Goal: Task Accomplishment & Management: Manage account settings

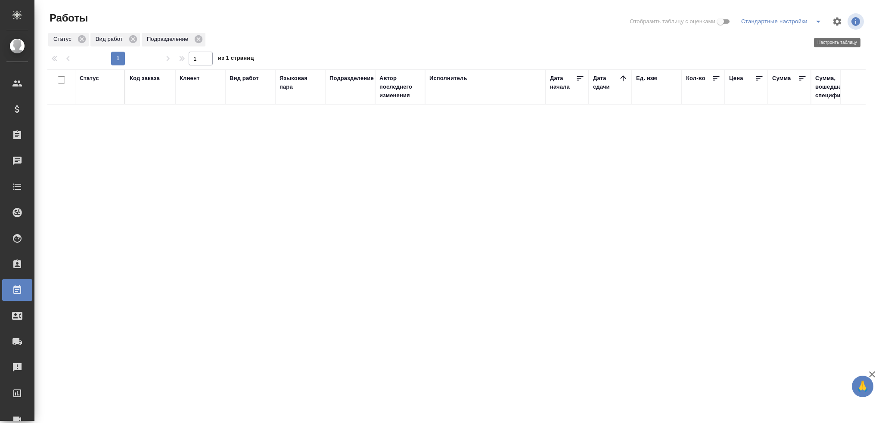
click at [826, 24] on icon "button" at bounding box center [837, 21] width 10 height 10
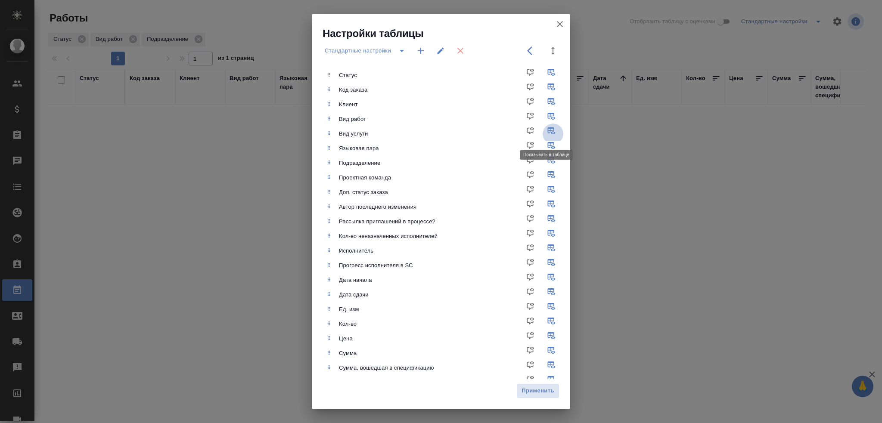
click at [547, 129] on input "checkbox" at bounding box center [552, 134] width 21 height 21
checkbox input "false"
click at [542, 177] on input "checkbox" at bounding box center [552, 177] width 21 height 21
checkbox input "false"
click at [544, 191] on input "checkbox" at bounding box center [552, 192] width 21 height 21
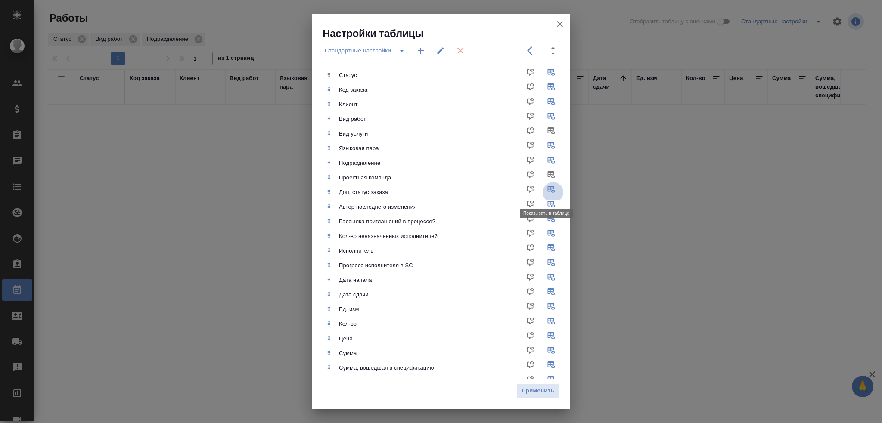
checkbox input "false"
click at [545, 218] on input "checkbox" at bounding box center [552, 221] width 21 height 21
checkbox input "false"
click at [542, 233] on input "checkbox" at bounding box center [552, 236] width 21 height 21
checkbox input "false"
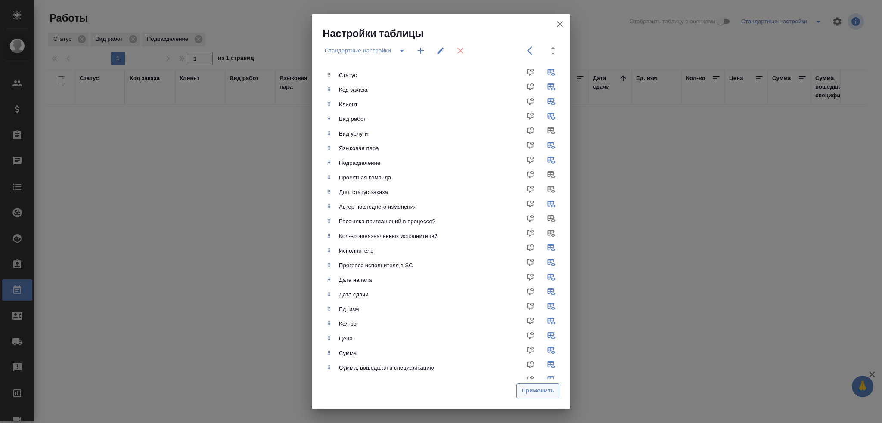
click at [542, 392] on span "Применить" at bounding box center [538, 391] width 34 height 10
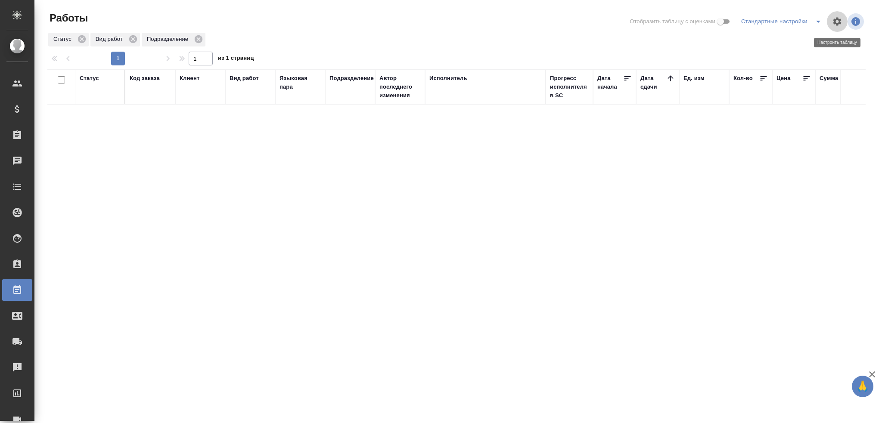
click at [832, 19] on icon "button" at bounding box center [837, 21] width 10 height 10
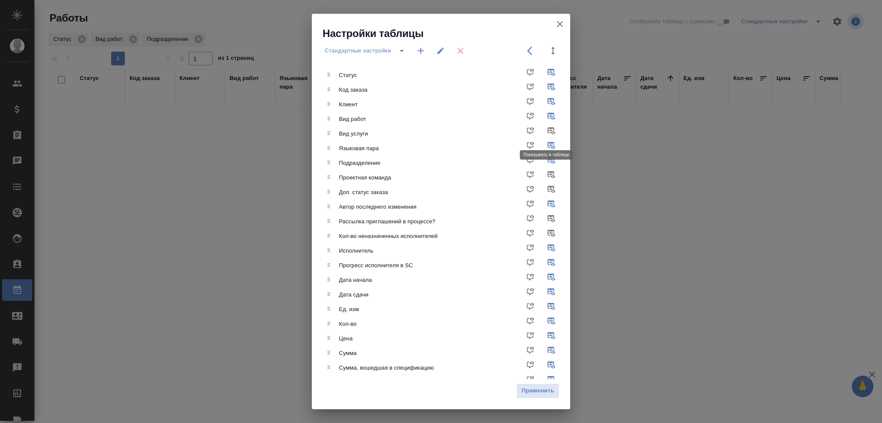
click at [548, 127] on input "checkbox" at bounding box center [552, 134] width 21 height 21
checkbox input "true"
click at [544, 175] on input "checkbox" at bounding box center [552, 177] width 21 height 21
checkbox input "true"
click at [544, 191] on input "checkbox" at bounding box center [552, 192] width 21 height 21
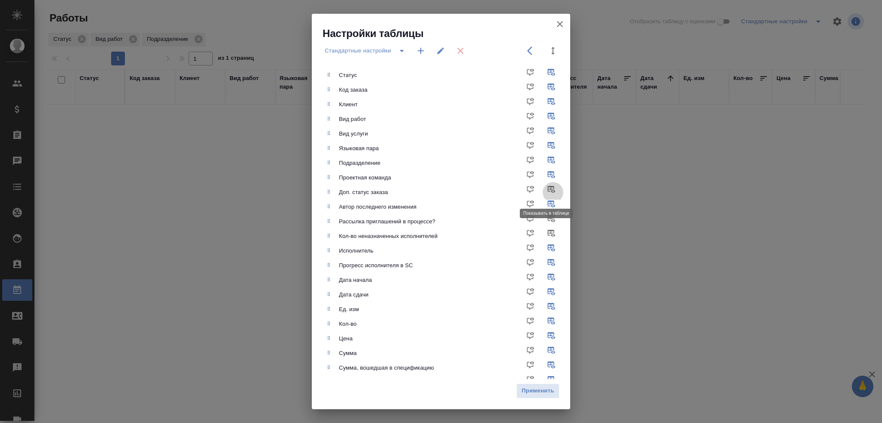
checkbox input "true"
click at [546, 220] on input "checkbox" at bounding box center [552, 221] width 21 height 21
checkbox input "true"
click at [542, 239] on input "checkbox" at bounding box center [552, 236] width 21 height 21
checkbox input "true"
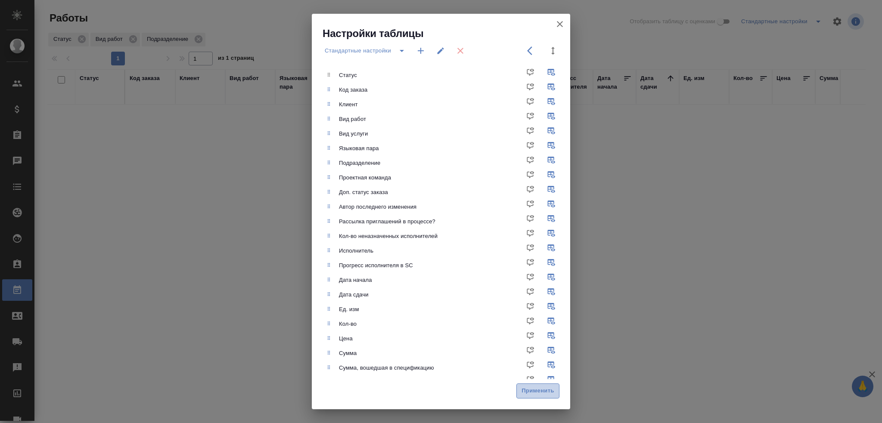
click at [539, 386] on button "Применить" at bounding box center [537, 391] width 43 height 15
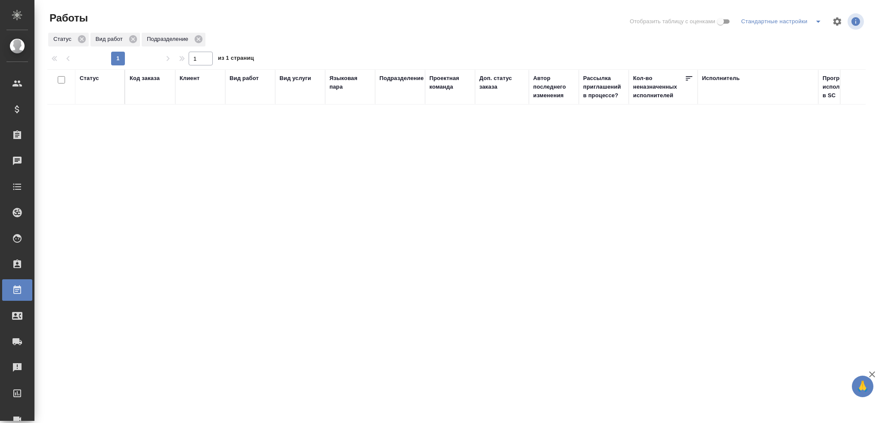
click at [816, 19] on icon "split button" at bounding box center [818, 21] width 10 height 10
click at [774, 42] on li "Мои, в работе" at bounding box center [783, 39] width 88 height 14
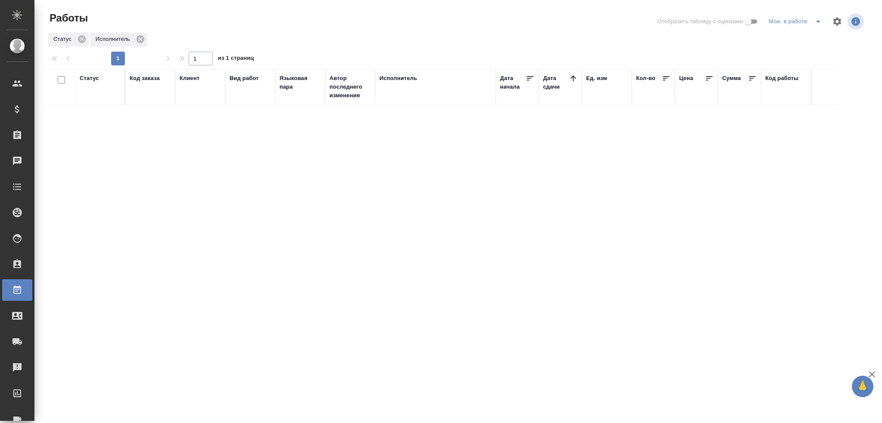
click at [823, 23] on icon "split button" at bounding box center [818, 21] width 10 height 10
click at [816, 38] on li "Стандартные настройки" at bounding box center [796, 39] width 83 height 14
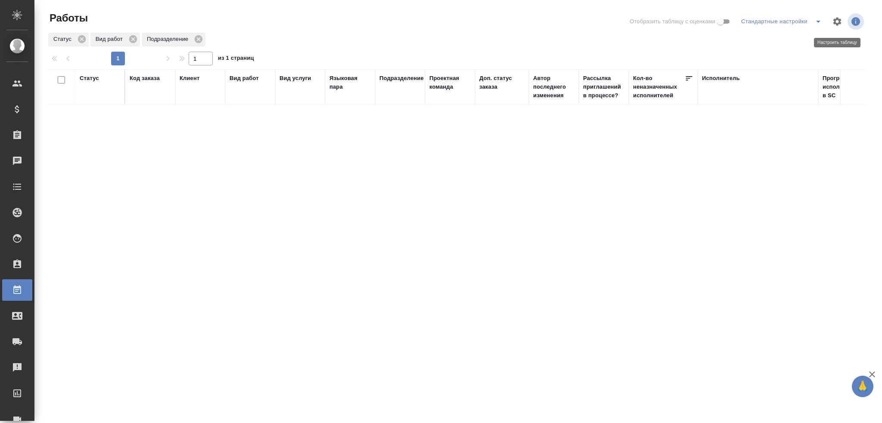
click at [837, 27] on button "button" at bounding box center [837, 21] width 21 height 21
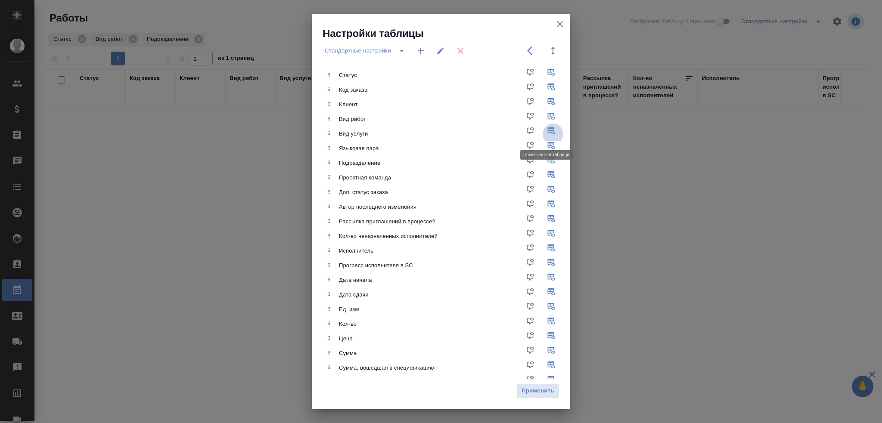
click at [542, 132] on input "checkbox" at bounding box center [552, 134] width 21 height 21
checkbox input "false"
click at [542, 173] on input "checkbox" at bounding box center [552, 177] width 21 height 21
checkbox input "false"
click at [542, 194] on input "checkbox" at bounding box center [552, 192] width 21 height 21
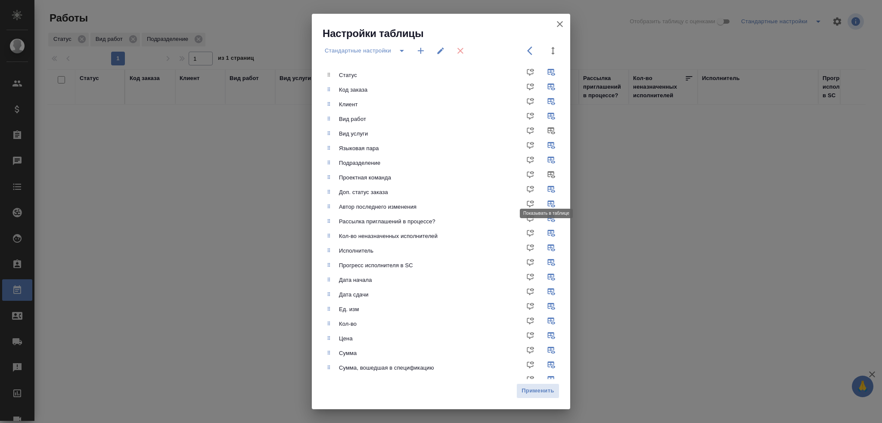
checkbox input "false"
click at [546, 221] on input "checkbox" at bounding box center [552, 221] width 21 height 21
checkbox input "false"
click at [543, 240] on input "checkbox" at bounding box center [552, 236] width 21 height 21
checkbox input "false"
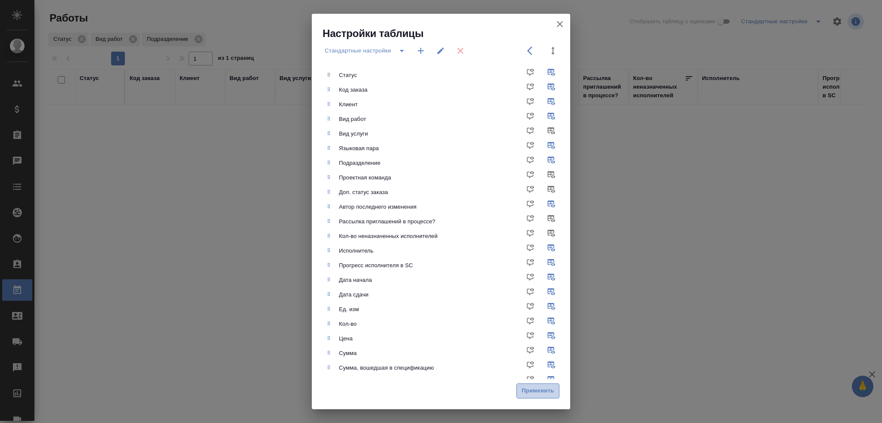
click at [542, 397] on button "Применить" at bounding box center [537, 391] width 43 height 15
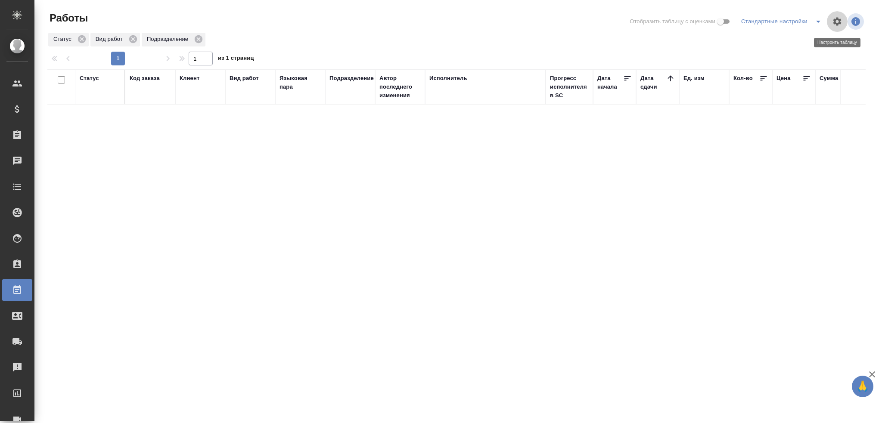
click at [841, 22] on icon "button" at bounding box center [837, 21] width 10 height 10
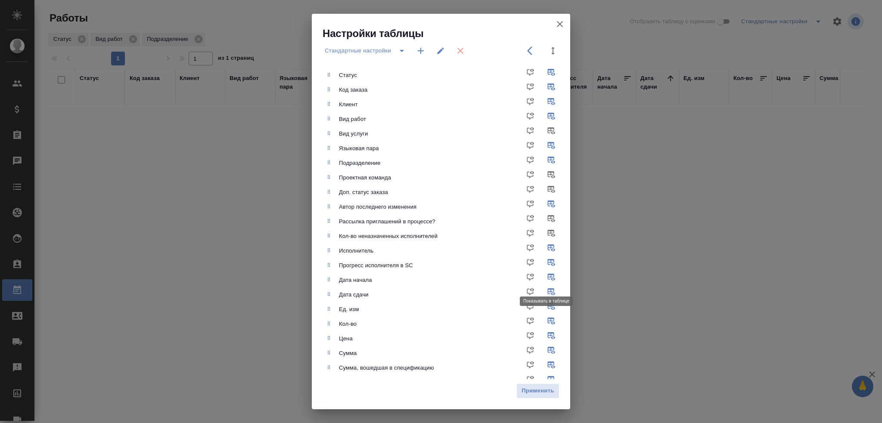
click at [548, 275] on input "checkbox" at bounding box center [552, 280] width 21 height 21
checkbox input "false"
click at [544, 389] on span "Применить" at bounding box center [538, 391] width 34 height 10
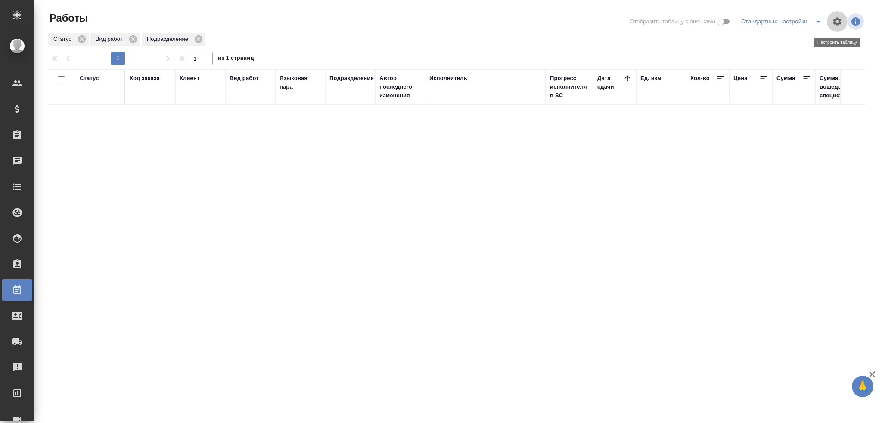
click at [839, 20] on icon "button" at bounding box center [837, 21] width 8 height 8
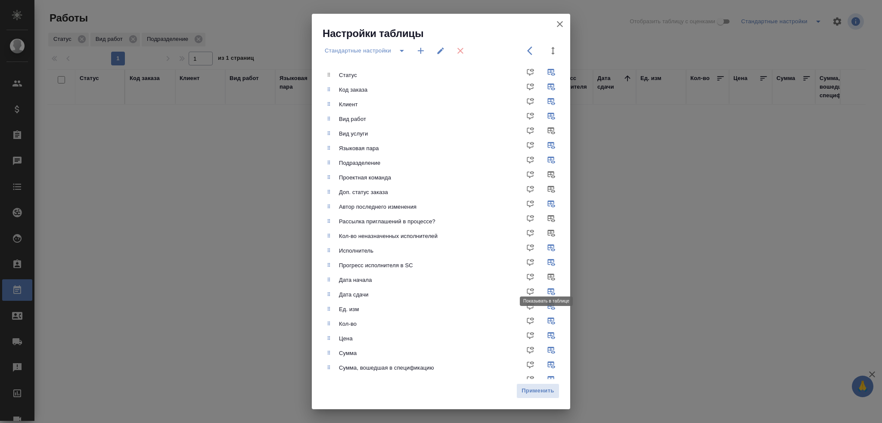
click at [546, 273] on input "checkbox" at bounding box center [552, 280] width 21 height 21
checkbox input "true"
click at [545, 263] on input "checkbox" at bounding box center [552, 265] width 21 height 21
checkbox input "false"
click at [532, 390] on span "Применить" at bounding box center [538, 391] width 34 height 10
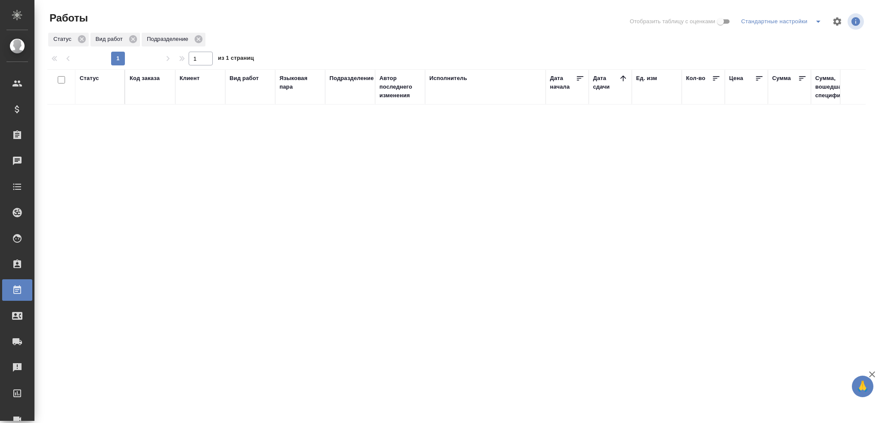
click at [87, 77] on div "Статус" at bounding box center [89, 78] width 19 height 9
click at [93, 118] on div "Подбор" at bounding box center [92, 115] width 25 height 23
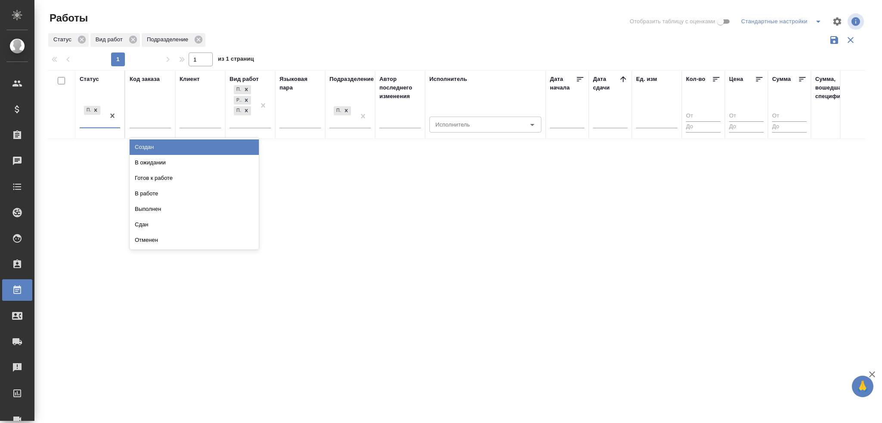
click at [818, 22] on icon "split button" at bounding box center [818, 22] width 4 height 2
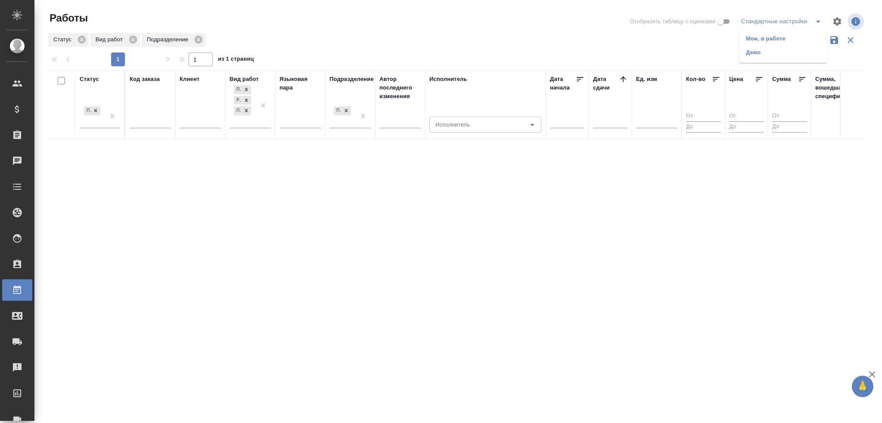
click at [760, 53] on li "Демо" at bounding box center [783, 53] width 88 height 14
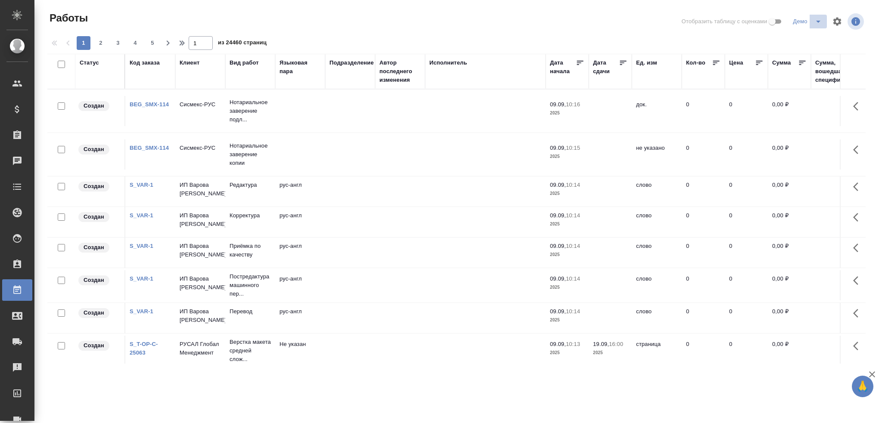
click at [815, 19] on icon "split button" at bounding box center [818, 21] width 10 height 10
click at [784, 40] on li "Стандартные настройки" at bounding box center [808, 39] width 83 height 14
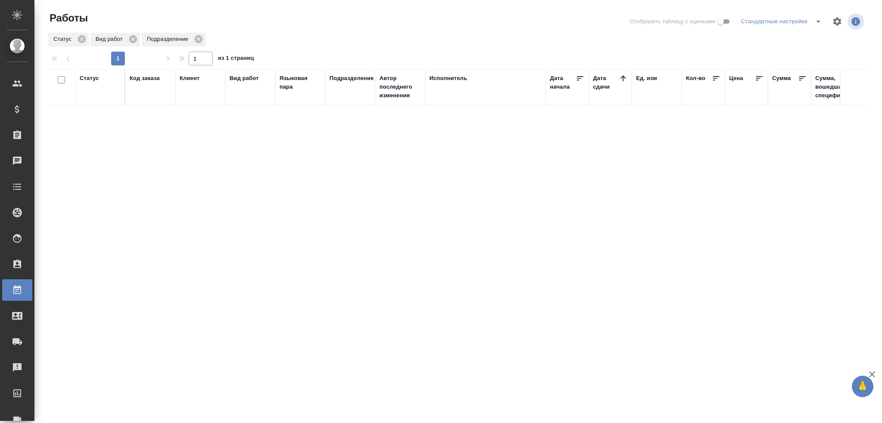
click at [93, 81] on div "Статус" at bounding box center [89, 78] width 19 height 9
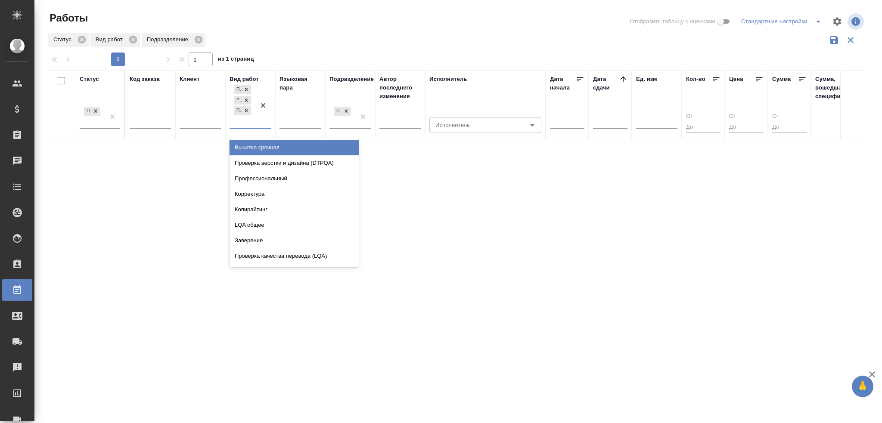
click at [239, 126] on div "Перевод Редактура Постредактура машинного перевода" at bounding box center [242, 106] width 26 height 44
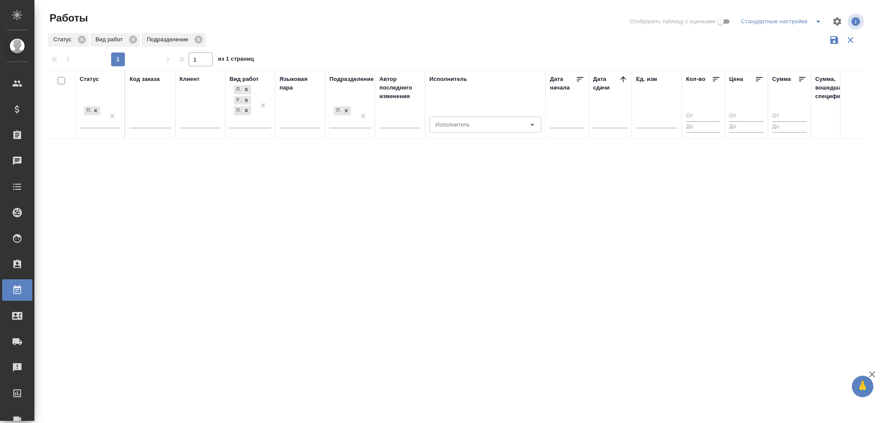
click at [355, 80] on div "Подразделение" at bounding box center [351, 79] width 44 height 9
click at [355, 80] on div "Подразделение" at bounding box center [351, 78] width 44 height 9
click at [833, 40] on icon "button" at bounding box center [834, 40] width 10 height 10
click at [98, 77] on div "Статус" at bounding box center [89, 78] width 19 height 9
click at [820, 22] on icon "split button" at bounding box center [818, 21] width 10 height 10
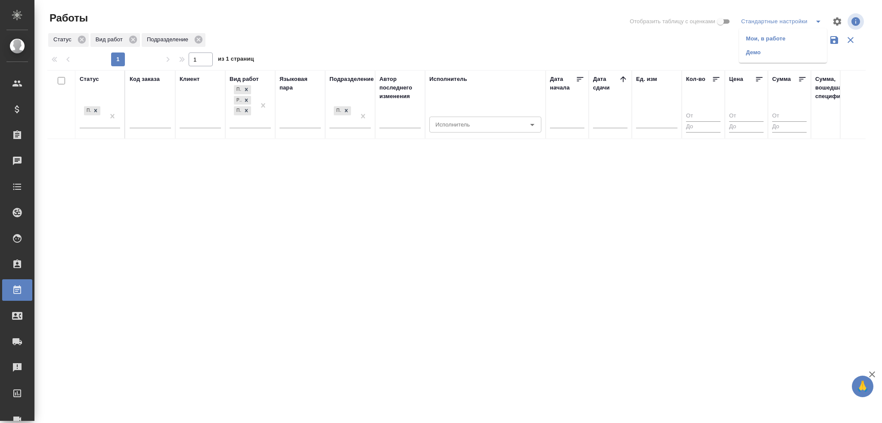
click at [776, 56] on li "Демо" at bounding box center [783, 53] width 88 height 14
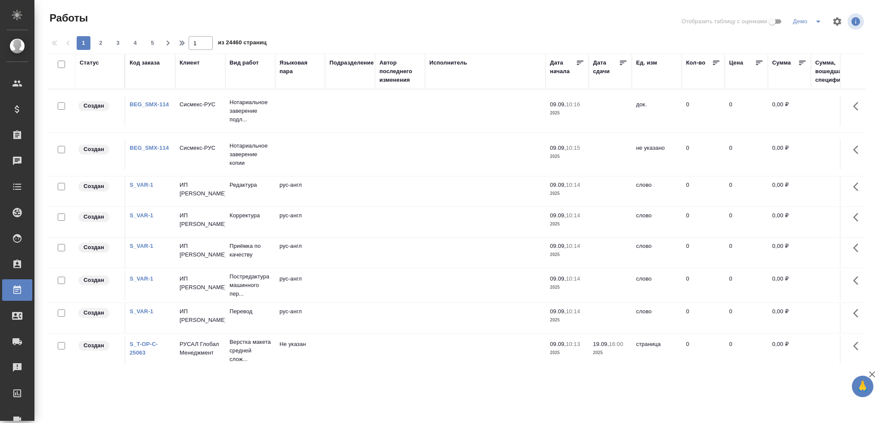
click at [818, 24] on icon "split button" at bounding box center [818, 21] width 10 height 10
click at [802, 37] on li "Стандартные настройки" at bounding box center [808, 39] width 83 height 14
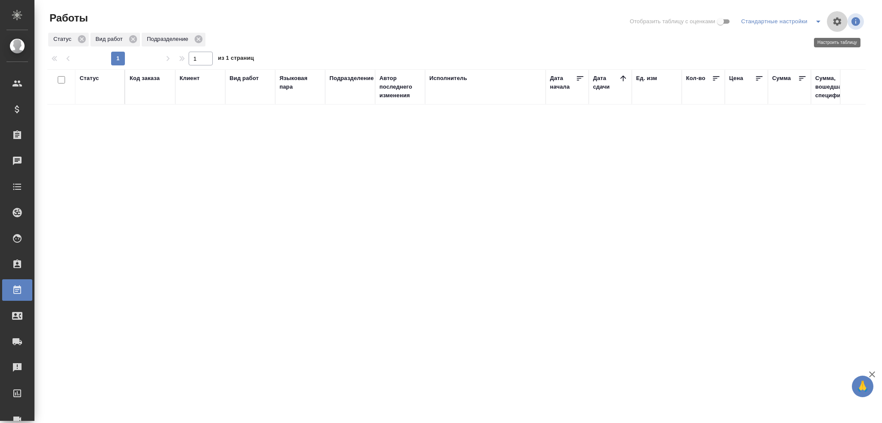
click at [835, 20] on icon "button" at bounding box center [837, 21] width 8 height 8
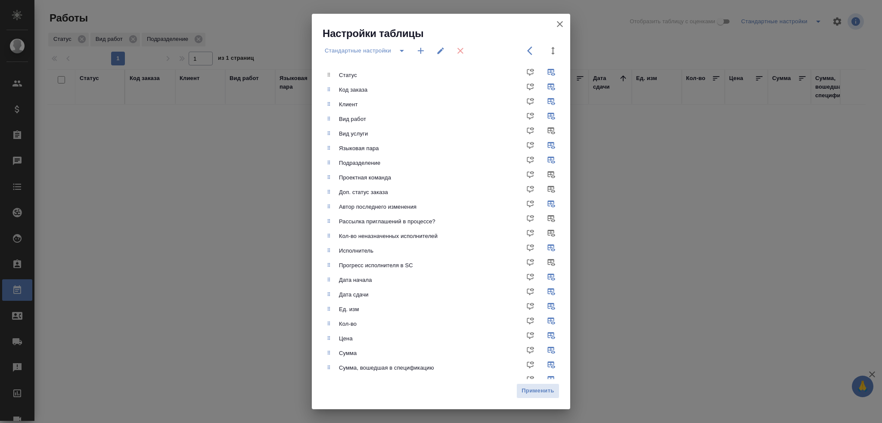
click at [561, 21] on icon "button" at bounding box center [559, 24] width 10 height 10
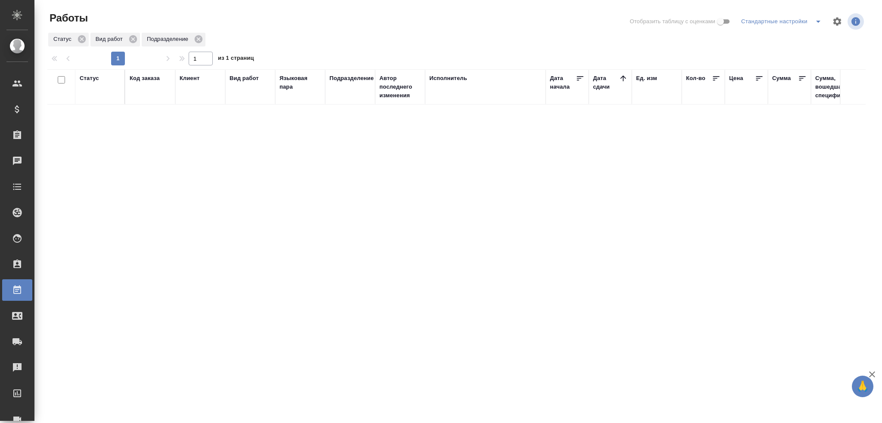
click at [84, 78] on div "Статус" at bounding box center [89, 78] width 19 height 9
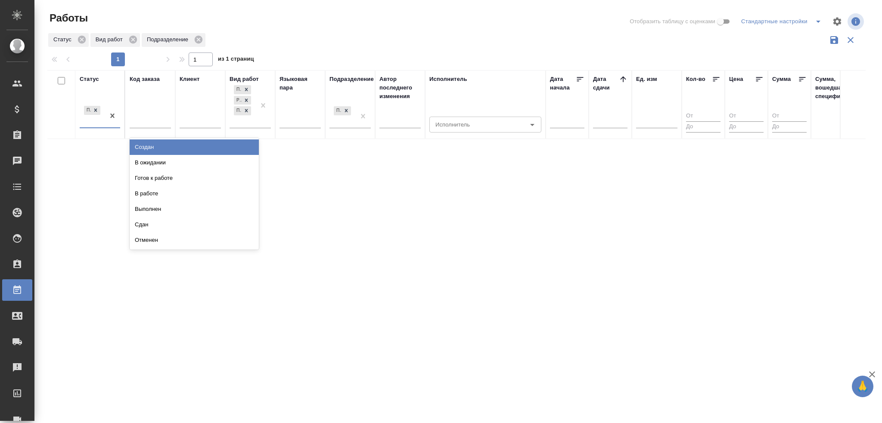
click at [109, 127] on div at bounding box center [112, 115] width 15 height 23
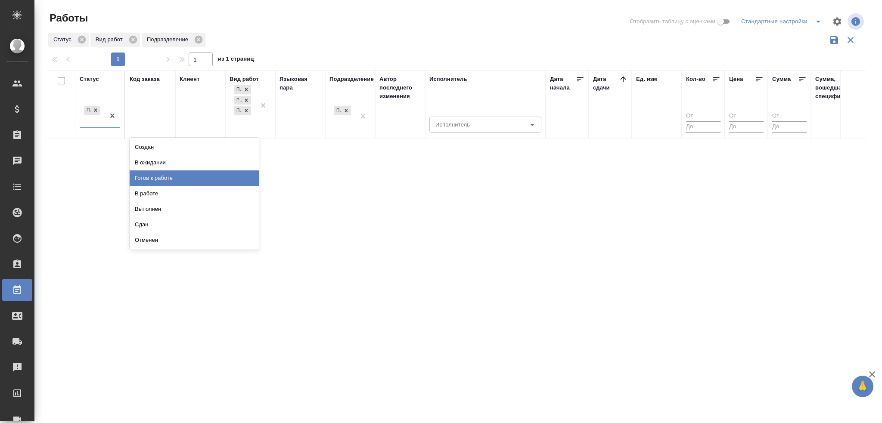
click at [347, 192] on div "Статус option Готов к работе focused, 4 of 8. 7 results available. Use Up and D…" at bounding box center [456, 231] width 818 height 323
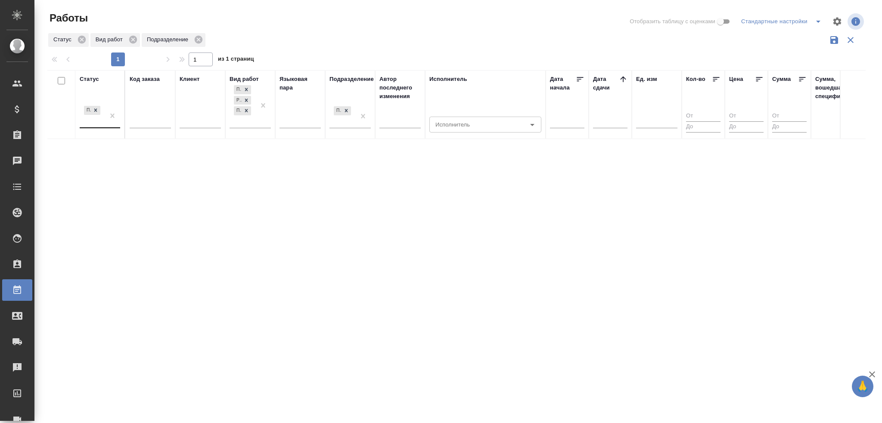
click at [93, 123] on div "Подбор" at bounding box center [92, 115] width 25 height 23
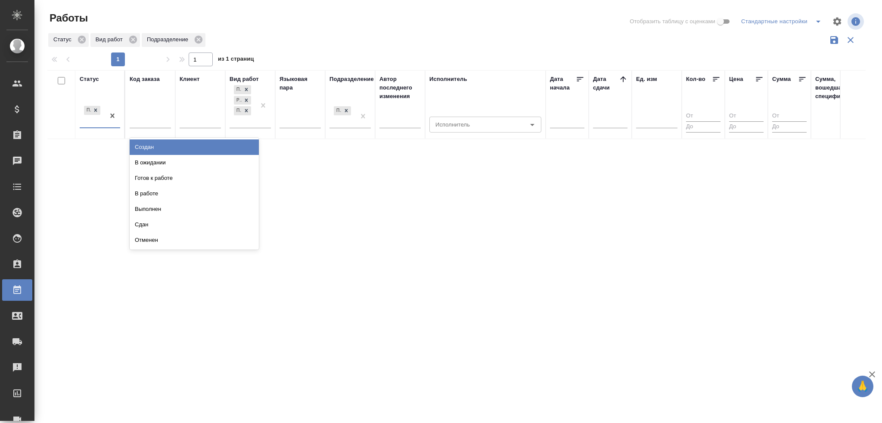
click at [89, 79] on div "Статус" at bounding box center [89, 79] width 19 height 9
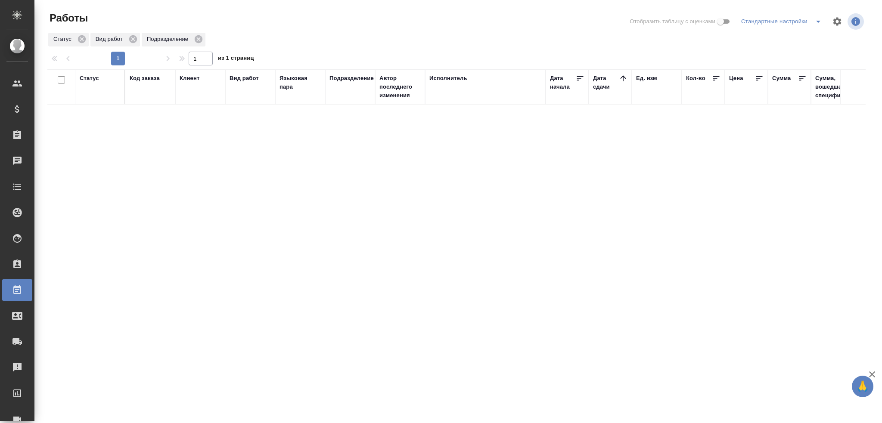
click at [94, 77] on div "Статус" at bounding box center [89, 78] width 19 height 9
click at [838, 24] on icon "button" at bounding box center [837, 21] width 8 height 8
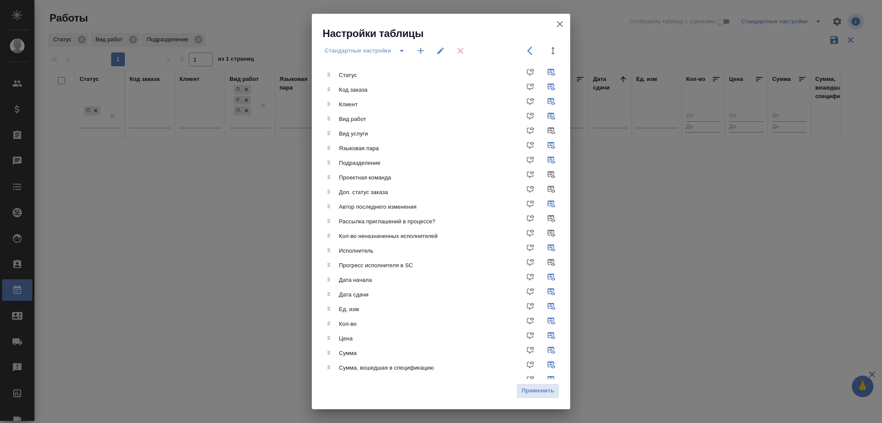
click at [420, 50] on icon "button" at bounding box center [421, 51] width 6 height 6
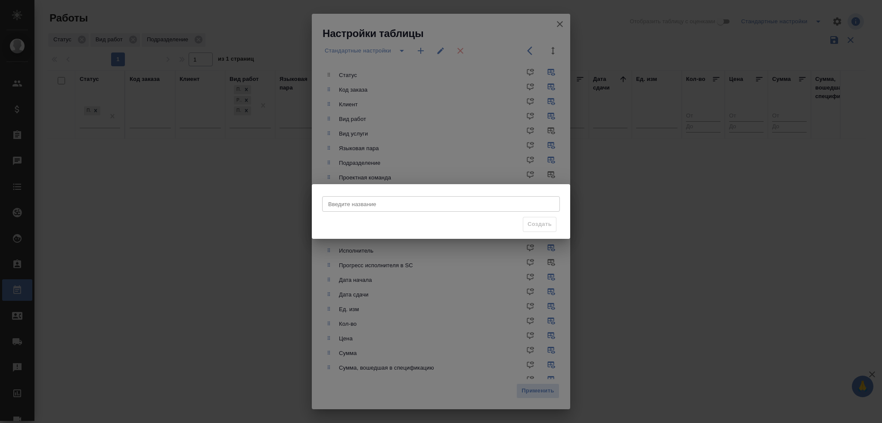
click at [558, 23] on div "Введите название Введите название Создать" at bounding box center [441, 211] width 882 height 423
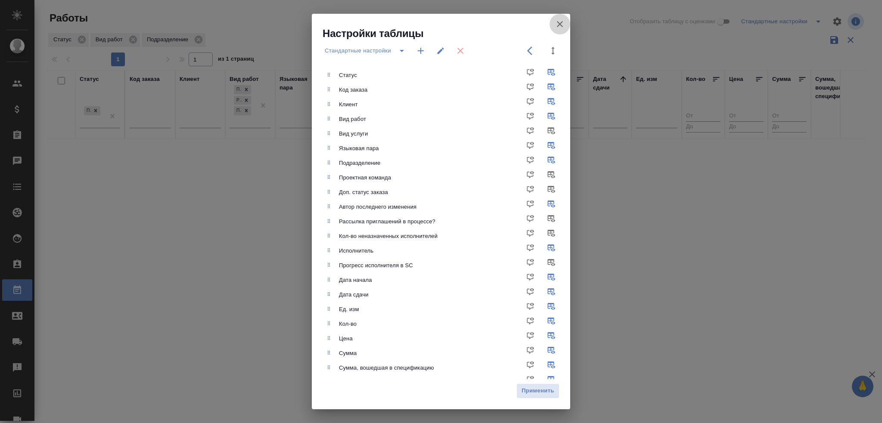
click at [562, 24] on icon "button" at bounding box center [559, 24] width 10 height 10
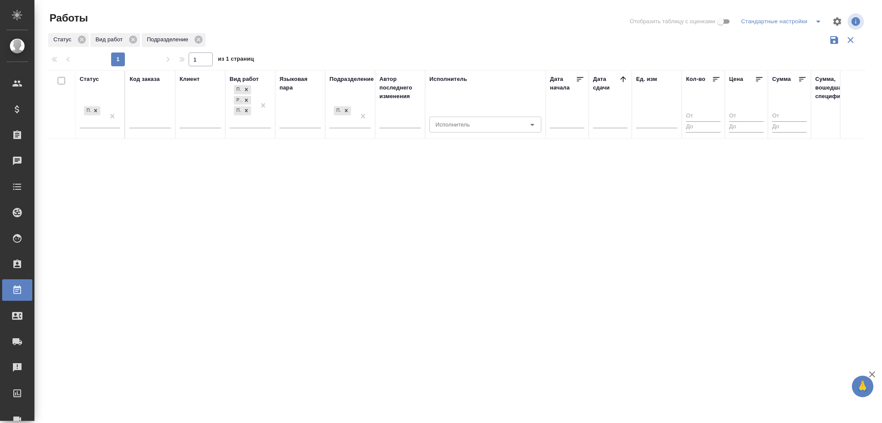
click at [816, 22] on icon "split button" at bounding box center [818, 21] width 10 height 10
click at [779, 41] on li "Мои, в работе" at bounding box center [783, 39] width 88 height 14
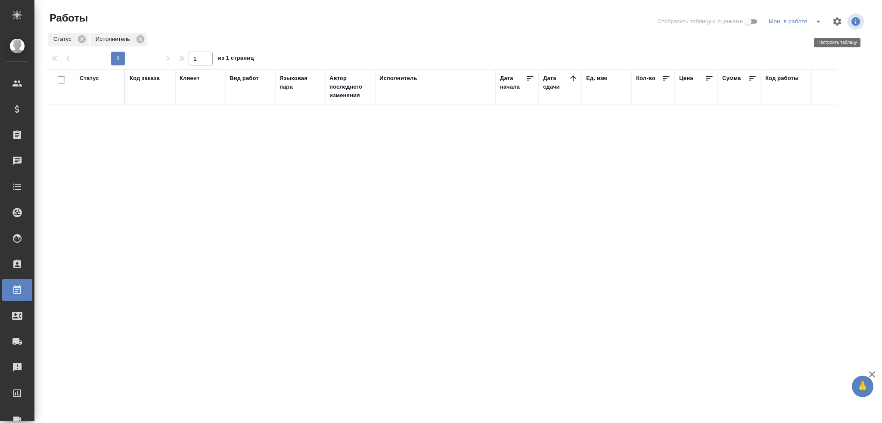
click at [837, 22] on icon "button" at bounding box center [837, 21] width 10 height 10
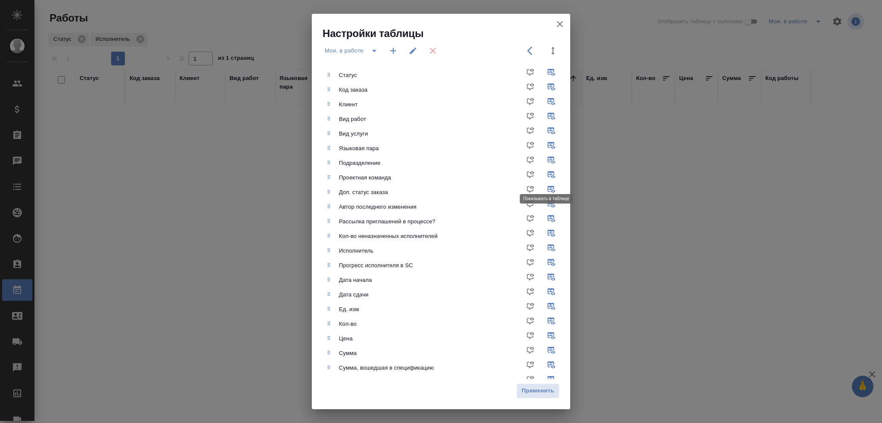
click at [546, 173] on input "checkbox" at bounding box center [552, 177] width 21 height 21
checkbox input "false"
click at [542, 187] on input "checkbox" at bounding box center [552, 192] width 21 height 21
checkbox input "false"
click at [542, 208] on input "checkbox" at bounding box center [552, 207] width 21 height 21
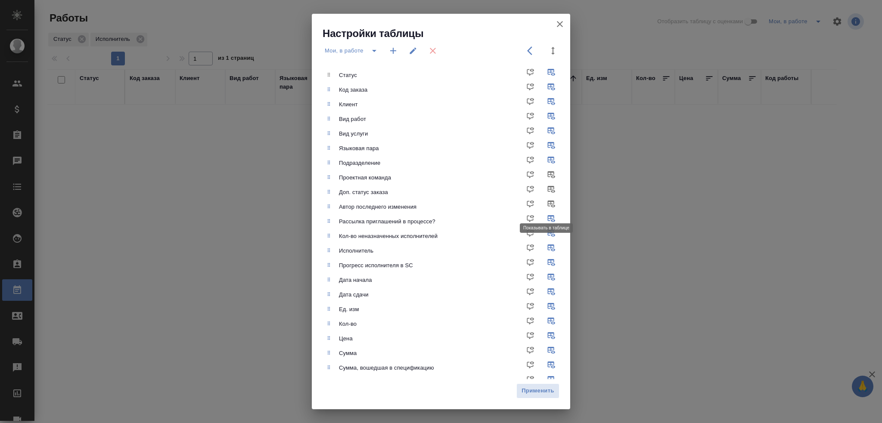
click at [545, 207] on input "checkbox" at bounding box center [552, 207] width 21 height 21
checkbox input "true"
click at [542, 222] on input "checkbox" at bounding box center [552, 221] width 21 height 21
checkbox input "false"
click at [542, 231] on input "checkbox" at bounding box center [552, 236] width 21 height 21
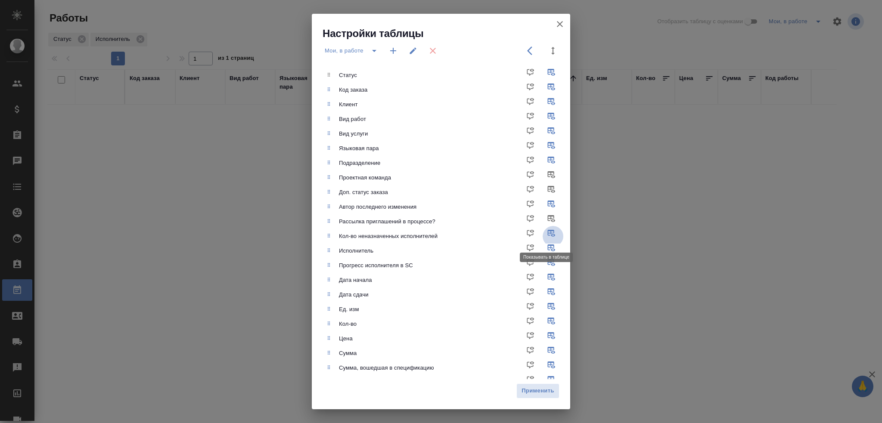
checkbox input "false"
click at [548, 264] on input "checkbox" at bounding box center [552, 265] width 21 height 21
checkbox input "false"
click at [533, 385] on button "Применить" at bounding box center [537, 391] width 43 height 15
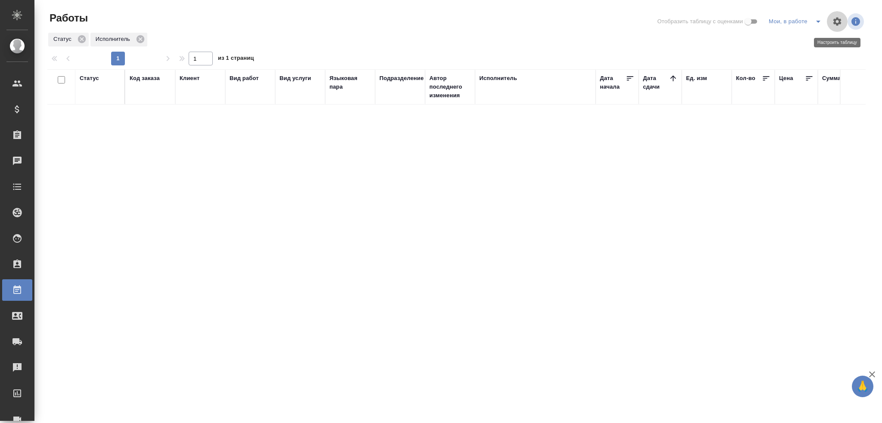
click at [837, 24] on icon "button" at bounding box center [837, 21] width 8 height 8
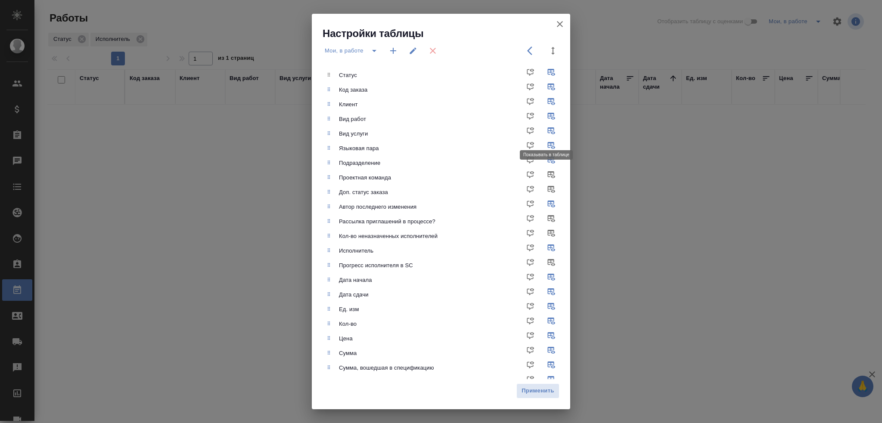
click at [546, 133] on input "checkbox" at bounding box center [552, 134] width 21 height 21
checkbox input "false"
click at [539, 388] on span "Применить" at bounding box center [538, 391] width 34 height 10
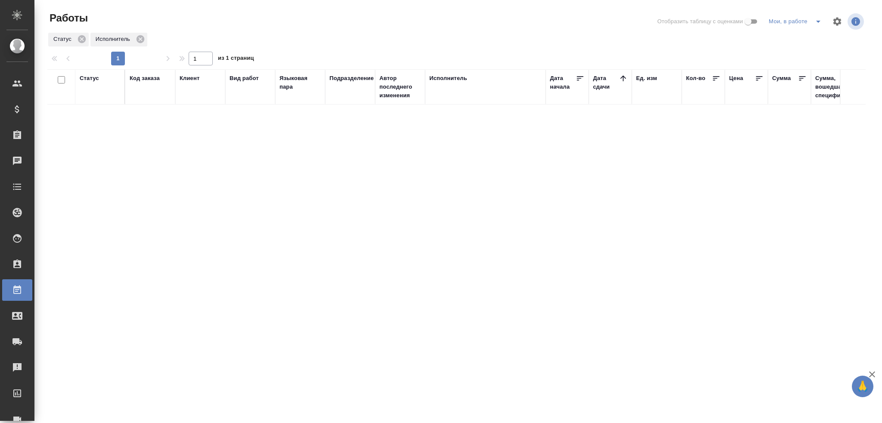
click at [94, 79] on div "Статус" at bounding box center [89, 78] width 19 height 9
click at [448, 143] on input "Исполнитель" at bounding box center [464, 146] width 65 height 10
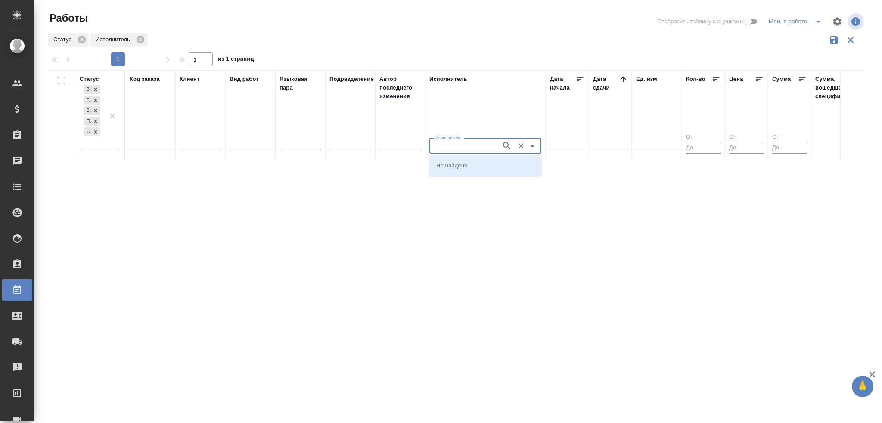
click at [820, 24] on icon "split button" at bounding box center [818, 21] width 10 height 10
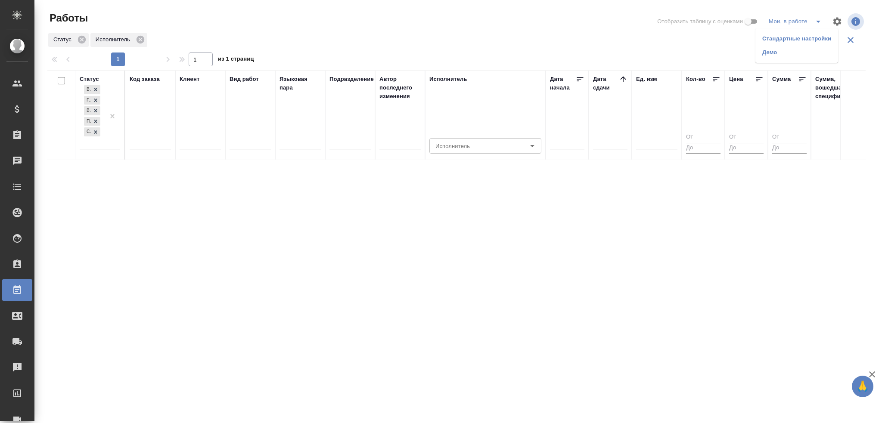
click at [794, 39] on li "Стандартные настройки" at bounding box center [796, 39] width 83 height 14
click at [819, 22] on icon "split button" at bounding box center [818, 22] width 4 height 2
click at [774, 40] on li "Мои, в работе" at bounding box center [783, 39] width 88 height 14
click at [840, 22] on icon "button" at bounding box center [837, 21] width 8 height 8
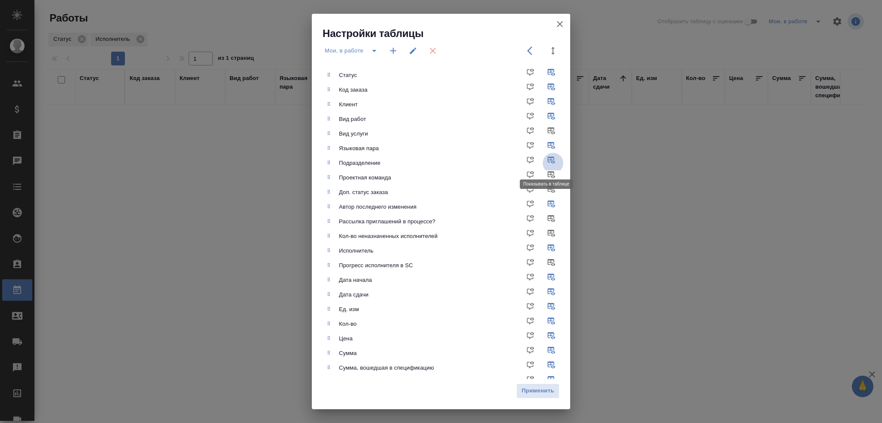
click at [546, 158] on input "checkbox" at bounding box center [552, 163] width 21 height 21
checkbox input "false"
click at [536, 397] on button "Применить" at bounding box center [537, 391] width 43 height 15
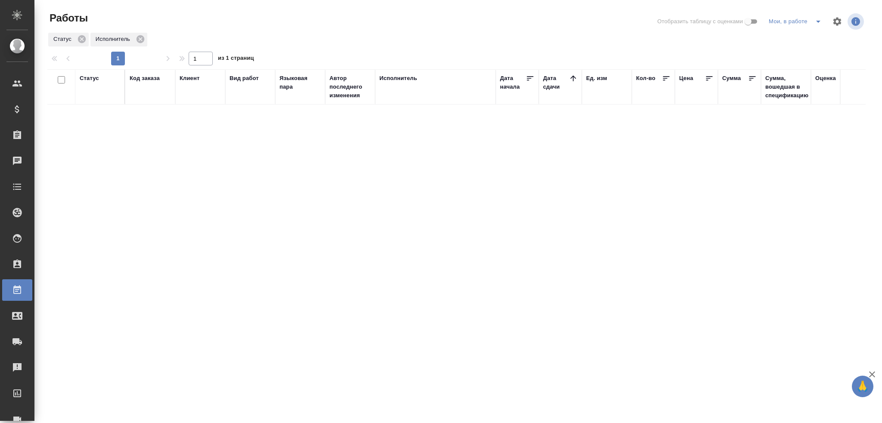
click at [823, 22] on icon "split button" at bounding box center [818, 21] width 10 height 10
click at [802, 39] on li "Стандартные настройки" at bounding box center [796, 39] width 83 height 14
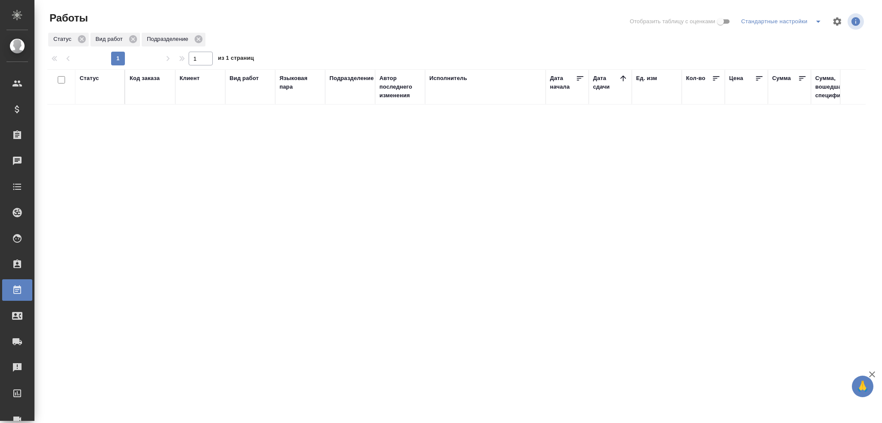
click at [86, 76] on div "Статус" at bounding box center [89, 78] width 19 height 9
click at [93, 125] on div "Подбор" at bounding box center [92, 115] width 25 height 23
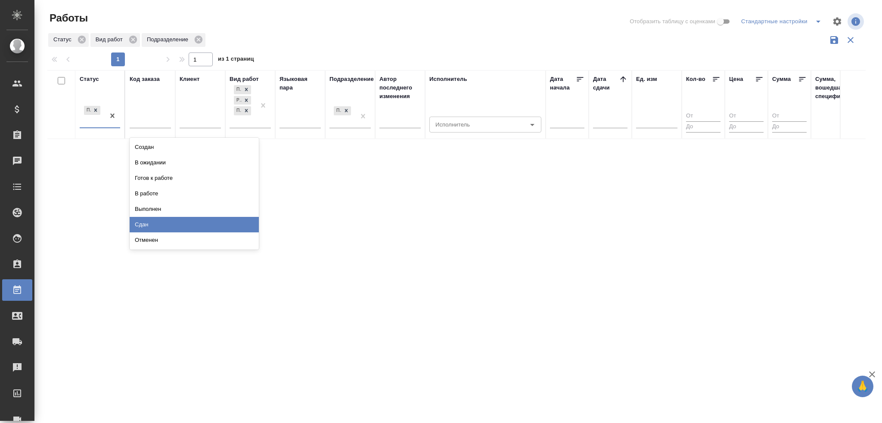
click at [227, 226] on div "Сдан" at bounding box center [194, 224] width 129 height 15
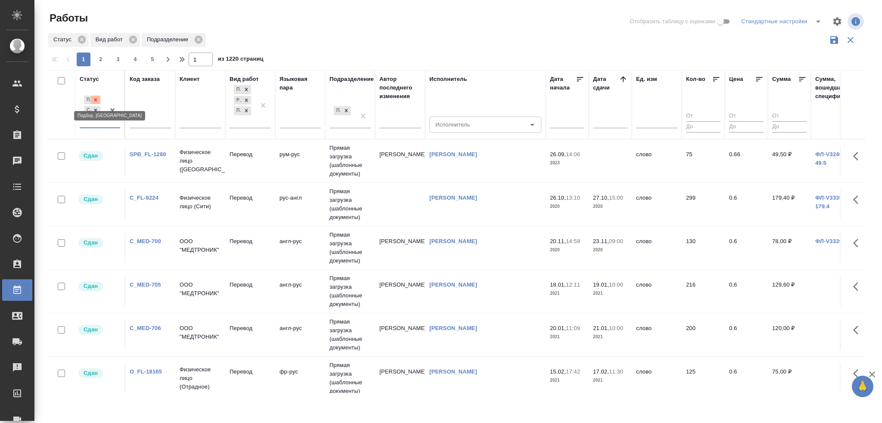
click at [98, 98] on icon at bounding box center [96, 100] width 6 height 6
click at [458, 127] on input "Исполнитель" at bounding box center [464, 124] width 65 height 10
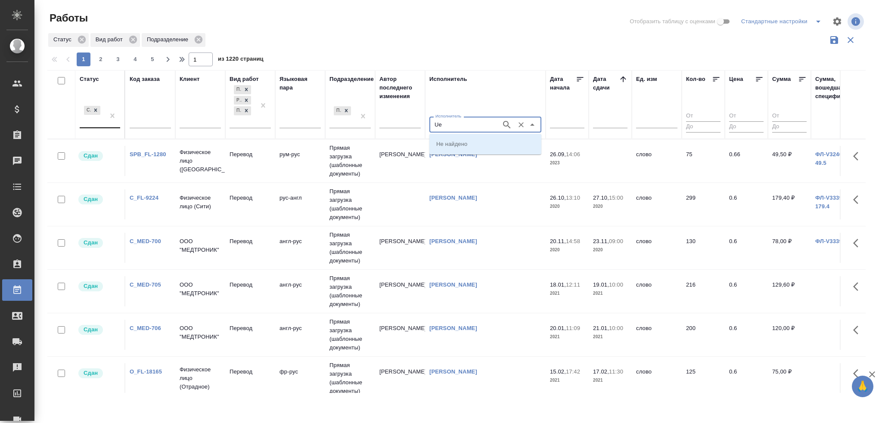
type input "U"
type input "Гусев"
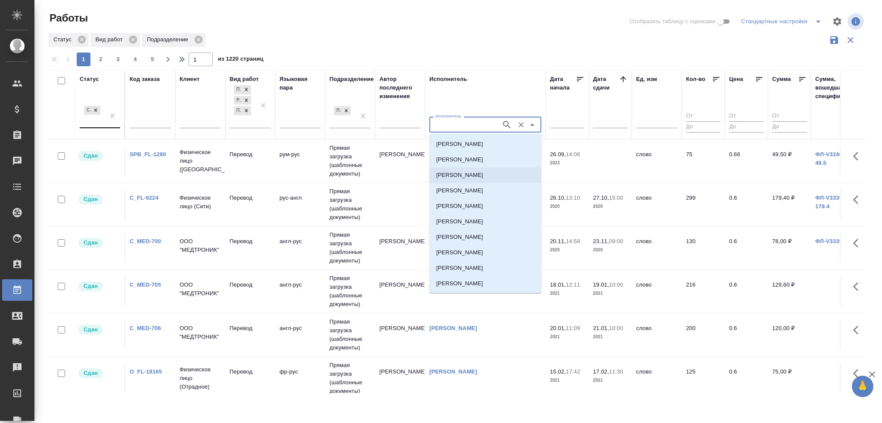
scroll to position [122, 0]
click at [483, 253] on li "Гусев Александр" at bounding box center [485, 253] width 112 height 15
type input "Гусев Александр"
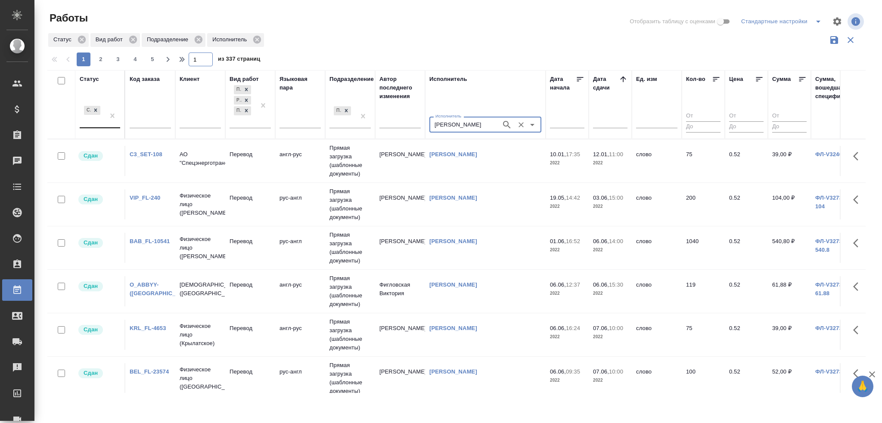
drag, startPoint x: 202, startPoint y: 61, endPoint x: 142, endPoint y: 56, distance: 60.1
click at [142, 56] on div "1 2 3 4 5 1 из 337 страниц" at bounding box center [459, 60] width 825 height 14
type input "337"
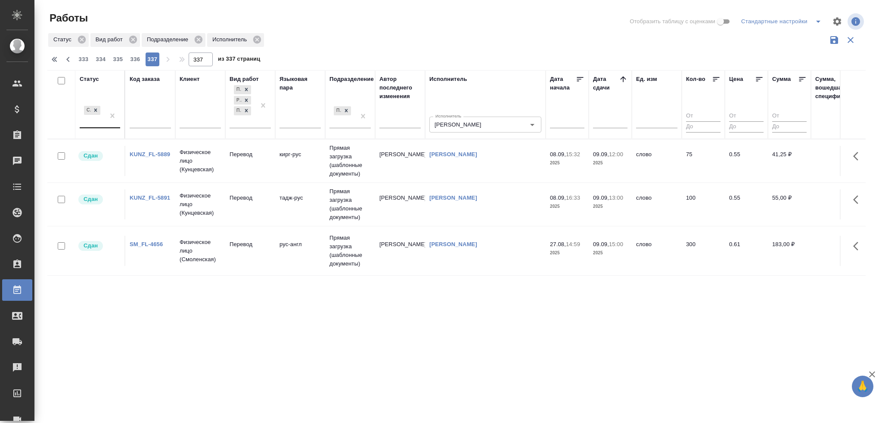
click at [303, 212] on td "тадж-рус" at bounding box center [300, 204] width 50 height 30
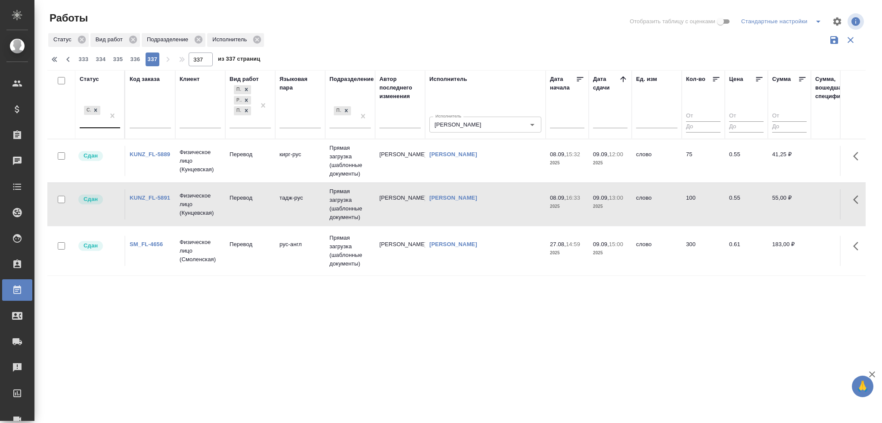
click at [272, 256] on td "Перевод" at bounding box center [250, 251] width 50 height 30
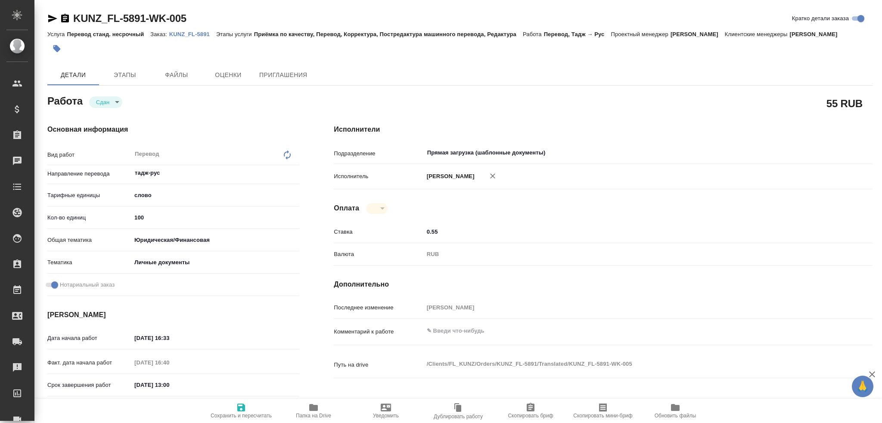
type textarea "x"
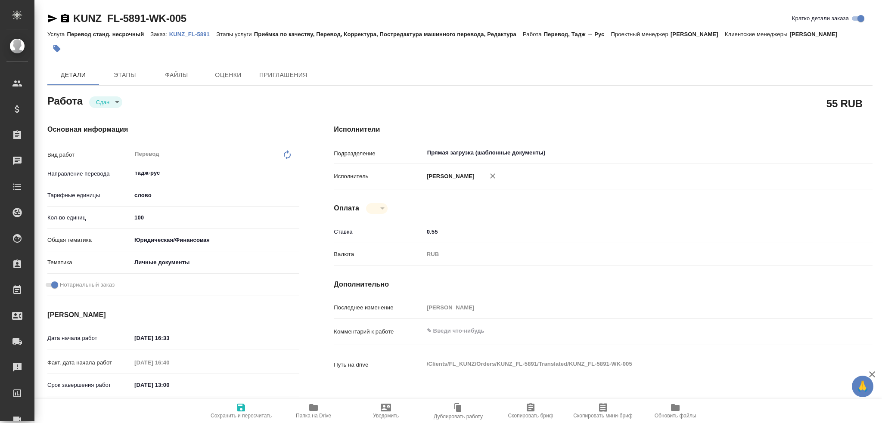
type textarea "x"
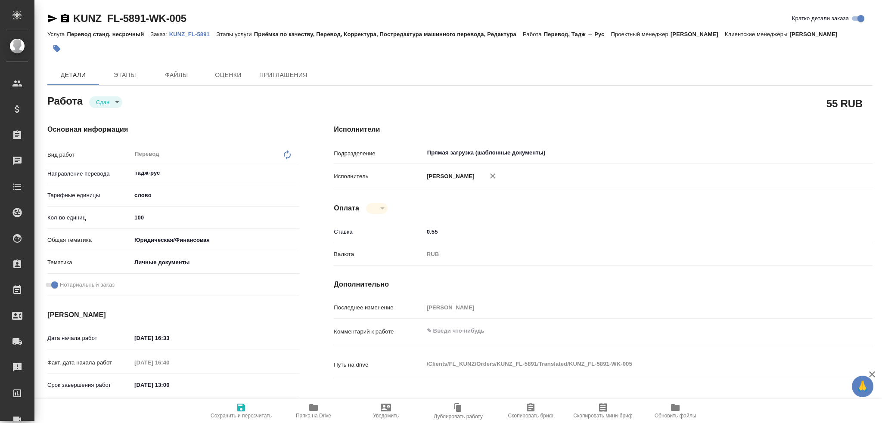
type textarea "x"
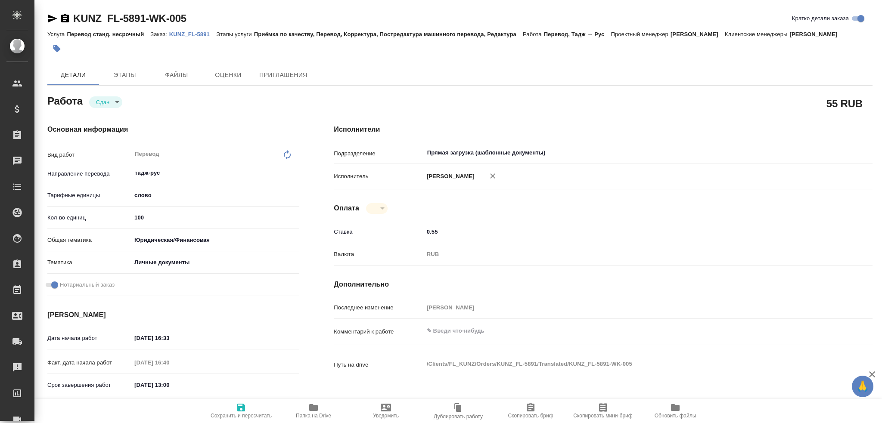
type textarea "x"
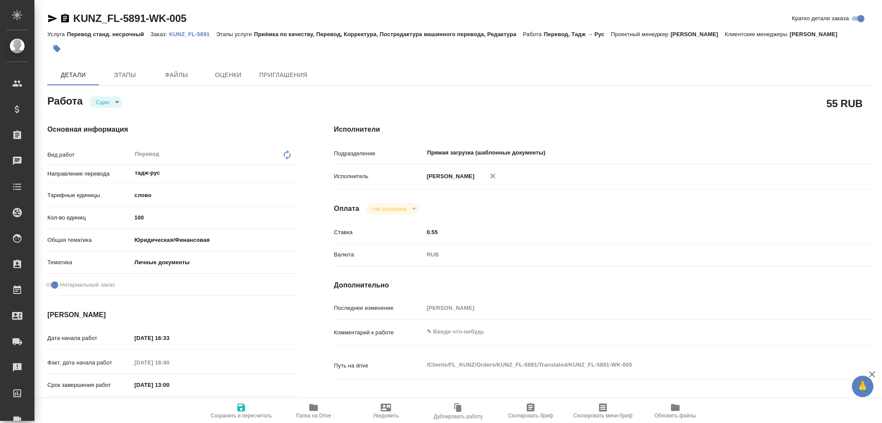
type textarea "x"
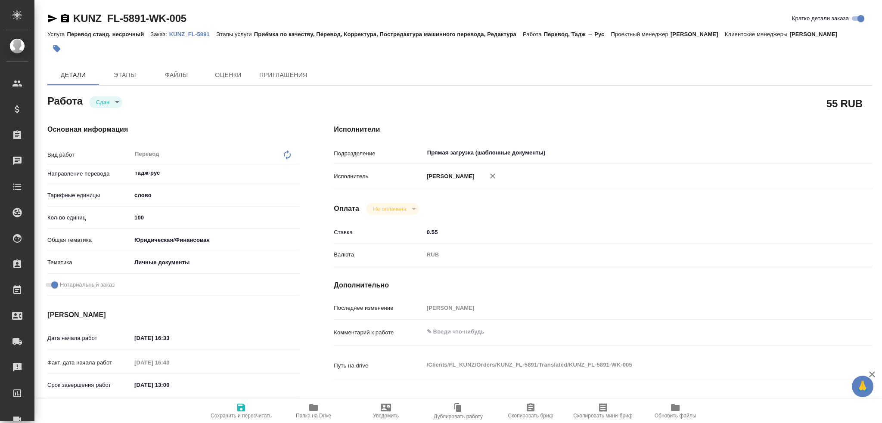
type textarea "x"
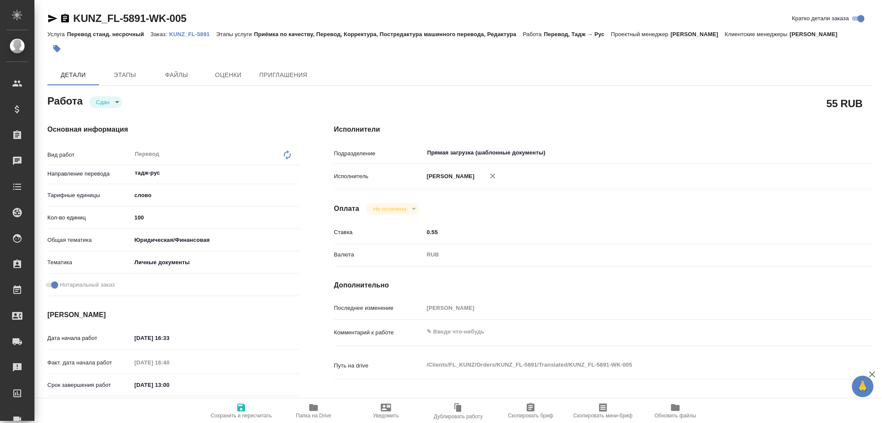
type textarea "x"
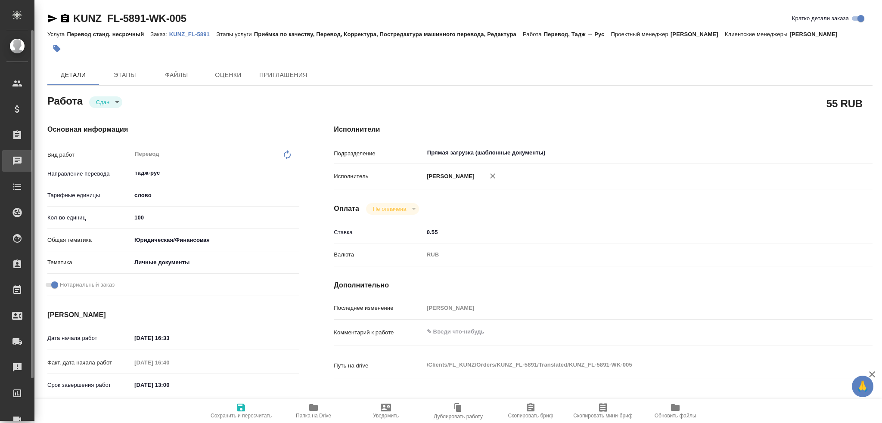
type textarea "x"
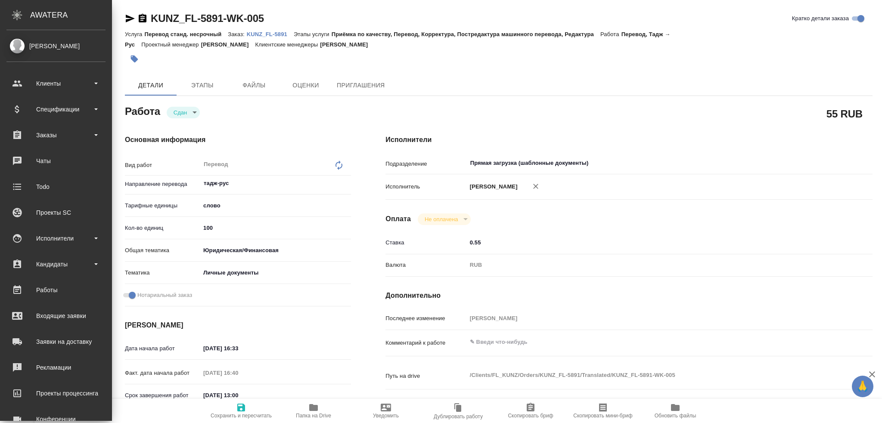
type textarea "x"
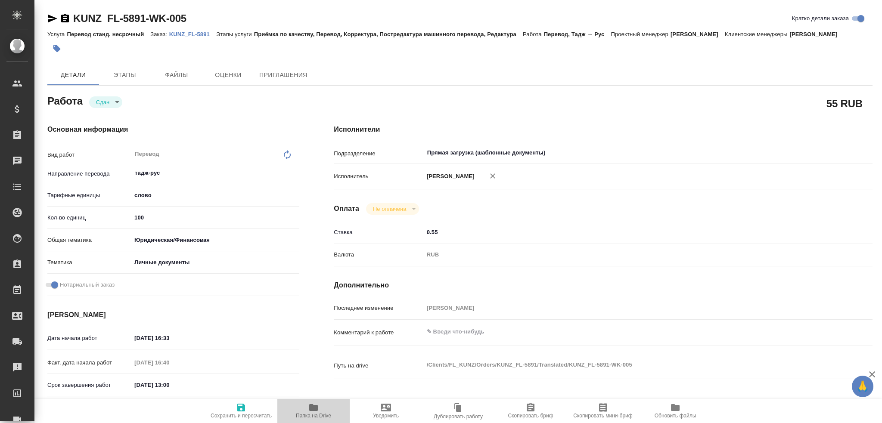
click at [317, 411] on icon "button" at bounding box center [313, 407] width 9 height 7
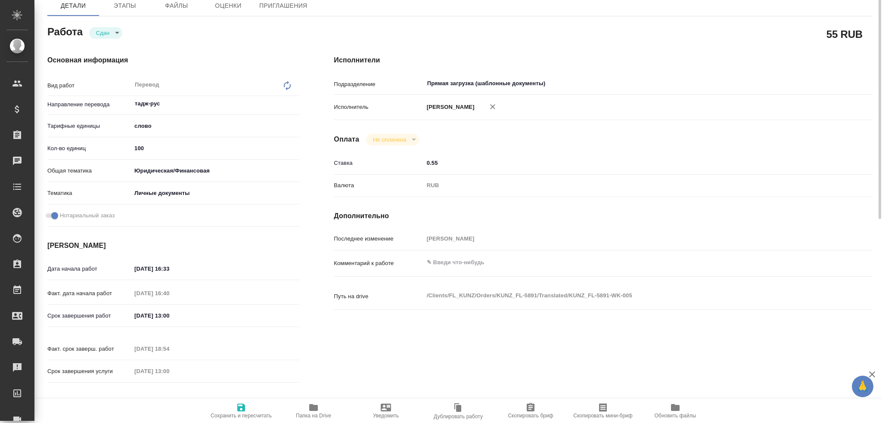
scroll to position [26, 0]
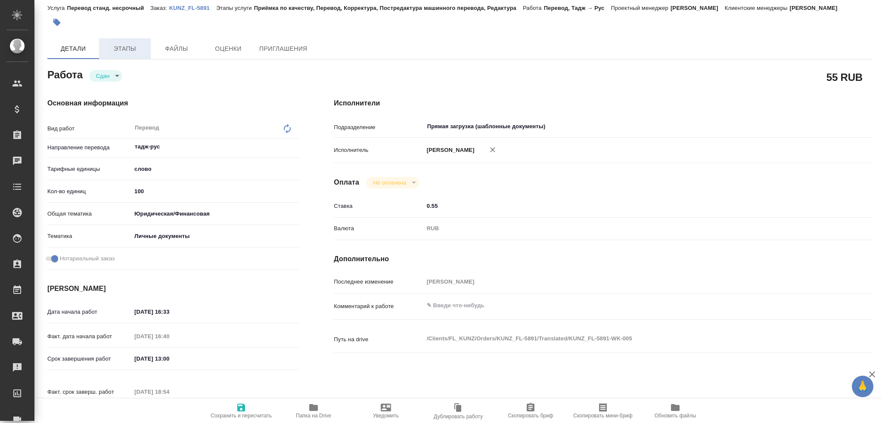
click at [135, 50] on span "Этапы" at bounding box center [124, 48] width 41 height 11
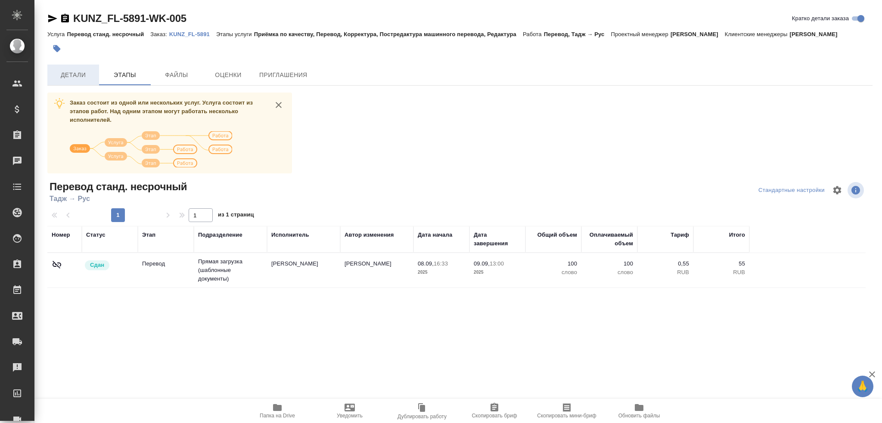
click at [82, 71] on span "Детали" at bounding box center [73, 75] width 41 height 11
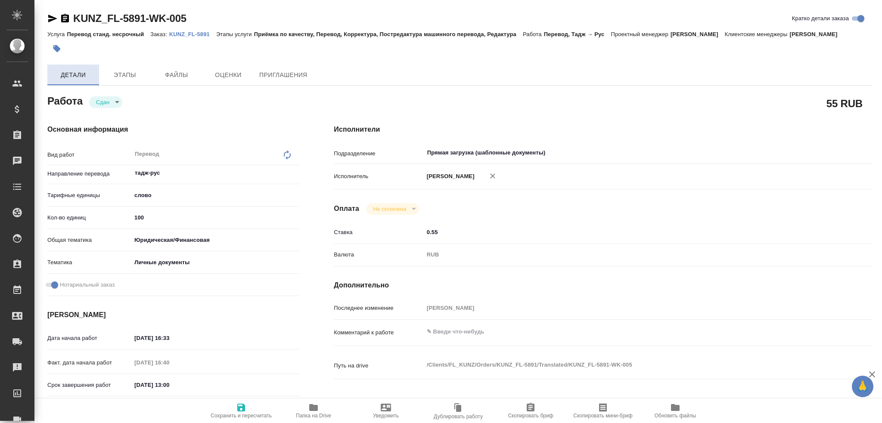
type textarea "x"
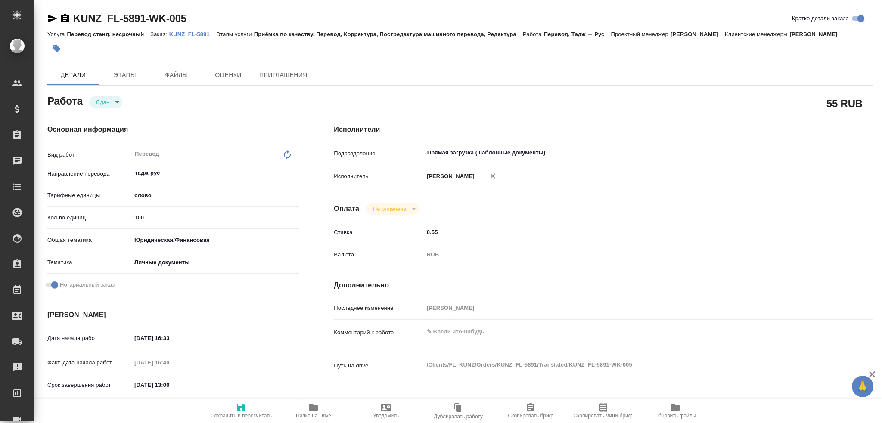
type textarea "x"
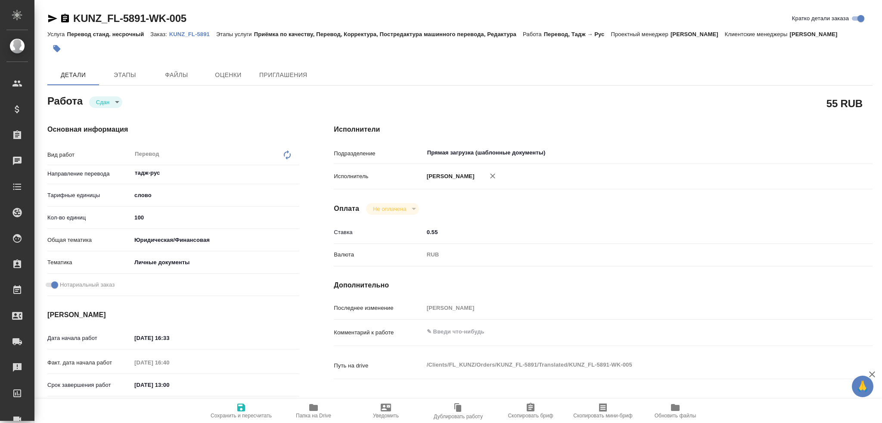
type textarea "x"
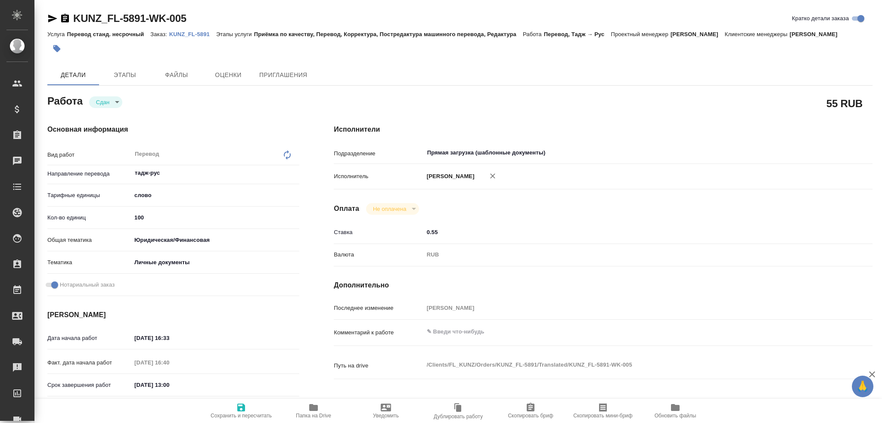
type textarea "x"
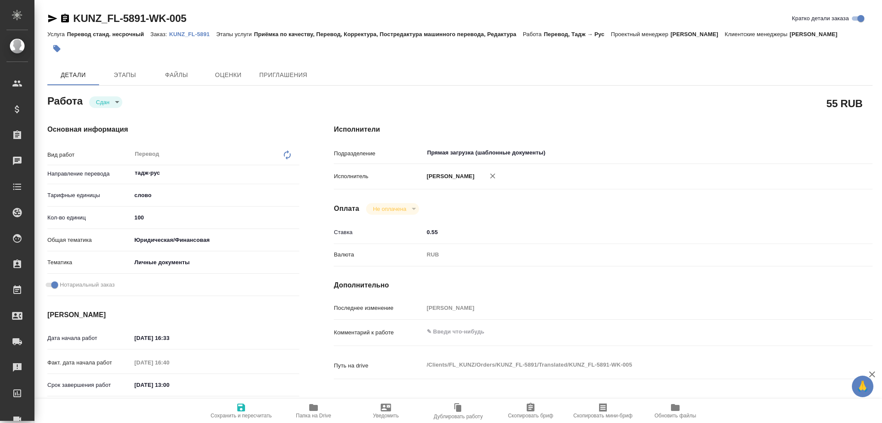
type textarea "x"
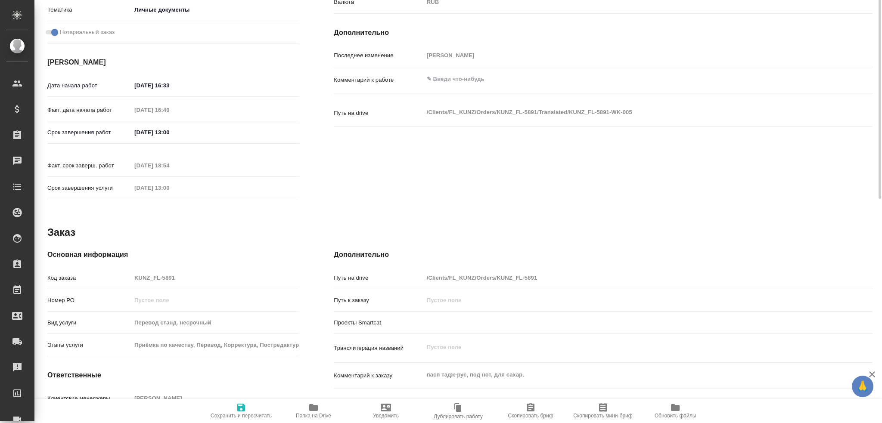
type textarea "x"
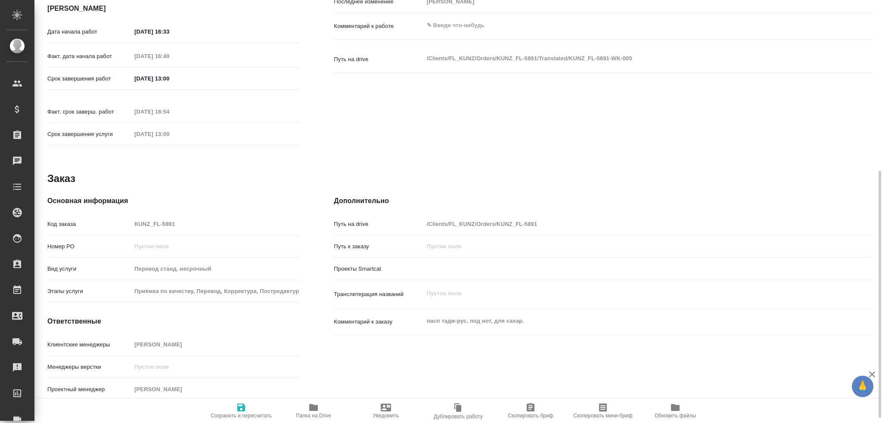
scroll to position [308, 0]
type textarea "x"
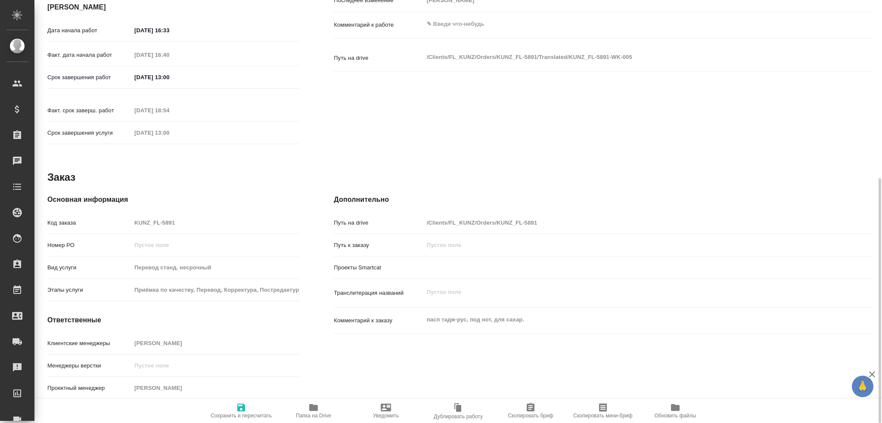
type textarea "x"
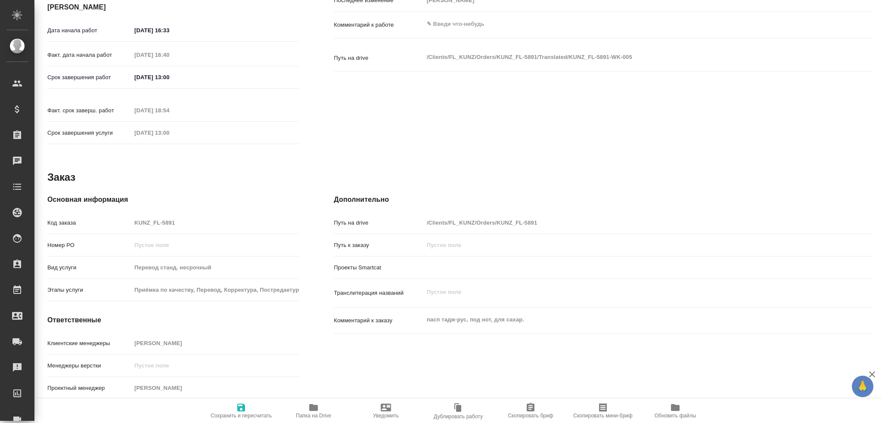
type textarea "x"
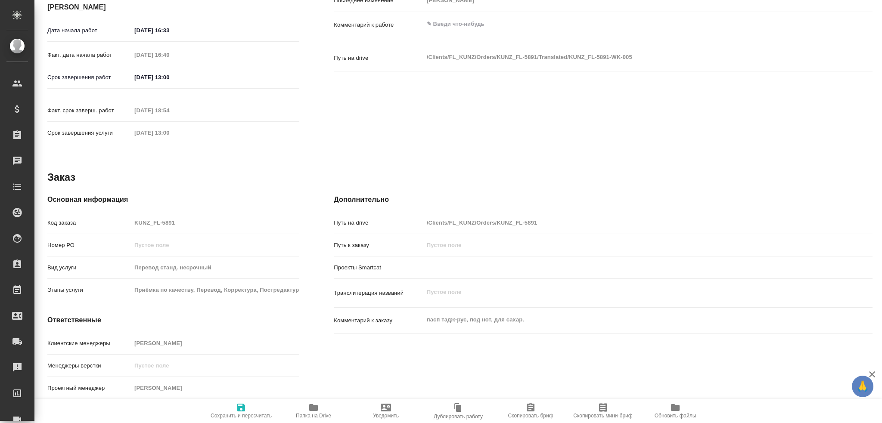
type textarea "x"
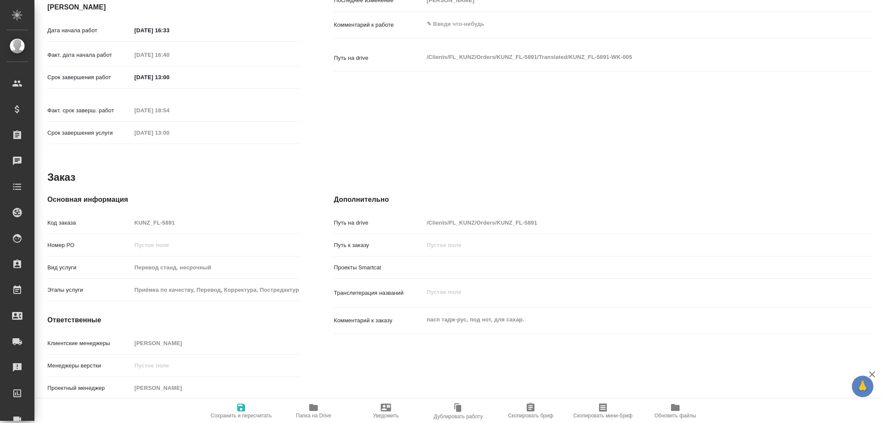
type textarea "x"
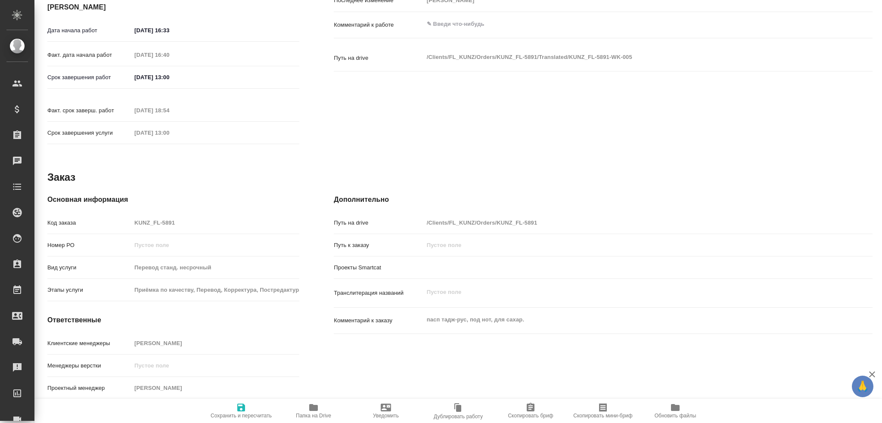
type textarea "x"
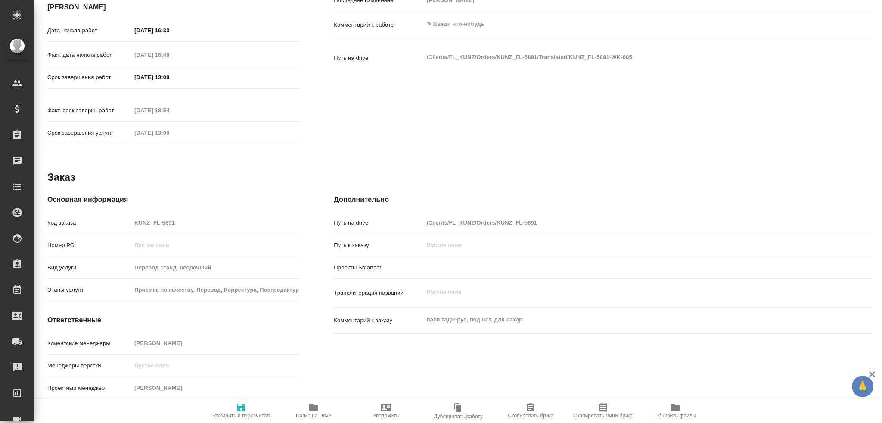
type textarea "x"
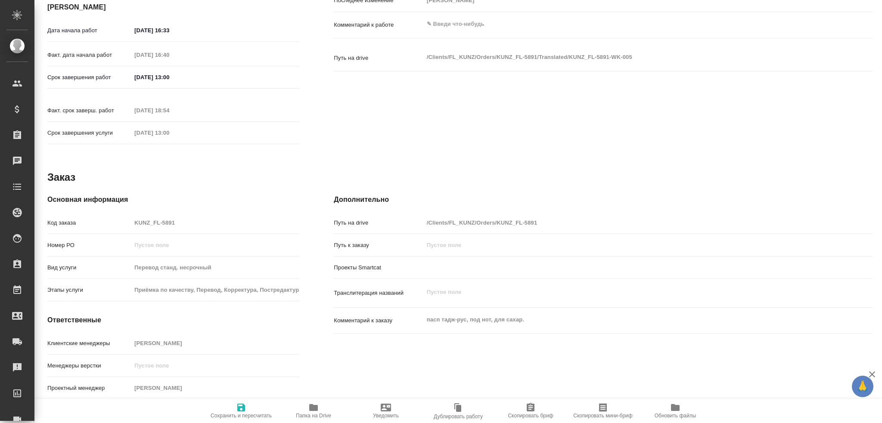
type textarea "x"
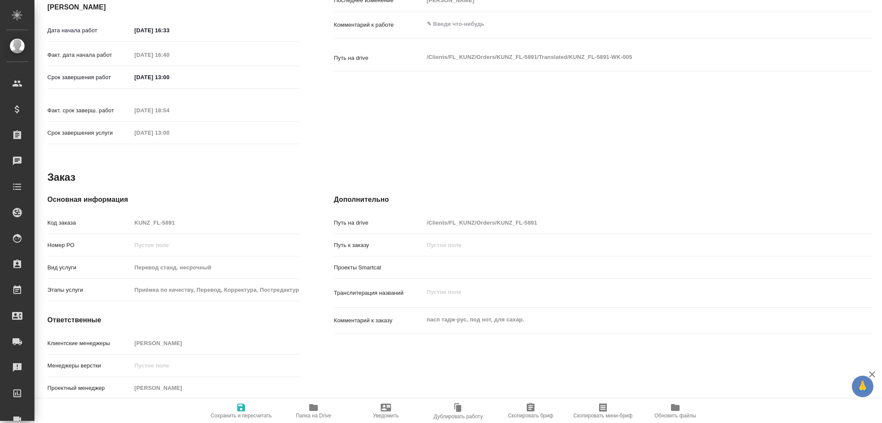
type textarea "x"
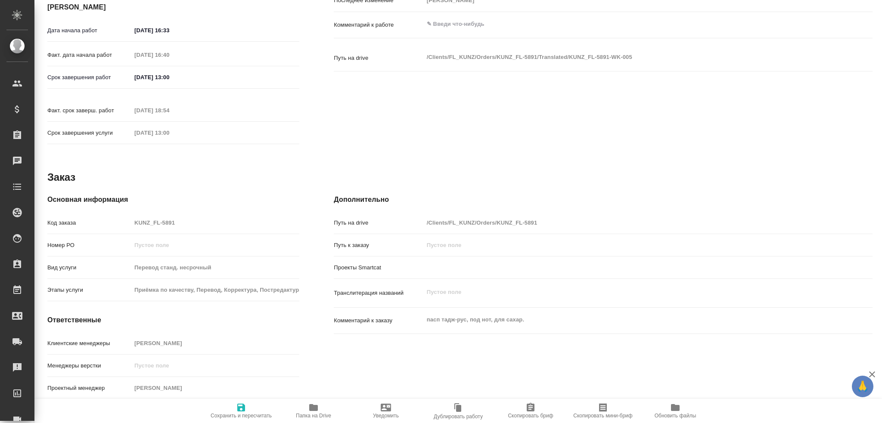
type textarea "x"
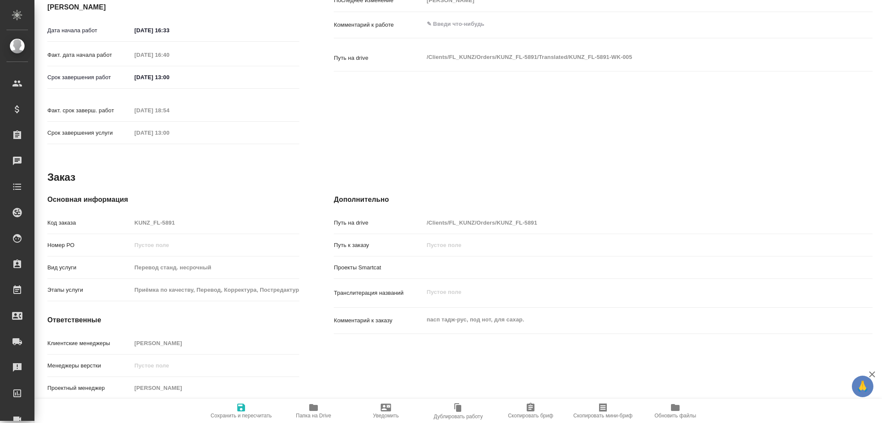
type textarea "x"
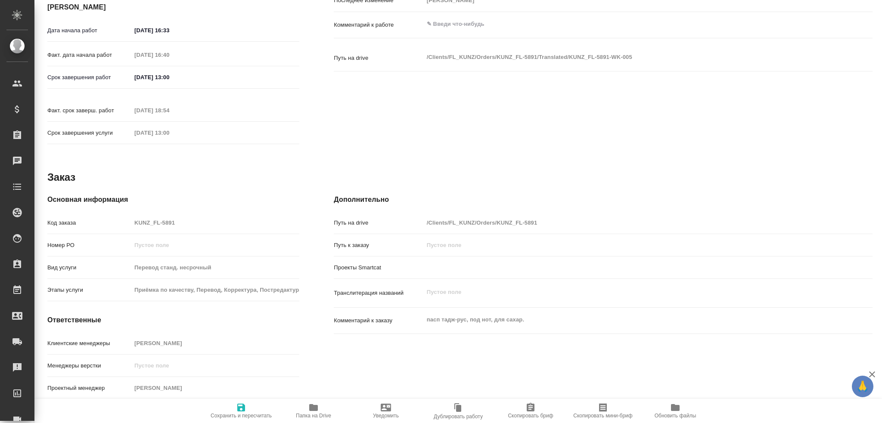
type textarea "x"
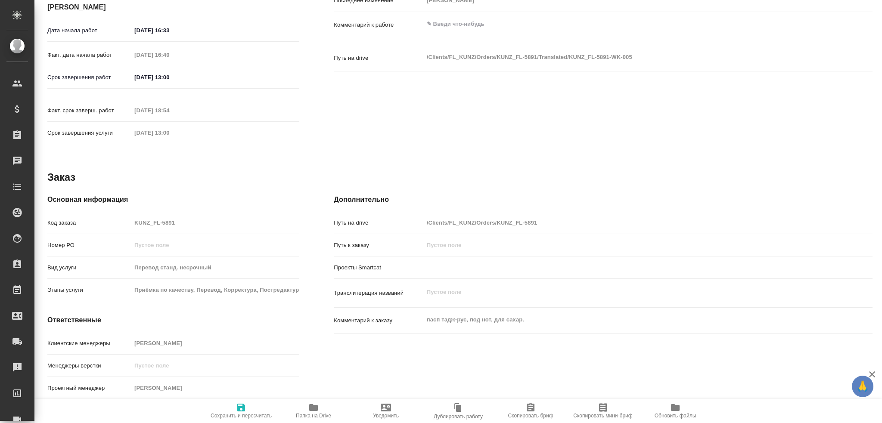
type textarea "x"
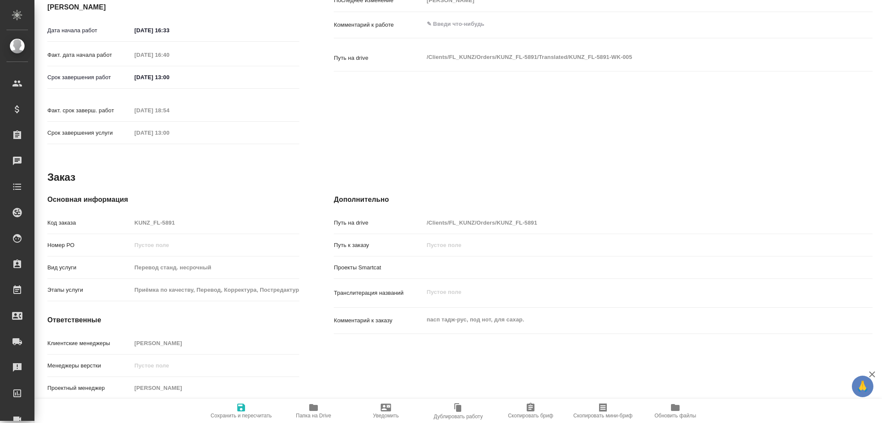
type textarea "x"
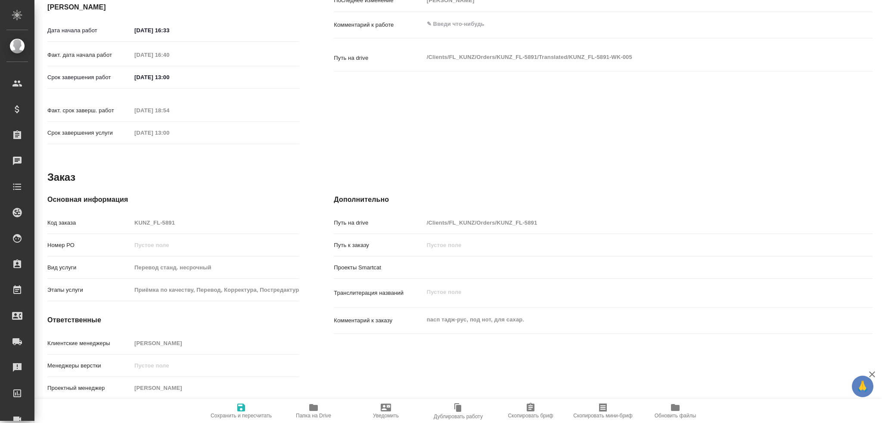
type textarea "x"
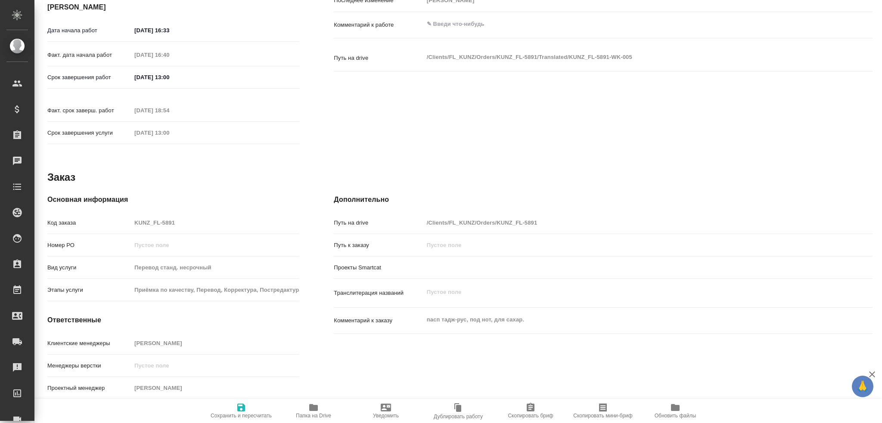
type textarea "x"
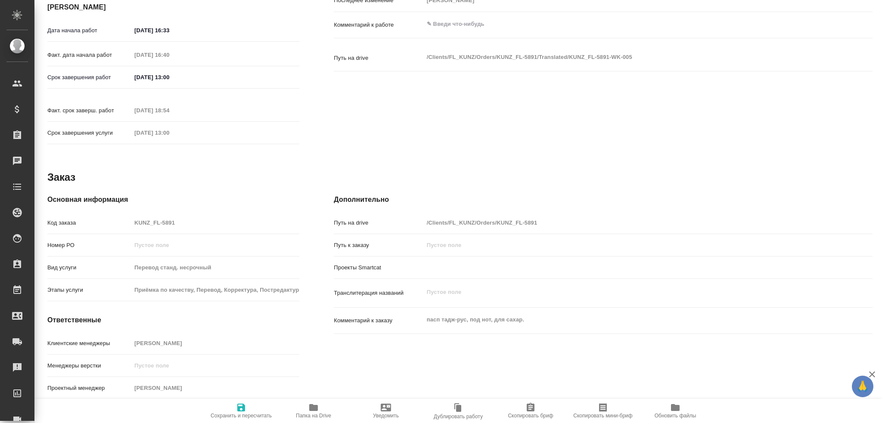
type textarea "x"
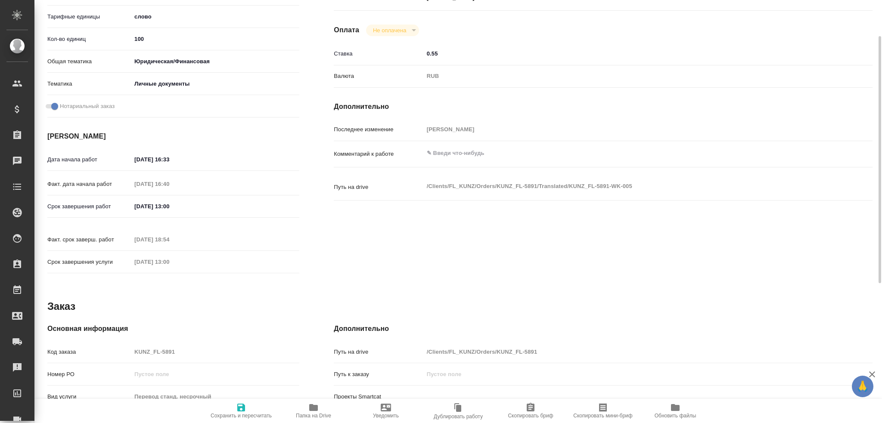
scroll to position [136, 0]
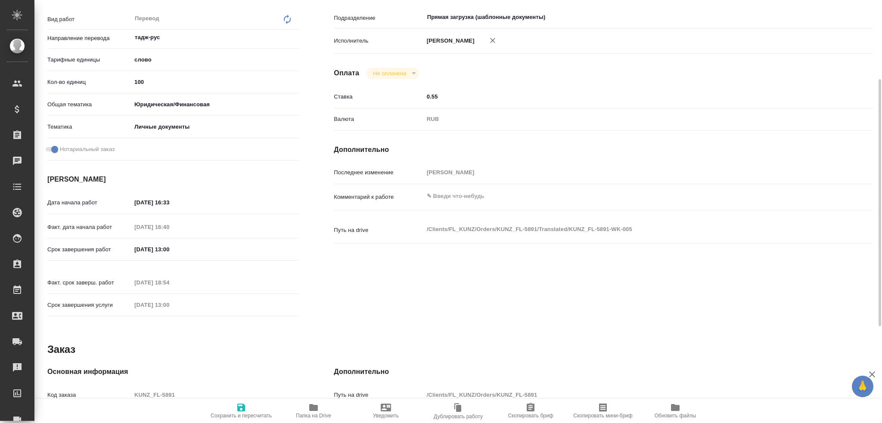
type textarea "x"
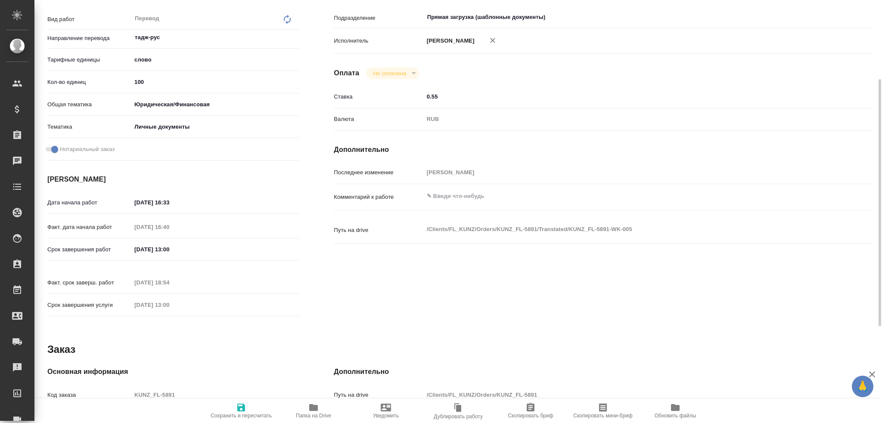
type textarea "x"
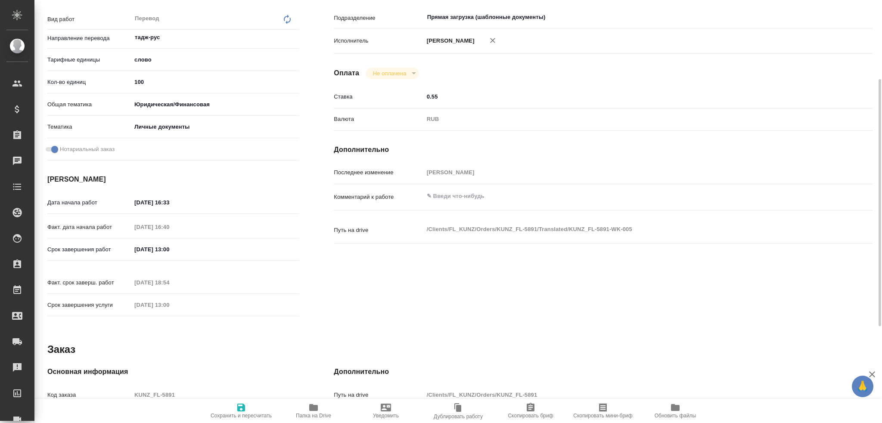
scroll to position [0, 0]
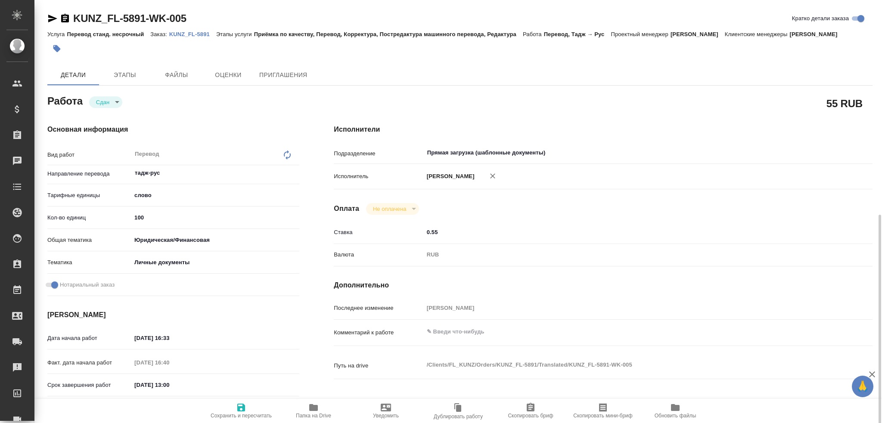
type textarea "x"
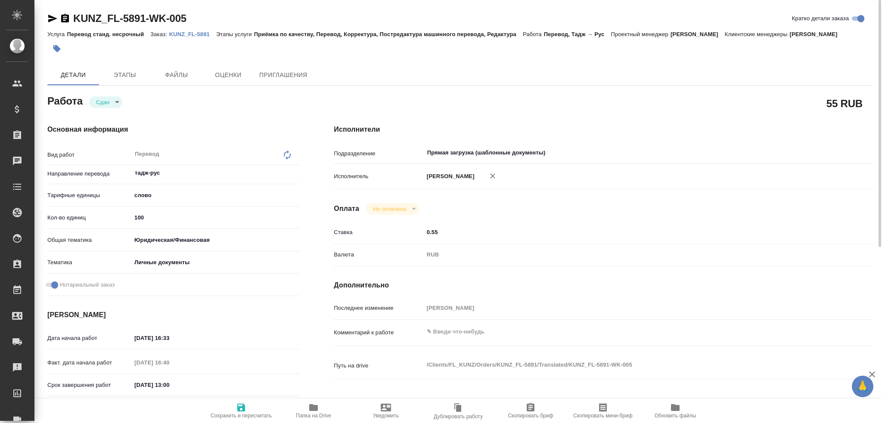
type textarea "x"
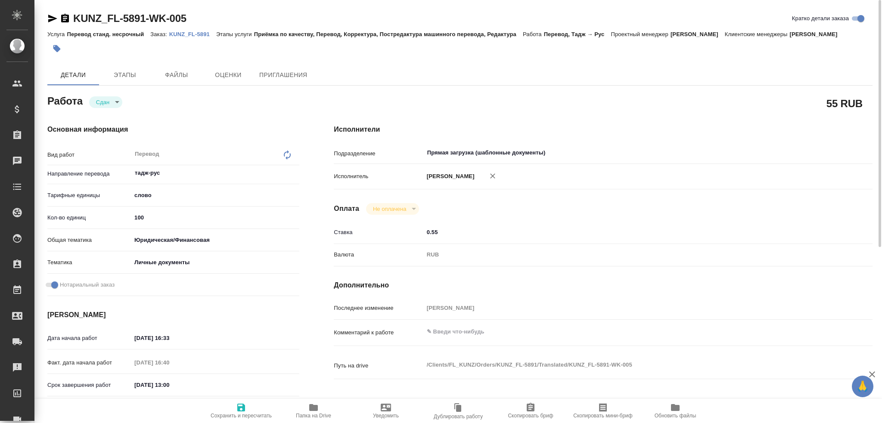
type textarea "x"
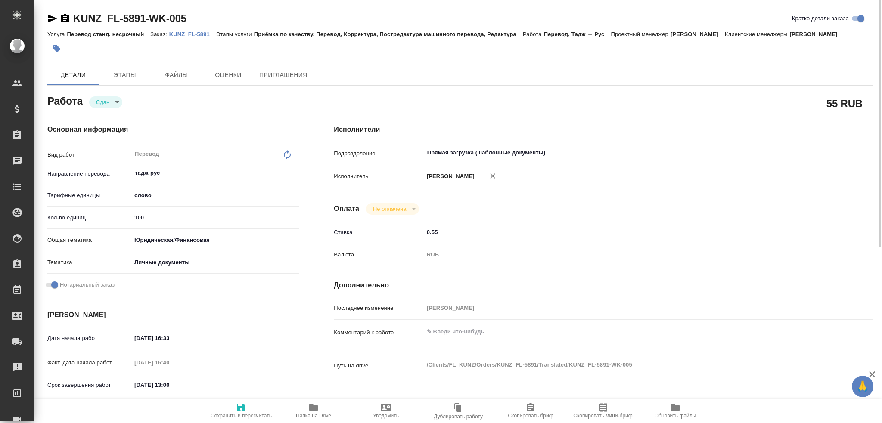
type textarea "x"
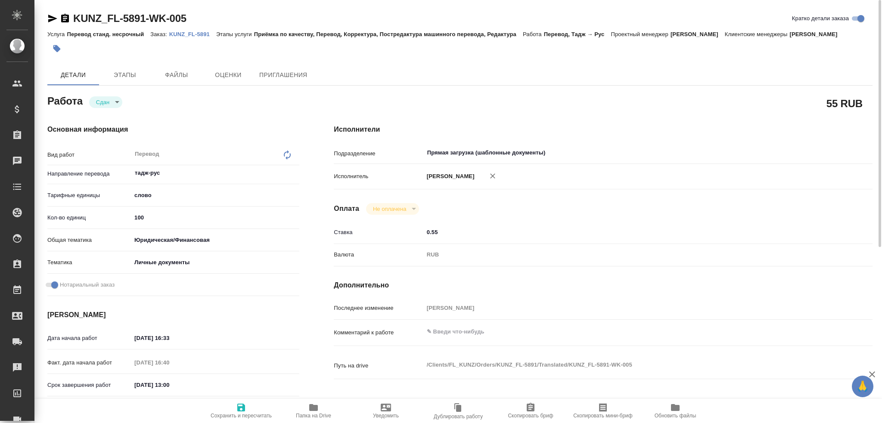
type textarea "x"
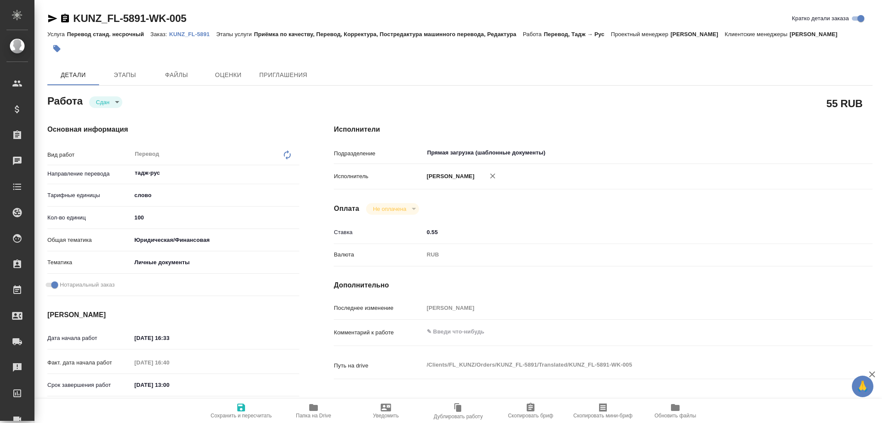
type textarea "x"
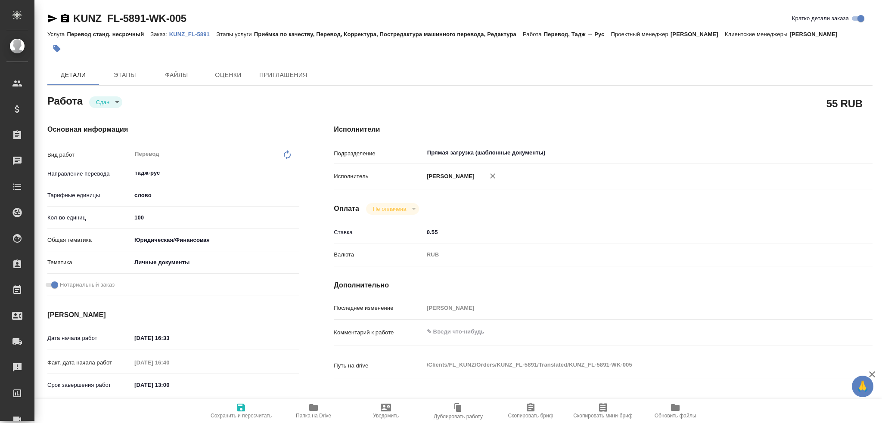
type textarea "x"
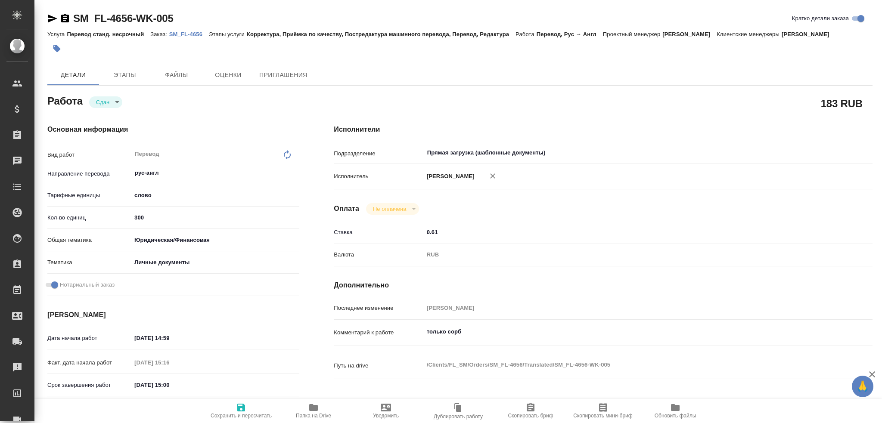
type textarea "x"
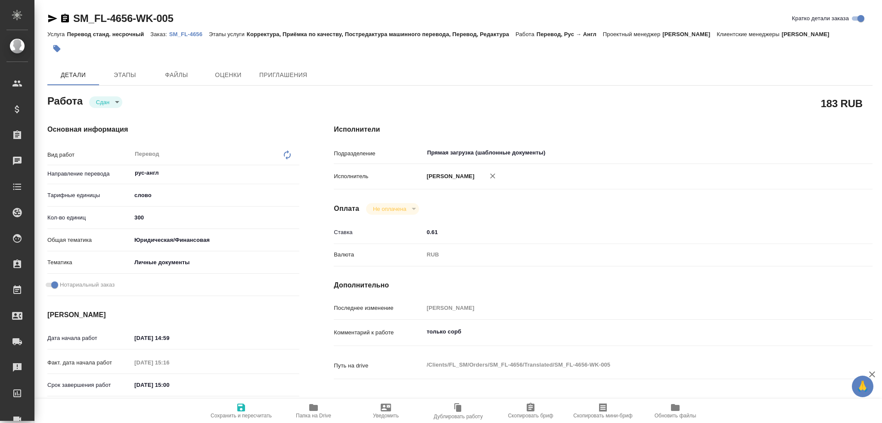
type textarea "x"
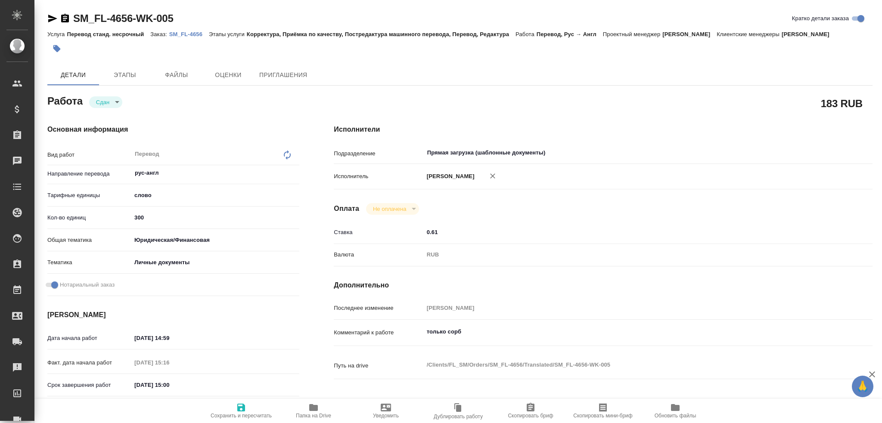
type textarea "x"
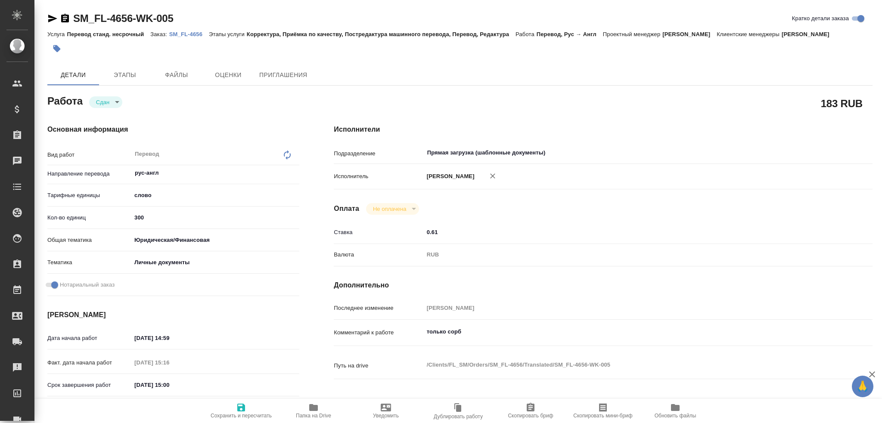
type textarea "x"
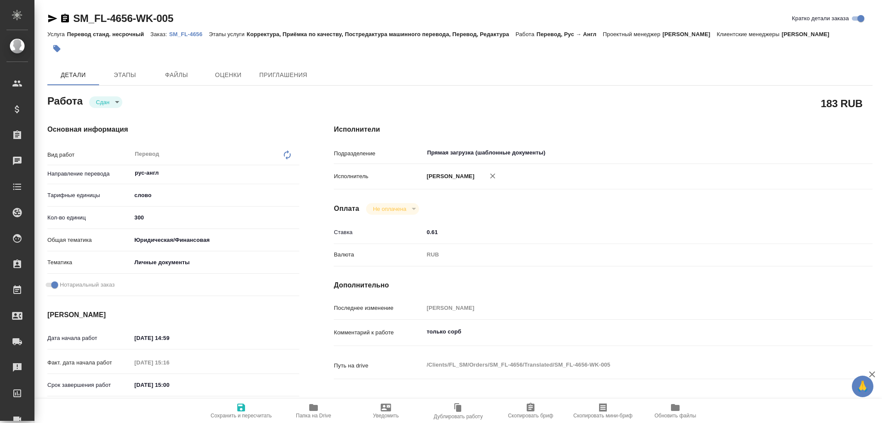
type textarea "x"
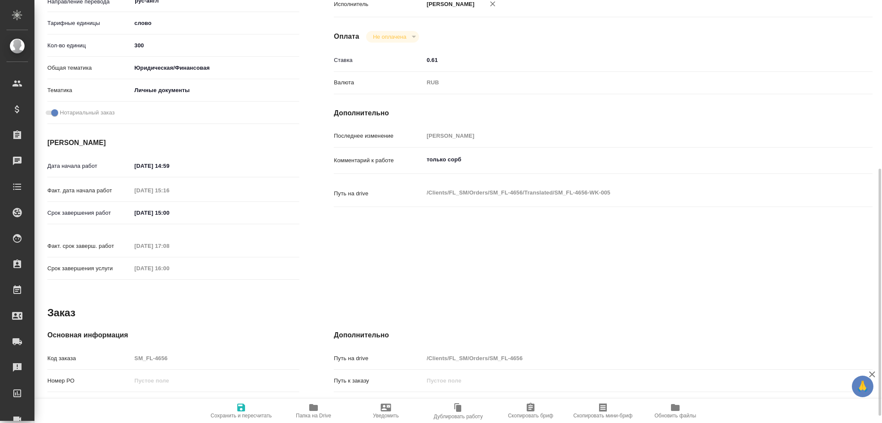
scroll to position [301, 0]
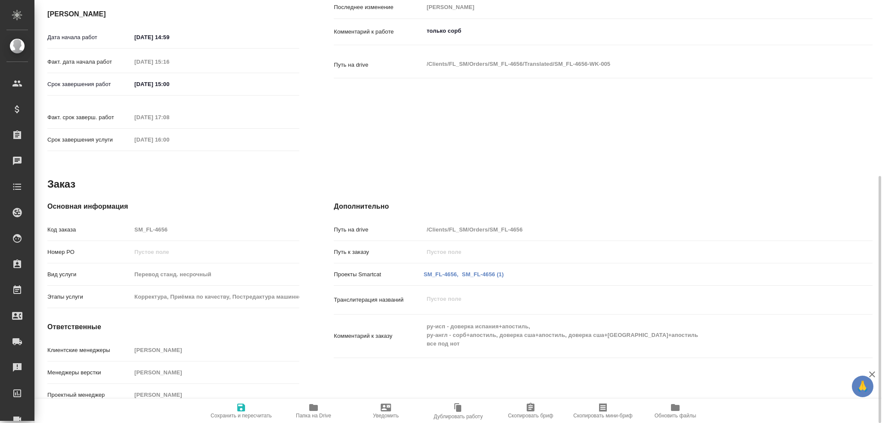
type textarea "x"
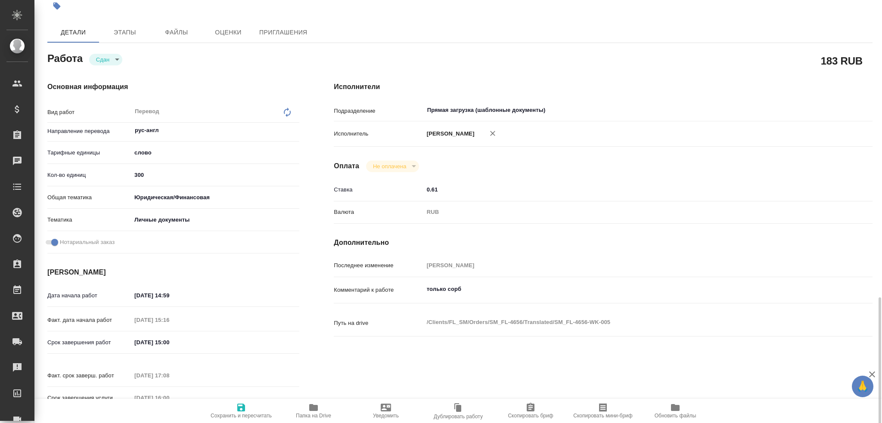
scroll to position [0, 0]
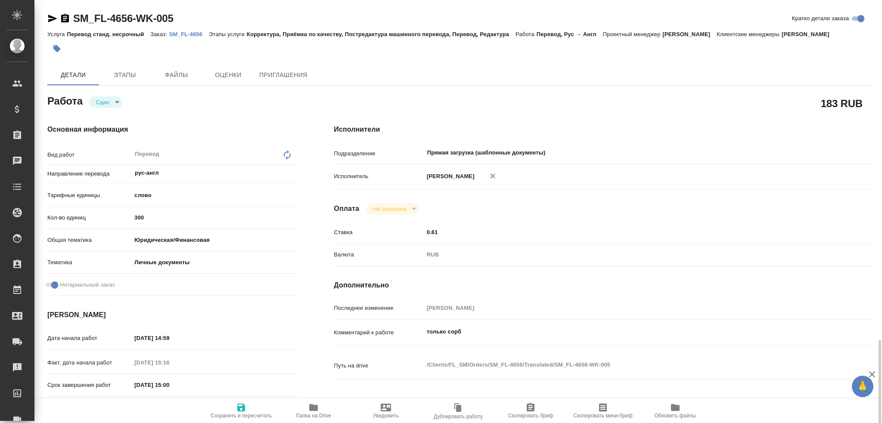
type textarea "x"
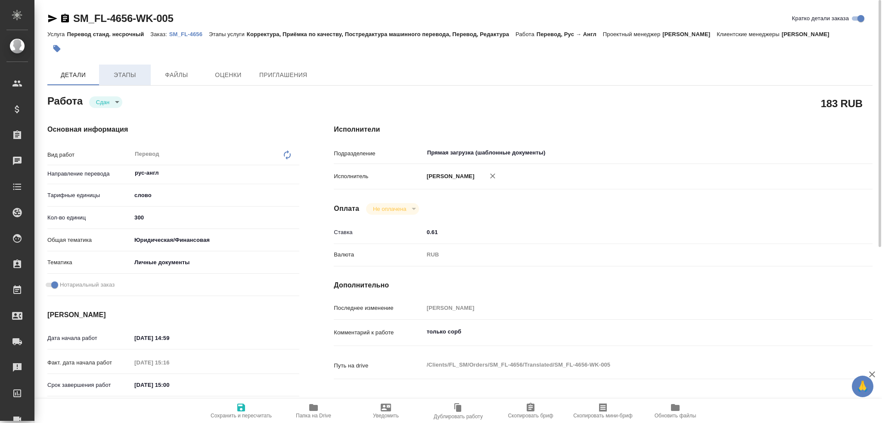
click at [136, 77] on span "Этапы" at bounding box center [124, 75] width 41 height 11
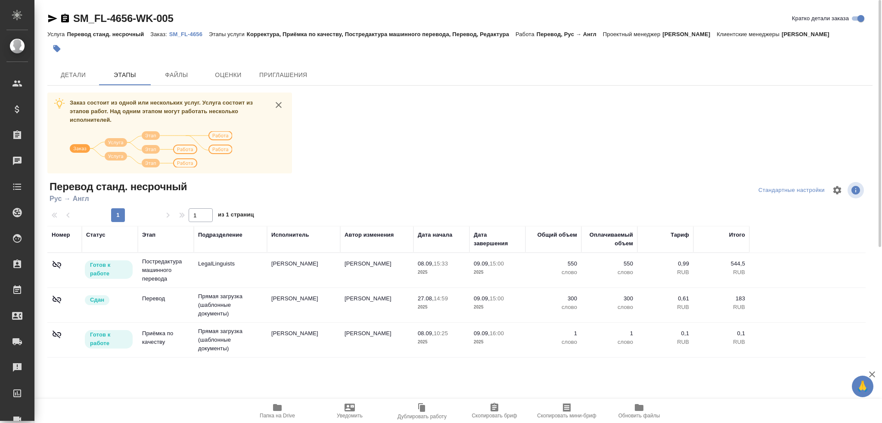
drag, startPoint x: 86, startPoint y: 80, endPoint x: 90, endPoint y: 107, distance: 27.3
click at [86, 80] on span "Детали" at bounding box center [73, 75] width 41 height 11
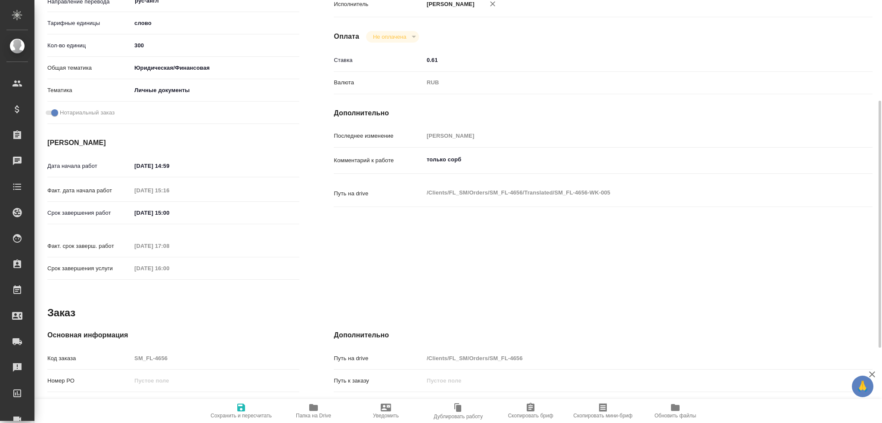
type textarea "x"
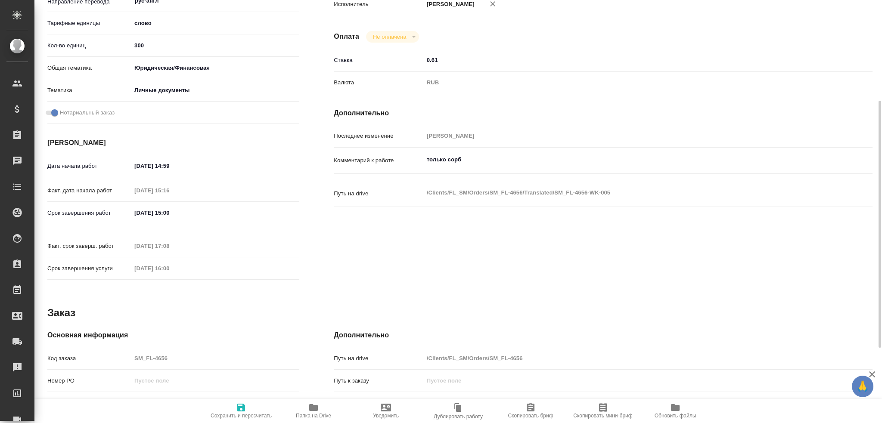
scroll to position [258, 0]
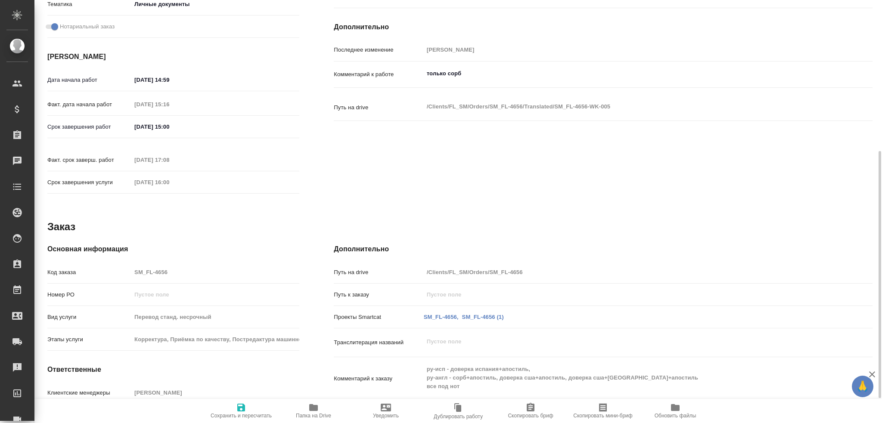
type textarea "x"
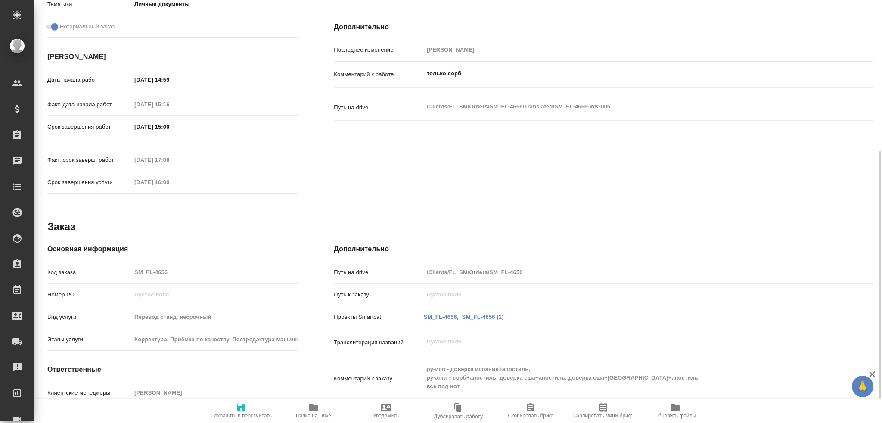
type textarea "x"
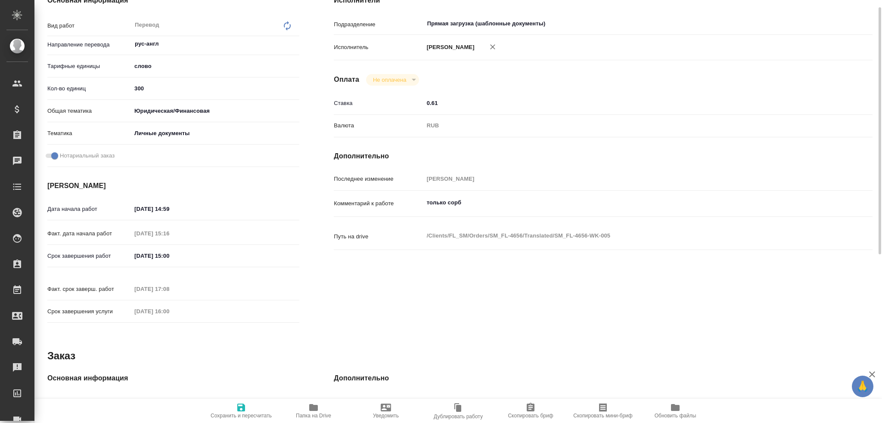
scroll to position [0, 0]
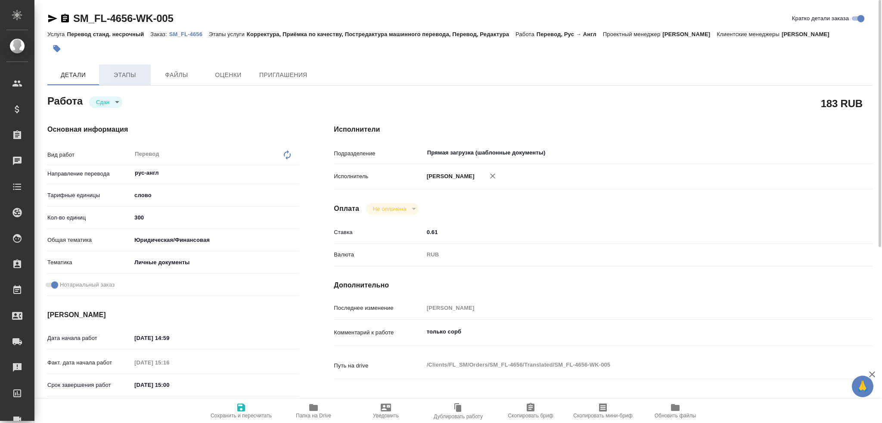
type textarea "x"
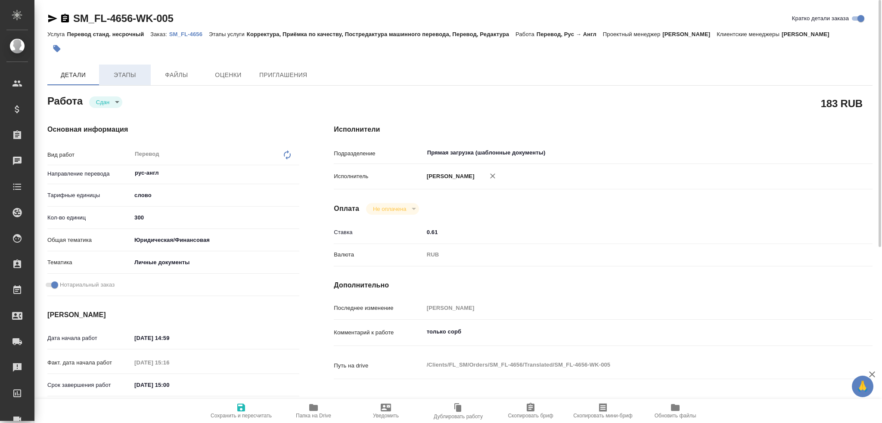
click at [123, 77] on span "Этапы" at bounding box center [124, 75] width 41 height 11
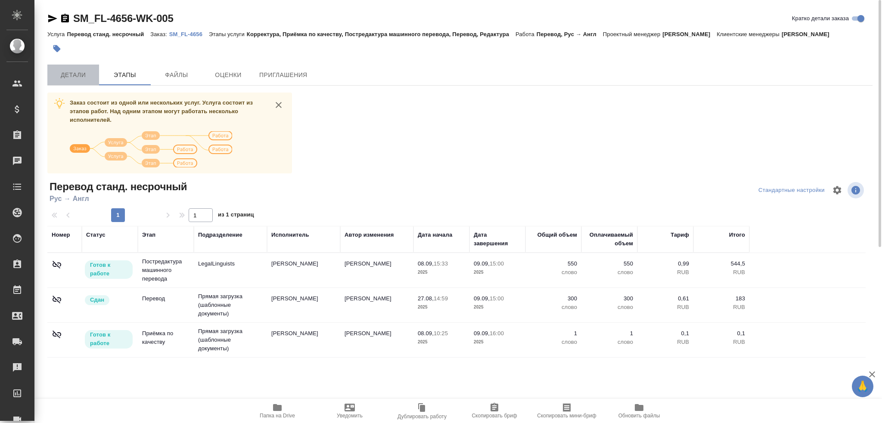
click at [91, 71] on span "Детали" at bounding box center [73, 75] width 41 height 11
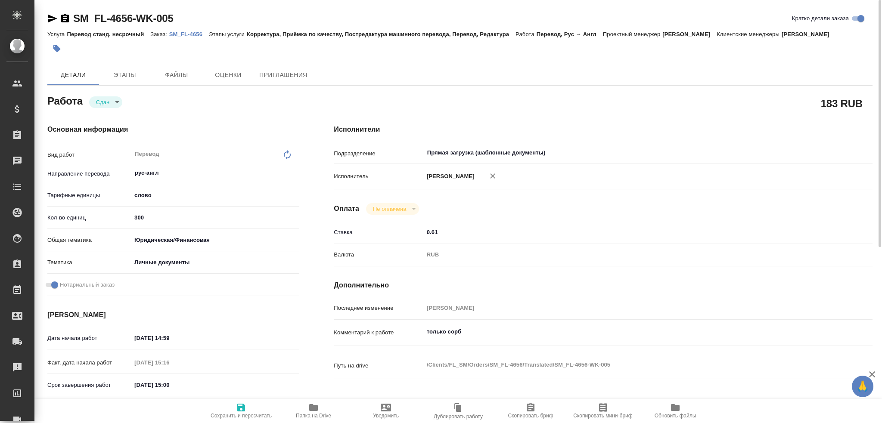
type textarea "x"
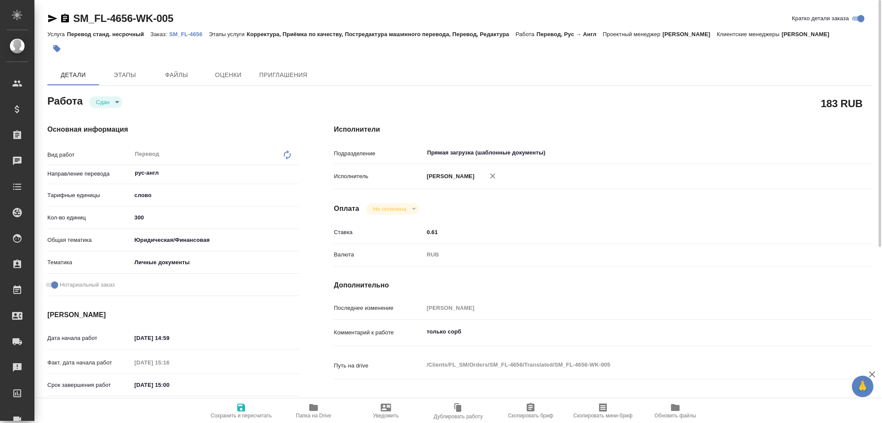
type textarea "x"
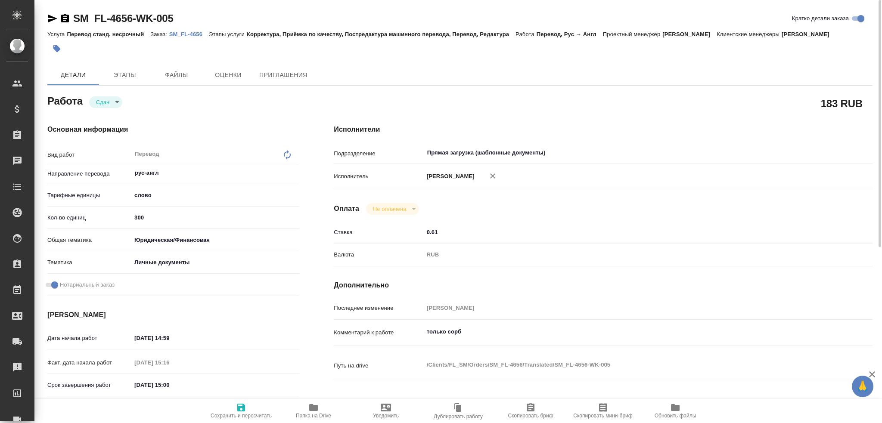
type textarea "x"
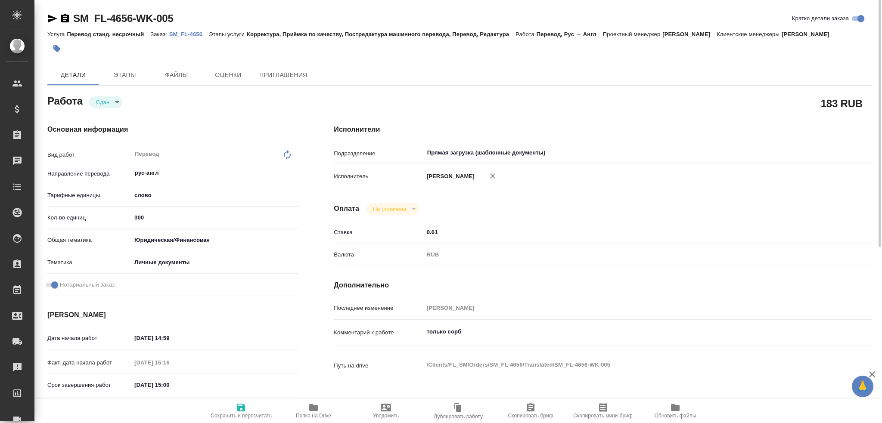
type textarea "x"
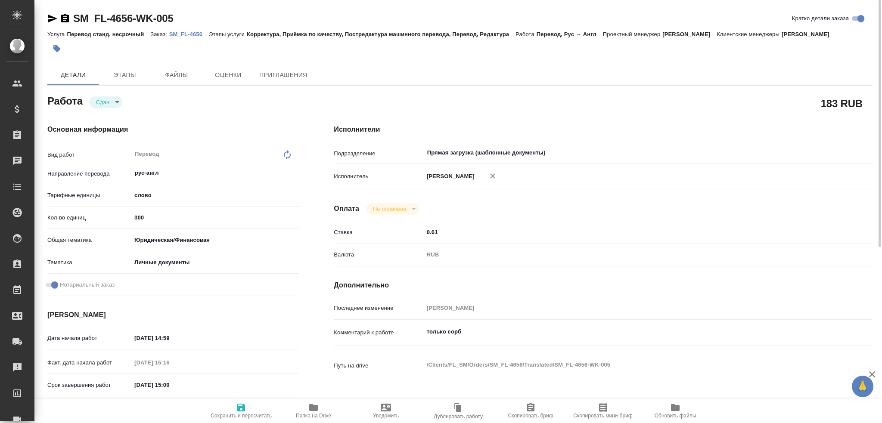
type textarea "x"
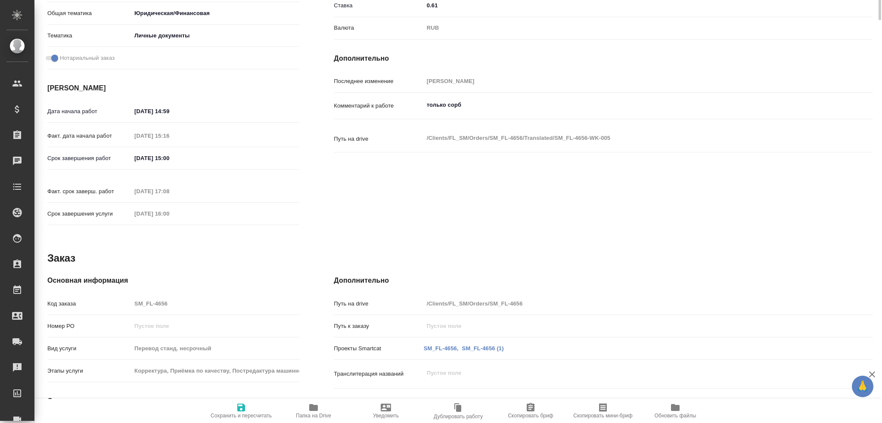
type textarea "x"
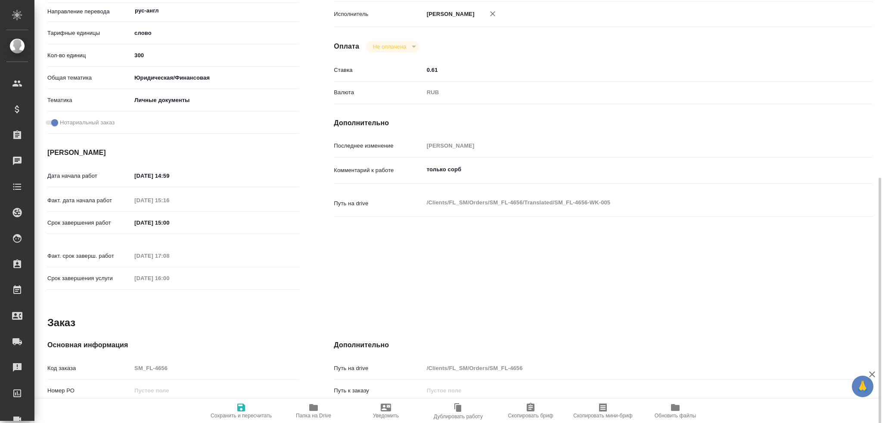
type textarea "x"
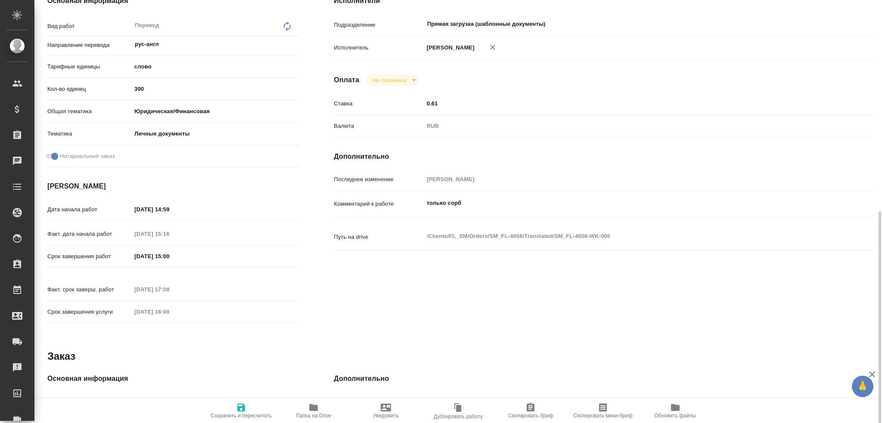
scroll to position [43, 0]
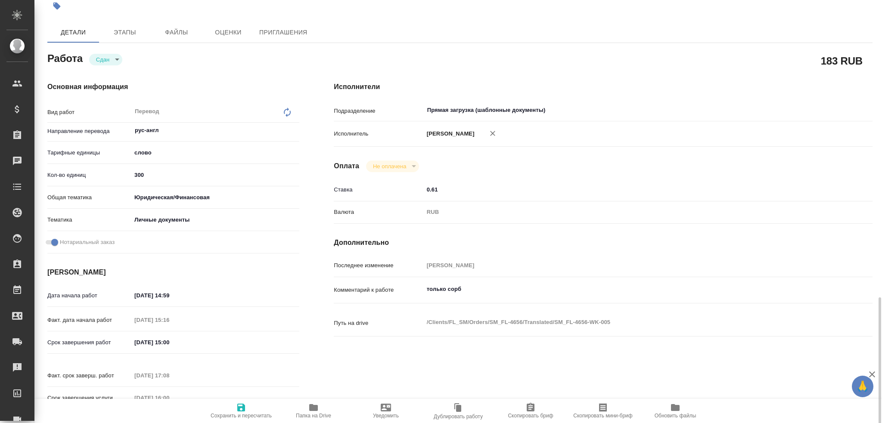
type textarea "x"
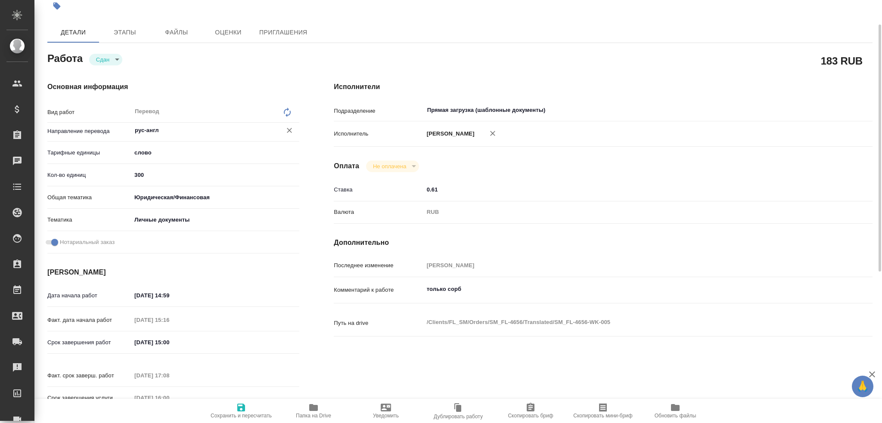
type textarea "x"
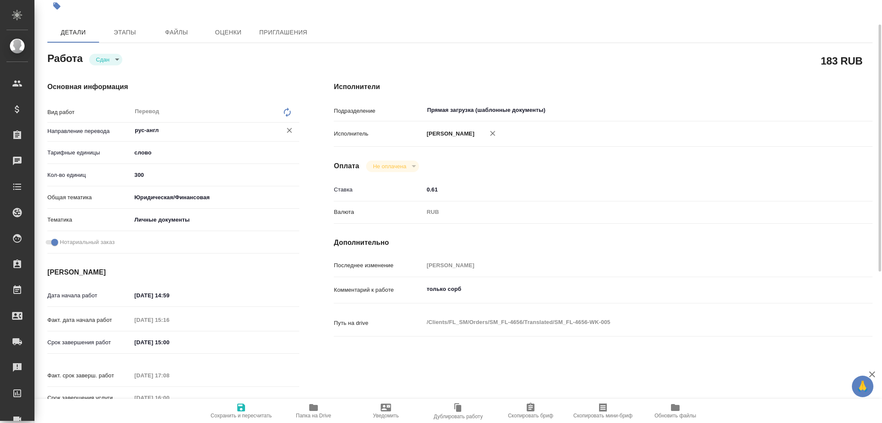
scroll to position [0, 0]
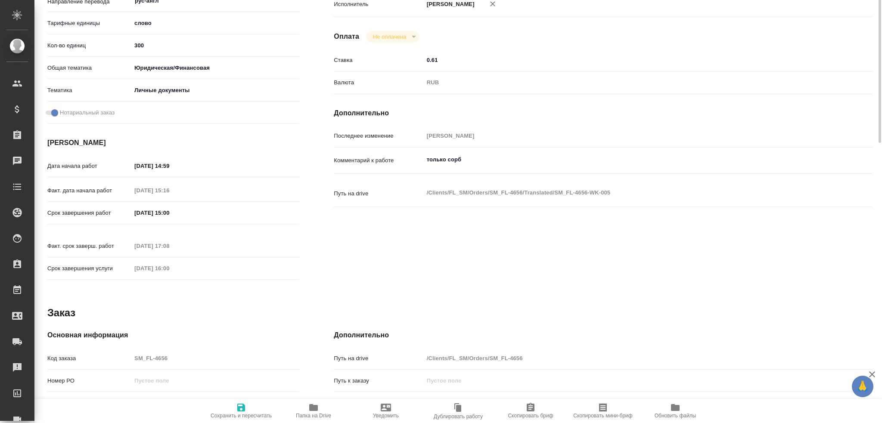
type textarea "x"
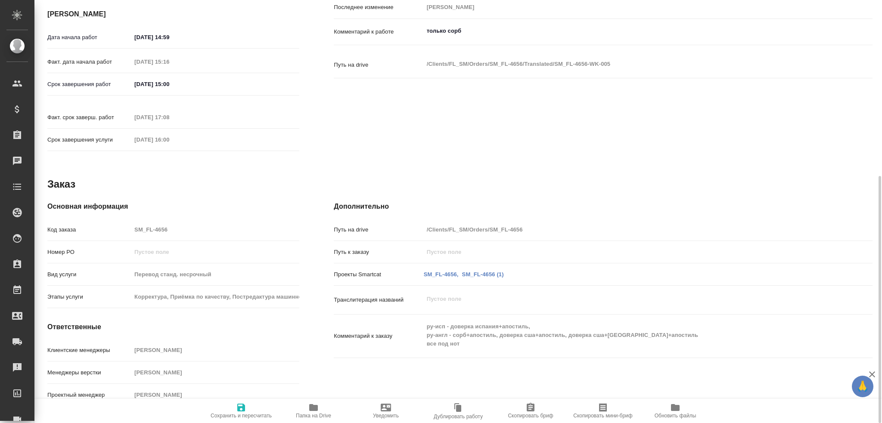
type textarea "x"
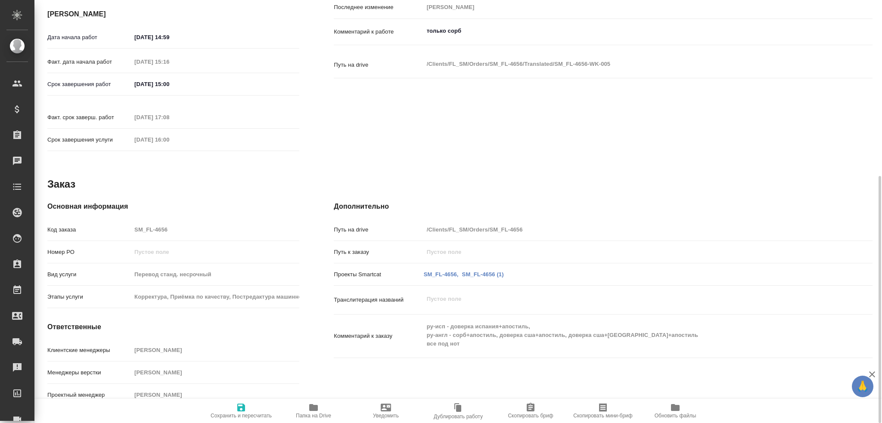
type textarea "x"
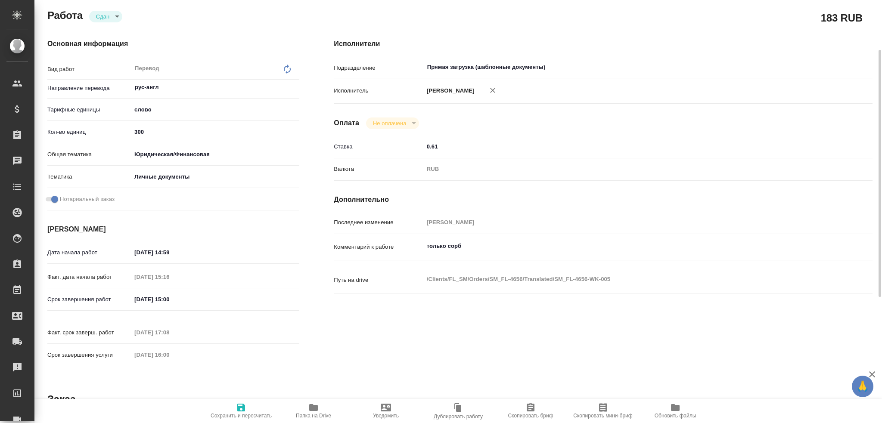
type textarea "x"
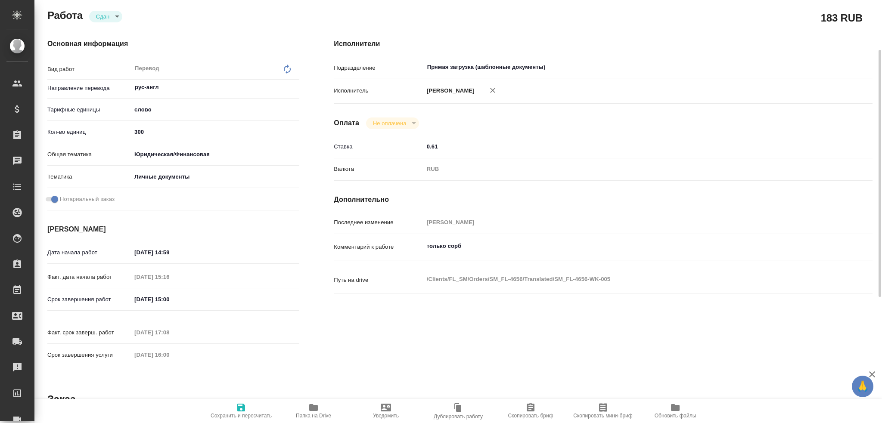
type textarea "x"
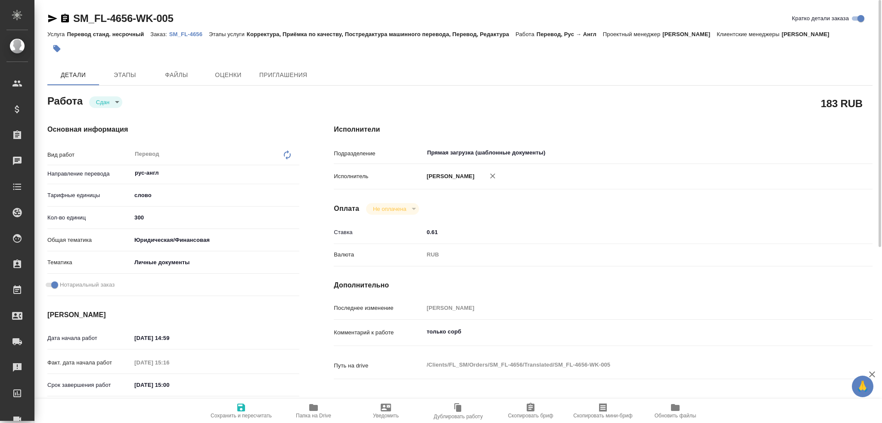
type textarea "x"
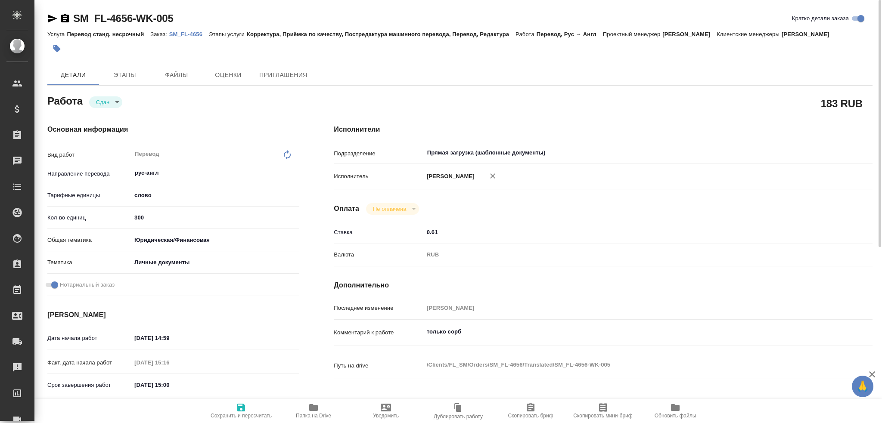
type textarea "x"
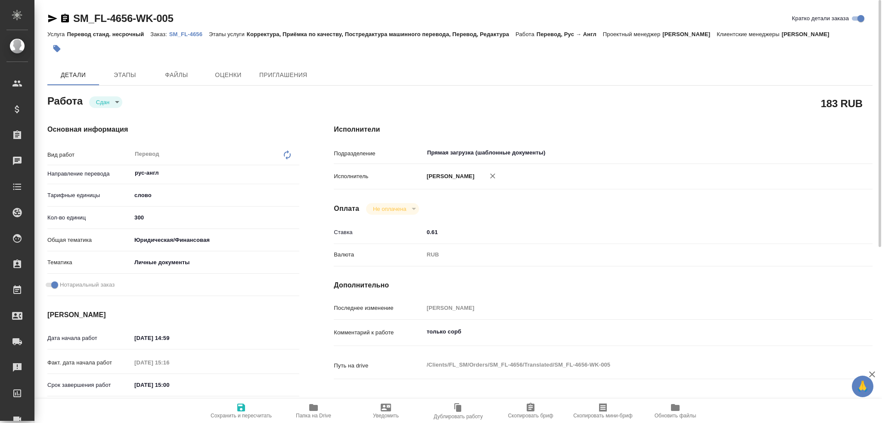
type textarea "x"
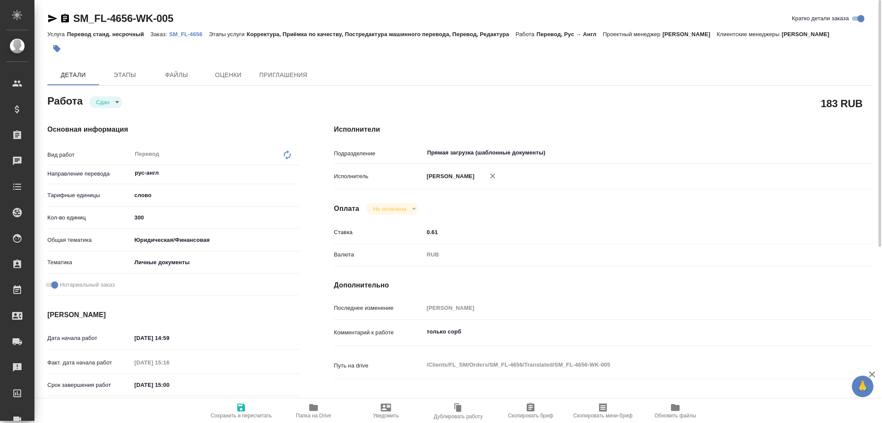
type textarea "x"
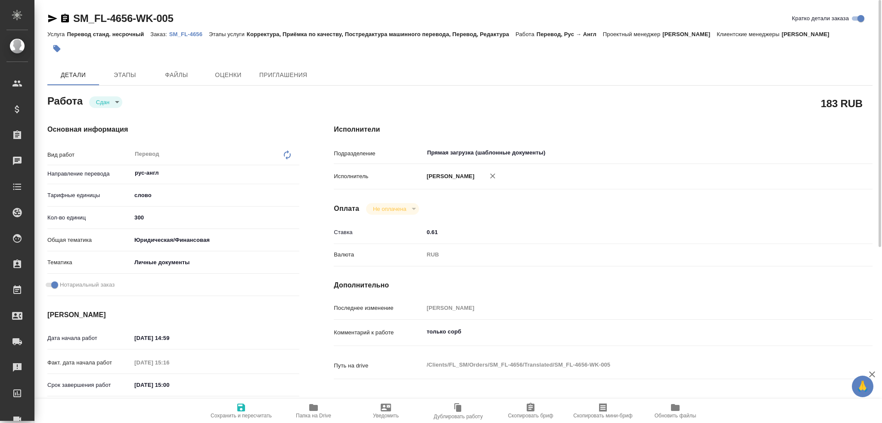
type textarea "x"
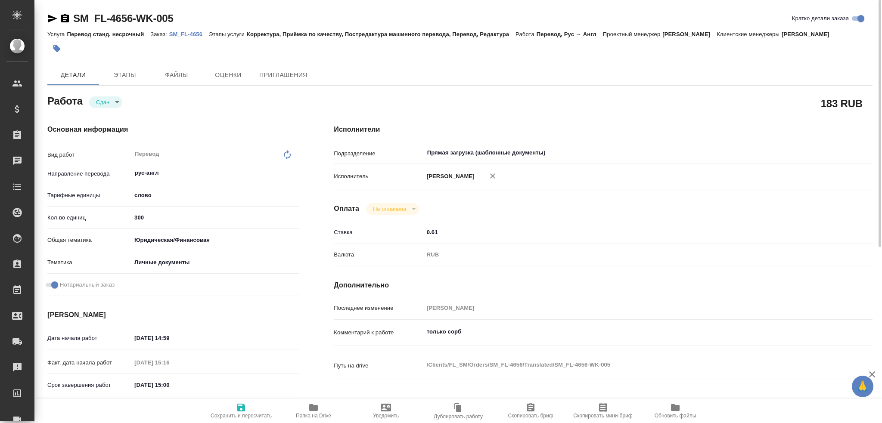
type textarea "x"
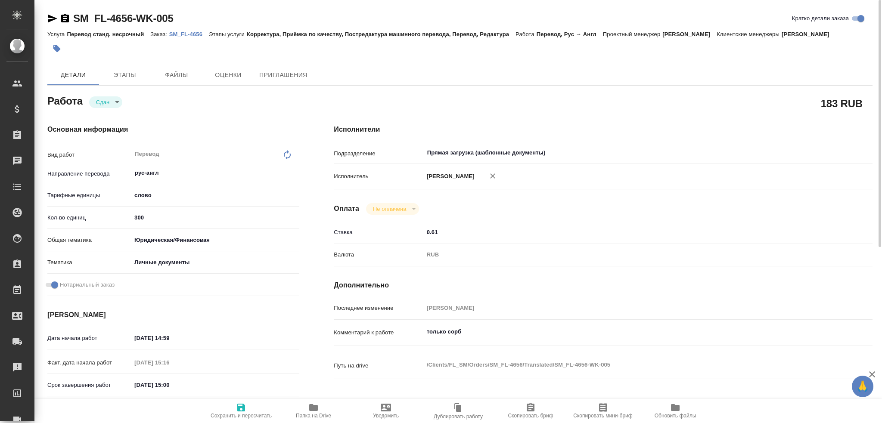
type textarea "x"
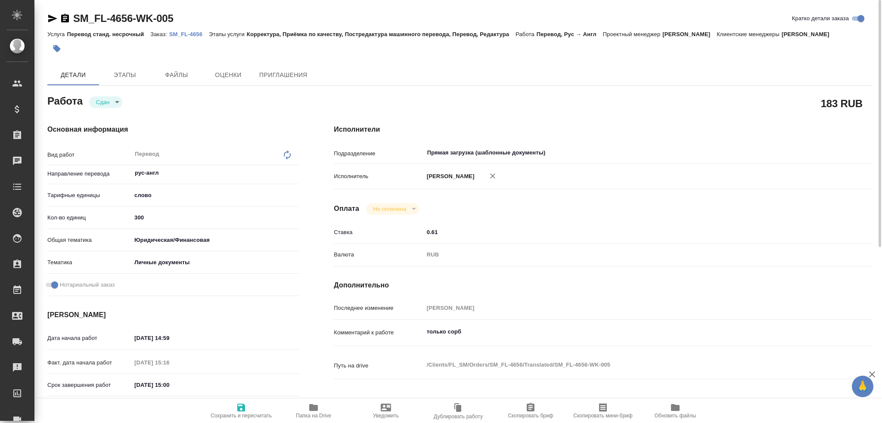
type textarea "x"
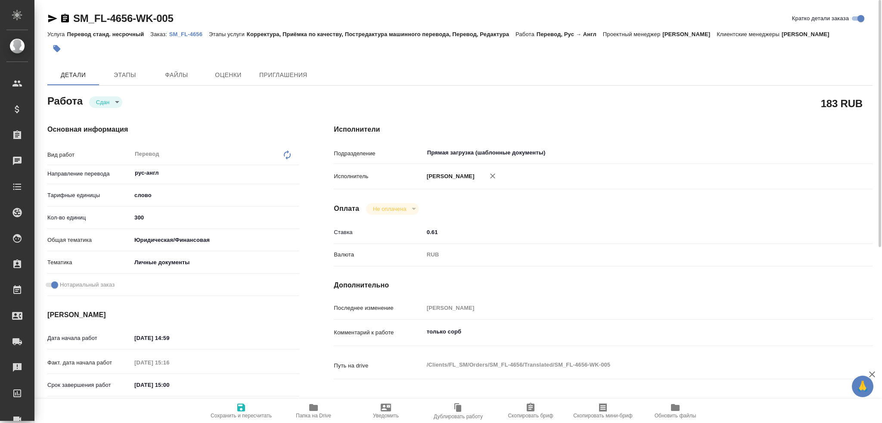
type textarea "x"
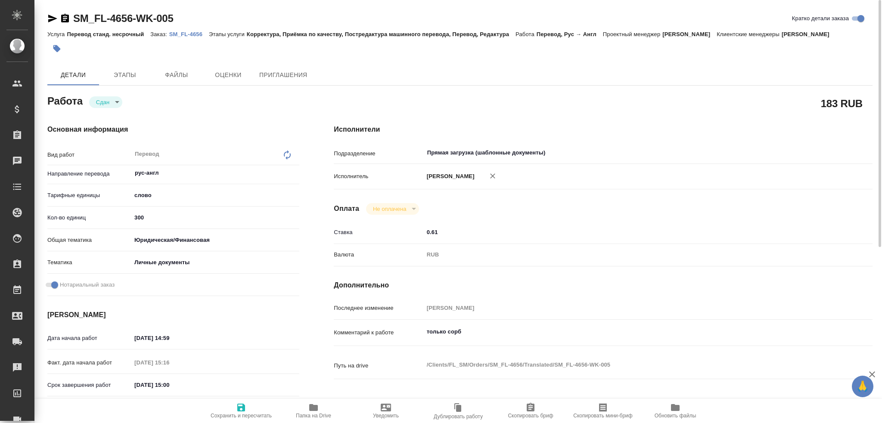
type textarea "x"
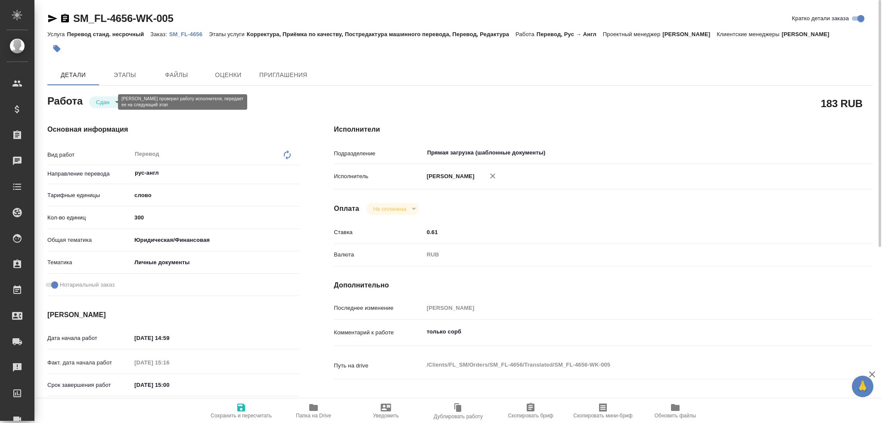
type textarea "x"
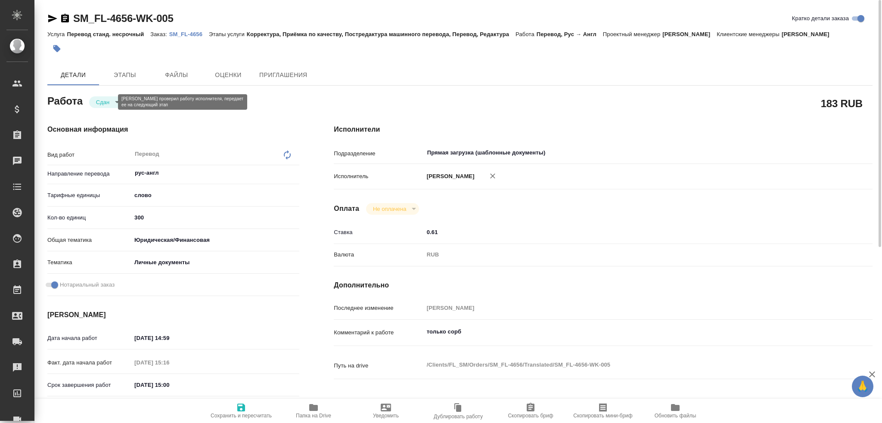
type textarea "x"
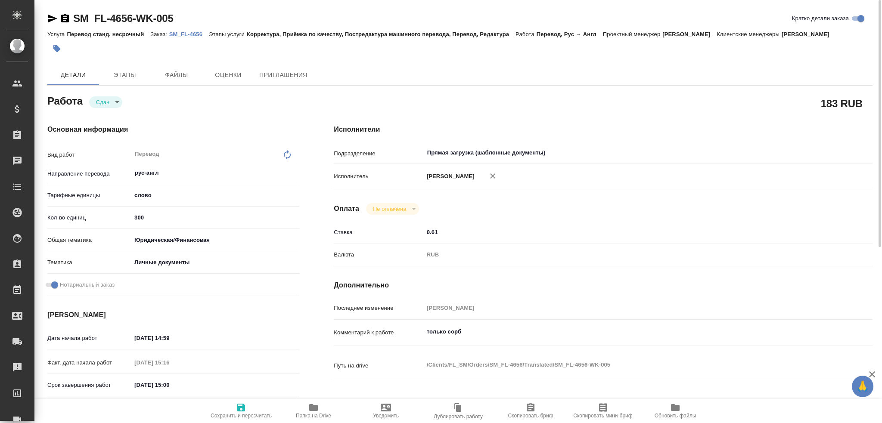
type textarea "x"
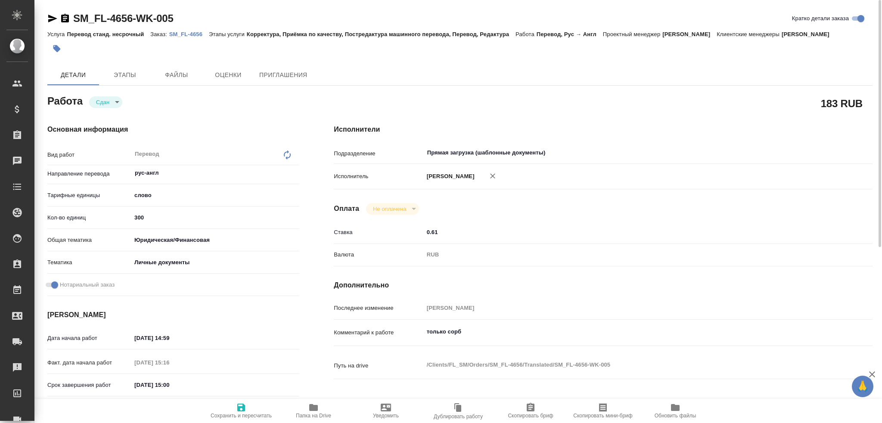
type textarea "x"
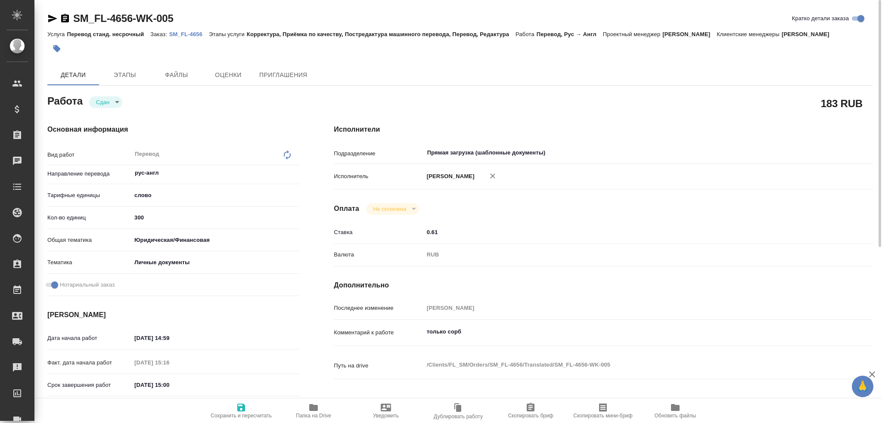
type textarea "x"
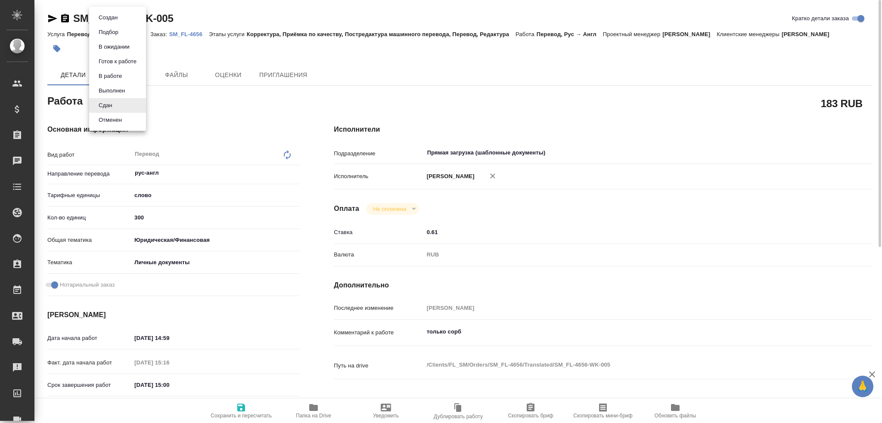
click at [112, 102] on body "🙏 .cls-1 fill:#fff; AWATERA Gusev Alexandr Клиенты Спецификации Заказы 0 Чаты T…" at bounding box center [441, 211] width 882 height 423
click at [184, 210] on div at bounding box center [441, 211] width 882 height 423
click at [59, 48] on icon "button" at bounding box center [56, 48] width 7 height 7
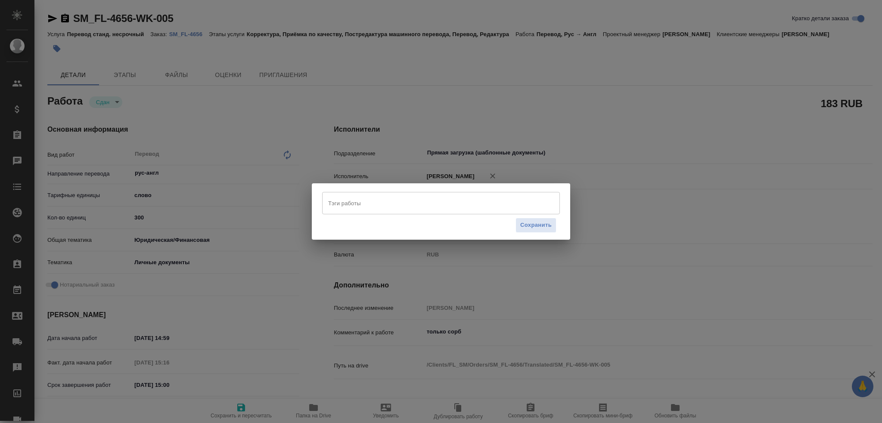
click at [343, 200] on input "Тэги работы" at bounding box center [433, 203] width 214 height 15
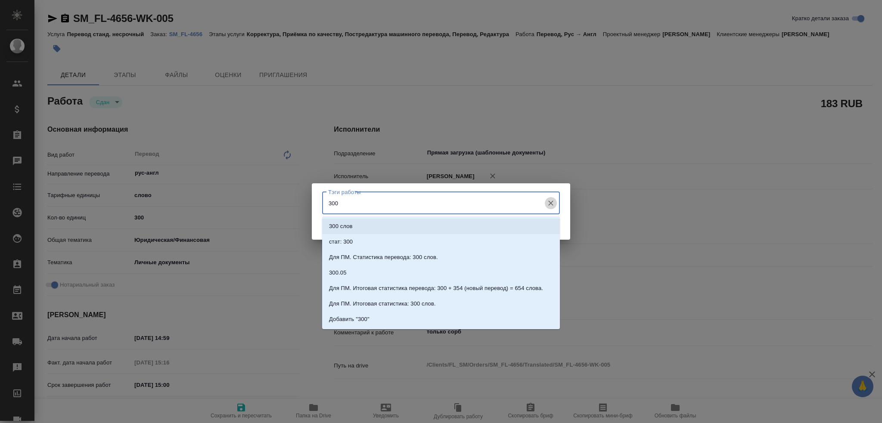
click at [548, 202] on icon "Очистить" at bounding box center [550, 203] width 9 height 9
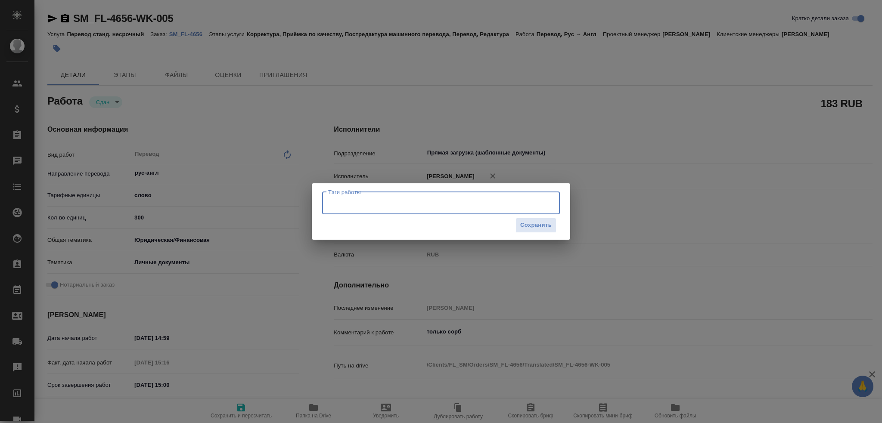
click at [539, 175] on div "Тэги работы Тэги работы Сохранить" at bounding box center [441, 211] width 882 height 423
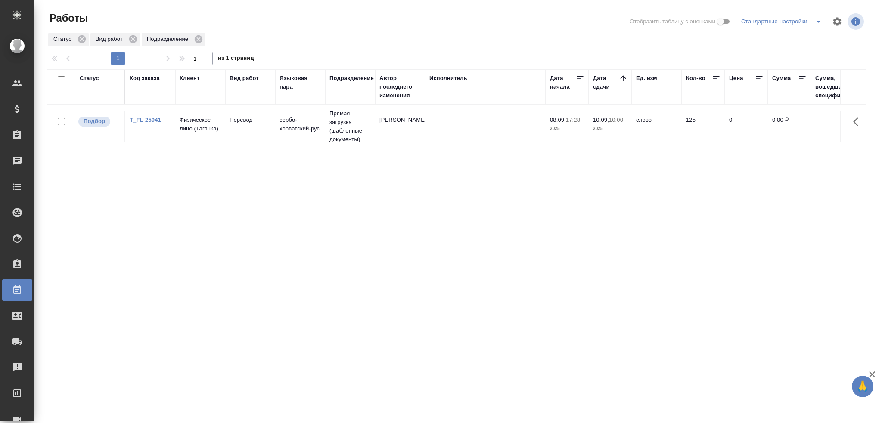
click at [248, 130] on td "Перевод" at bounding box center [250, 126] width 50 height 30
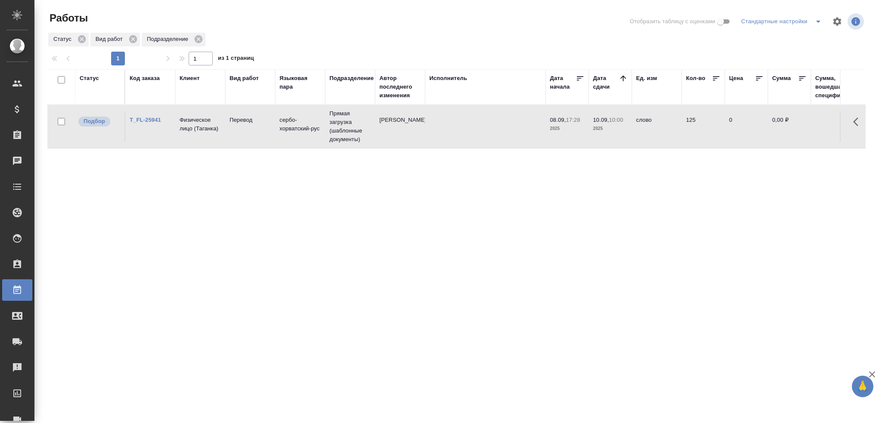
click at [248, 130] on td "Перевод" at bounding box center [250, 126] width 50 height 30
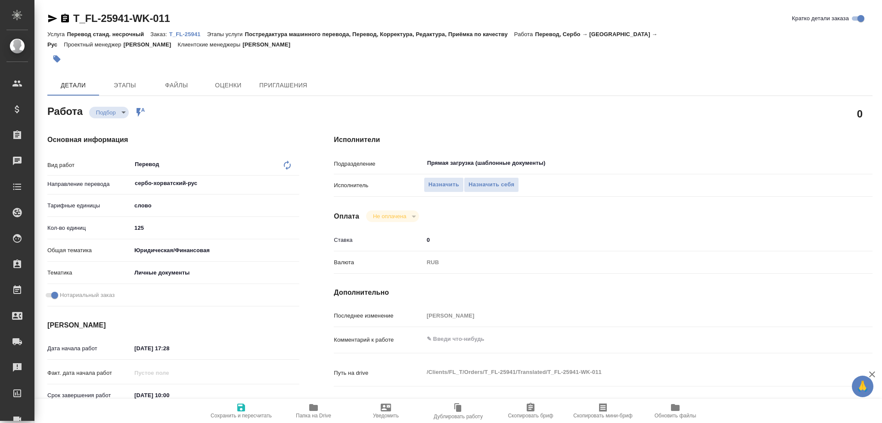
type textarea "x"
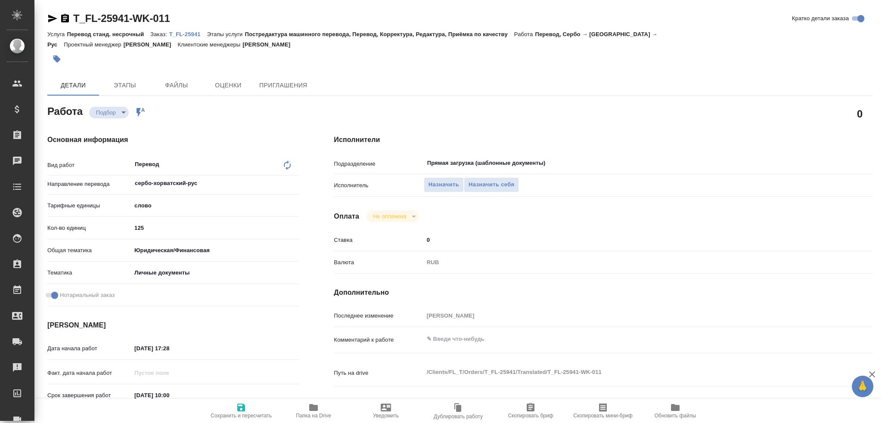
type textarea "x"
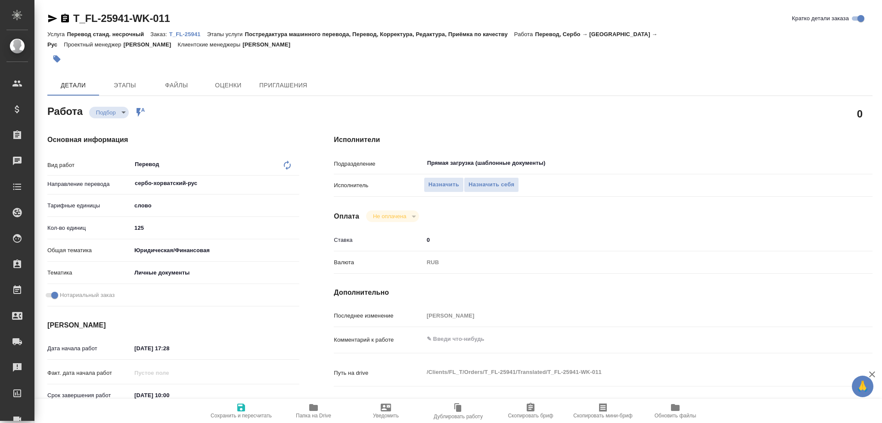
type textarea "x"
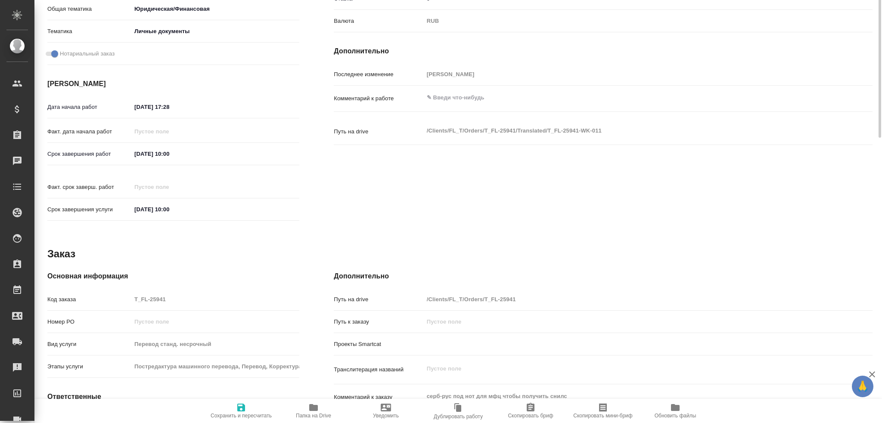
type textarea "x"
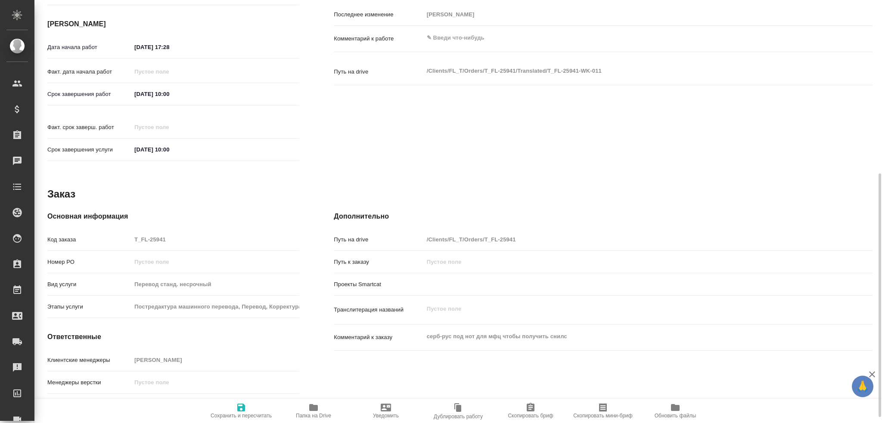
scroll to position [311, 0]
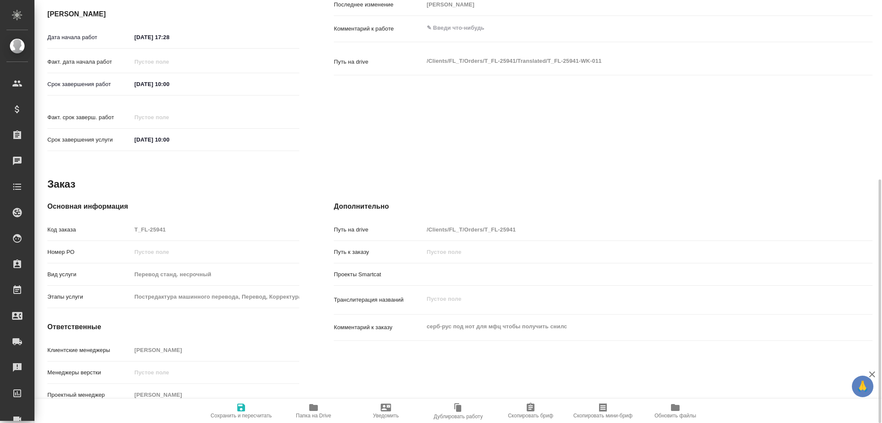
type textarea "x"
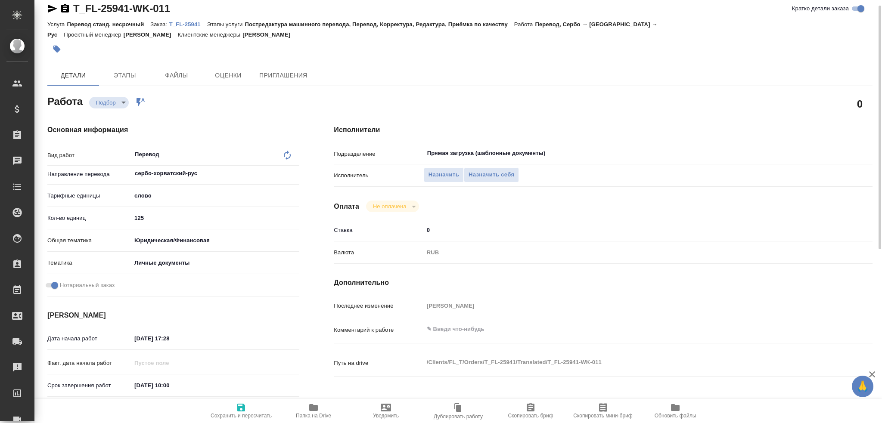
scroll to position [0, 0]
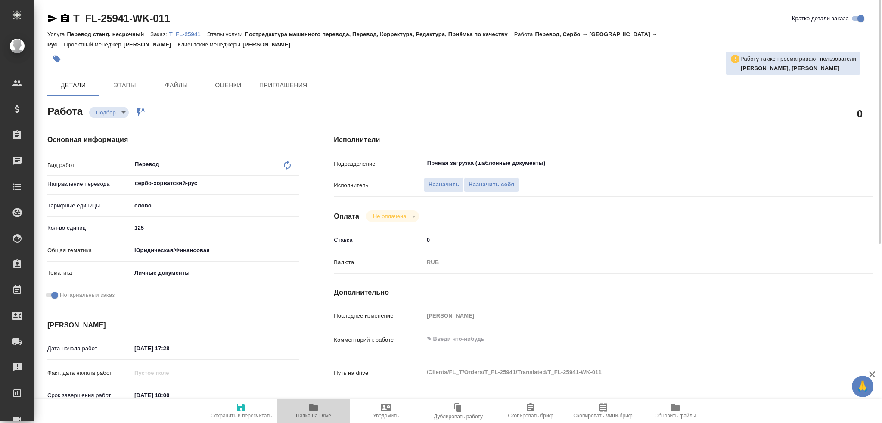
click at [313, 407] on icon "button" at bounding box center [313, 407] width 9 height 7
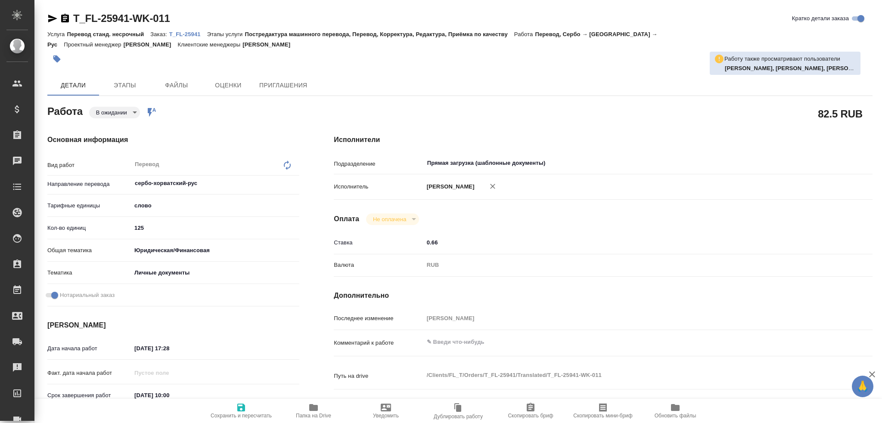
type textarea "x"
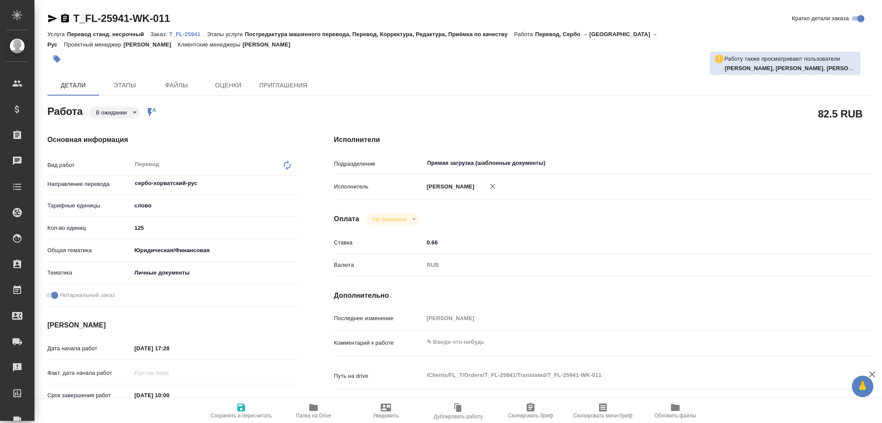
type textarea "x"
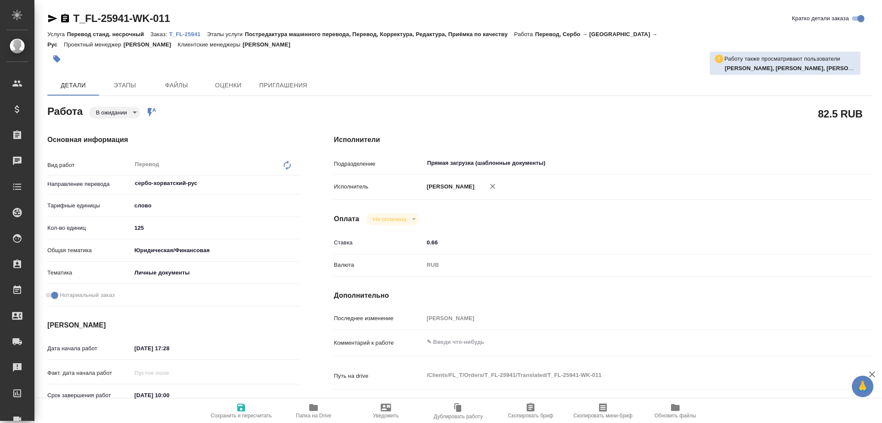
type textarea "x"
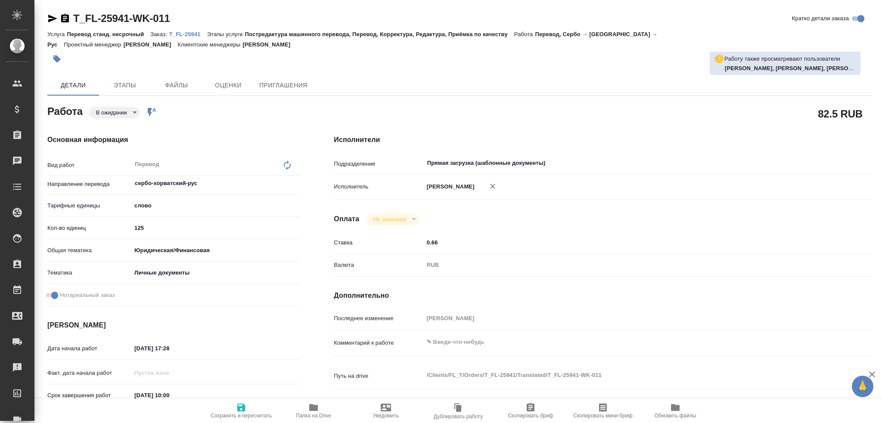
type textarea "x"
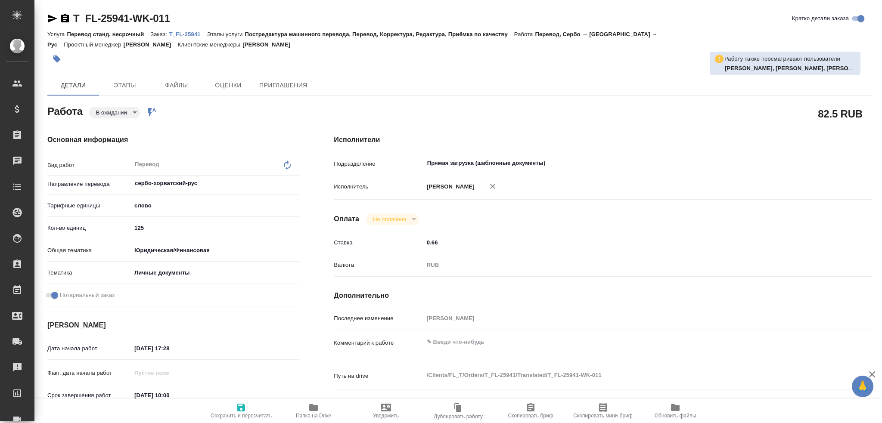
type textarea "x"
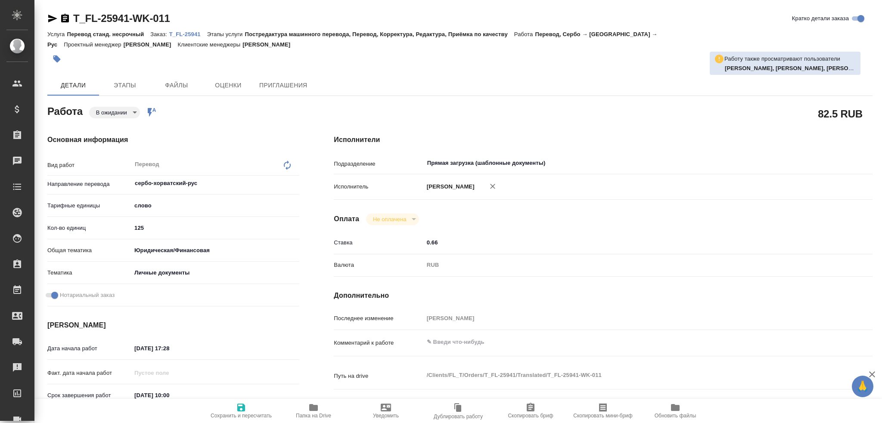
type textarea "x"
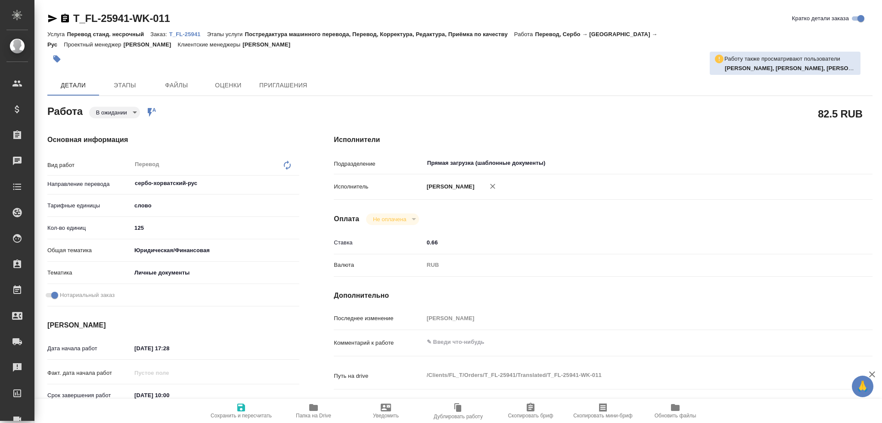
type textarea "x"
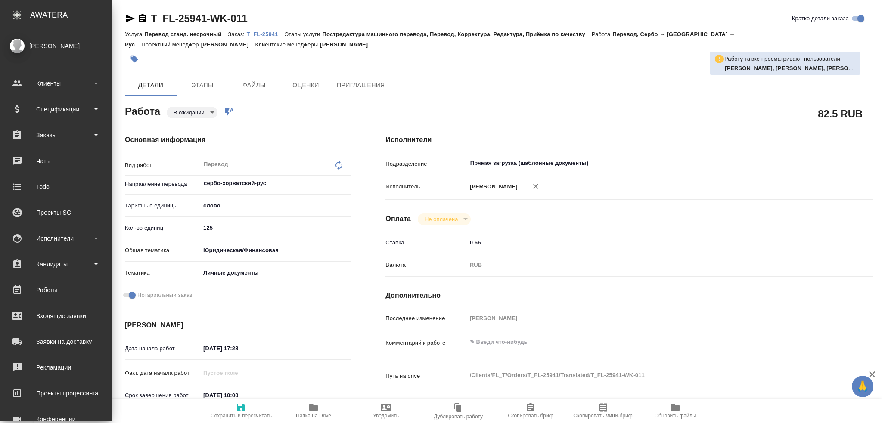
type textarea "x"
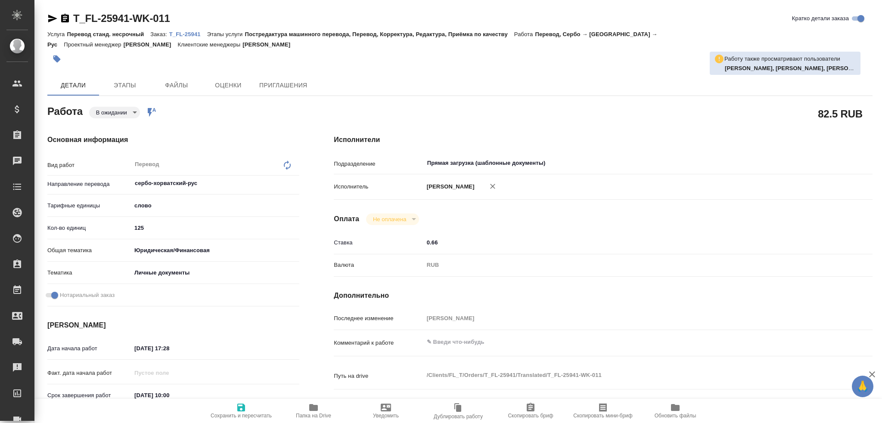
type textarea "x"
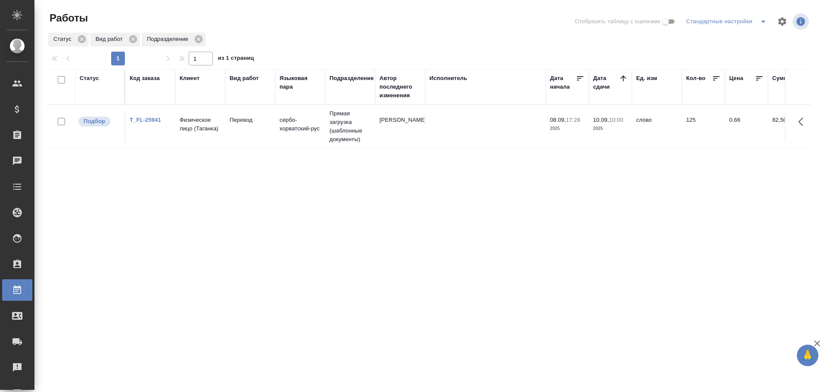
click at [263, 135] on td "Перевод" at bounding box center [250, 126] width 50 height 30
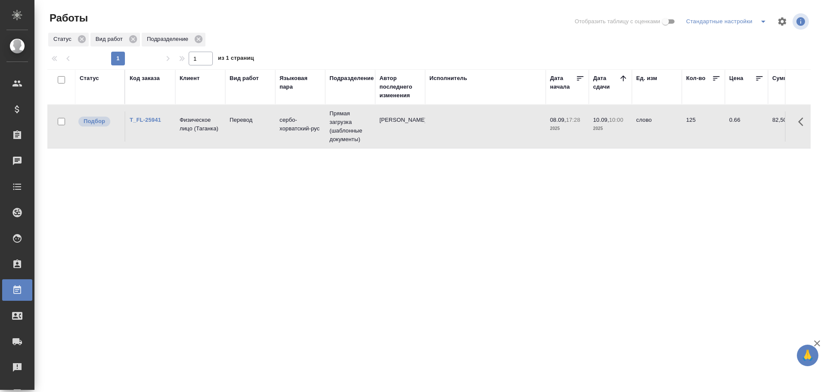
click at [263, 135] on td "Перевод" at bounding box center [250, 126] width 50 height 30
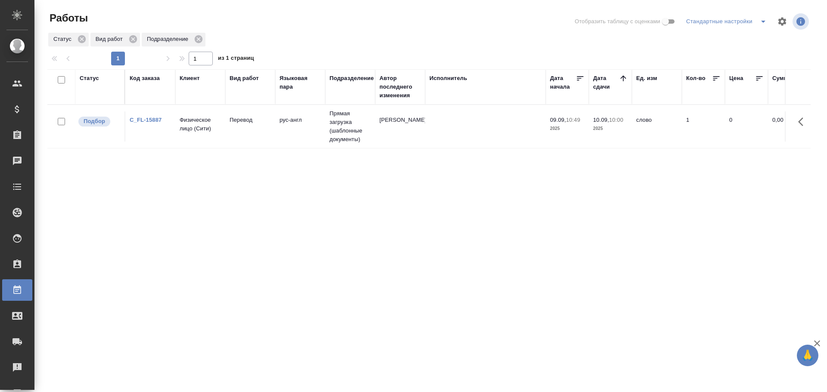
click at [325, 125] on td "рус-англ" at bounding box center [300, 126] width 50 height 30
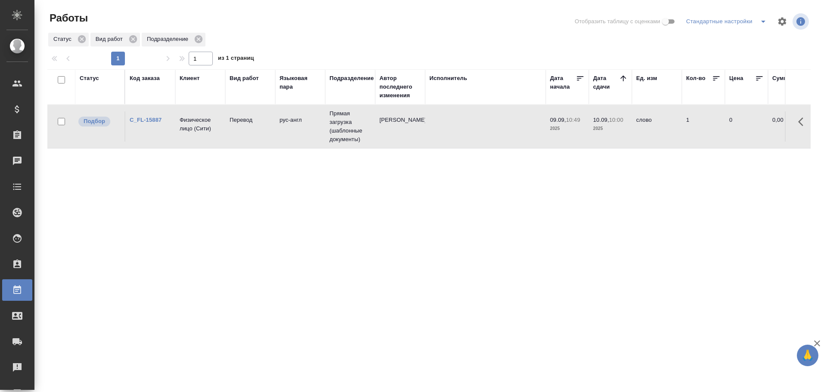
click at [325, 125] on td "рус-англ" at bounding box center [300, 126] width 50 height 30
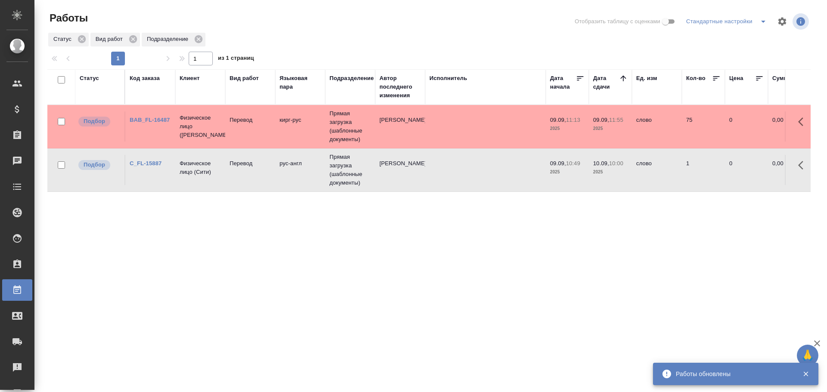
click at [160, 125] on td "BAB_FL-16487" at bounding box center [150, 126] width 50 height 30
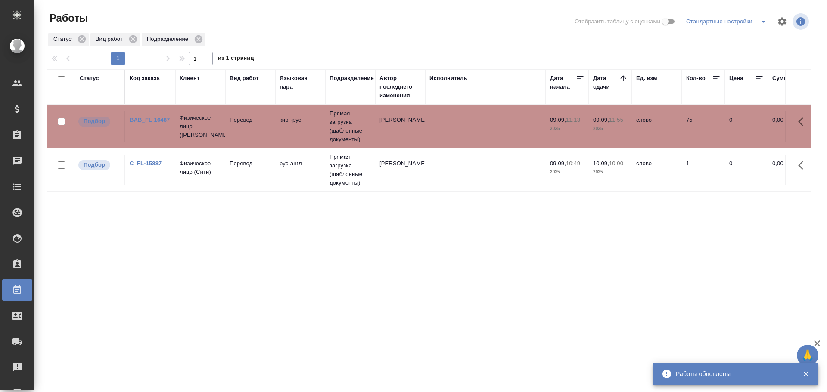
click at [160, 125] on td "BAB_FL-16487" at bounding box center [150, 126] width 50 height 30
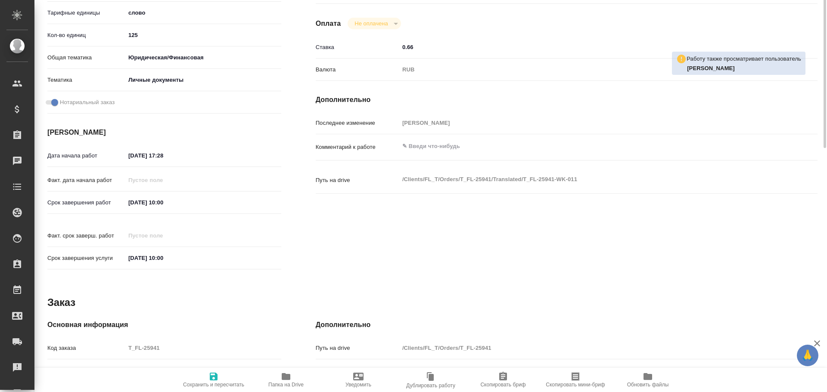
type textarea "x"
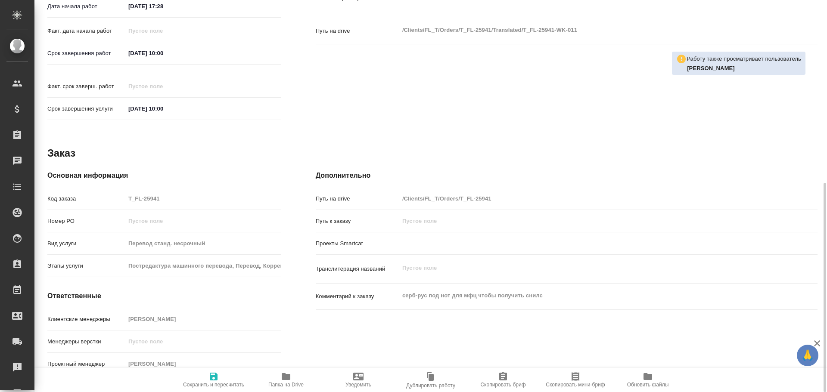
type textarea "x"
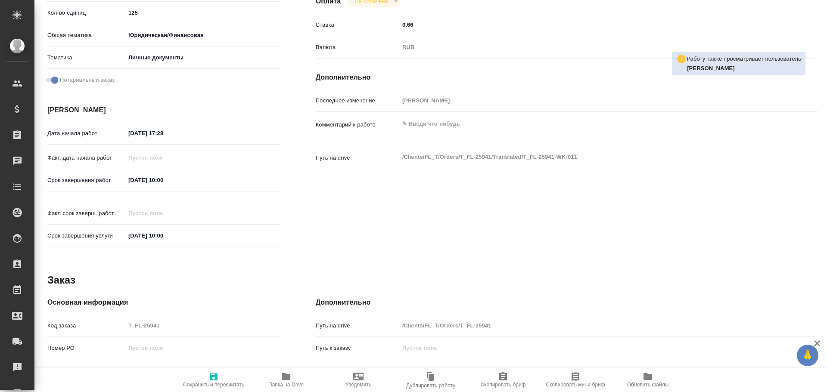
type textarea "x"
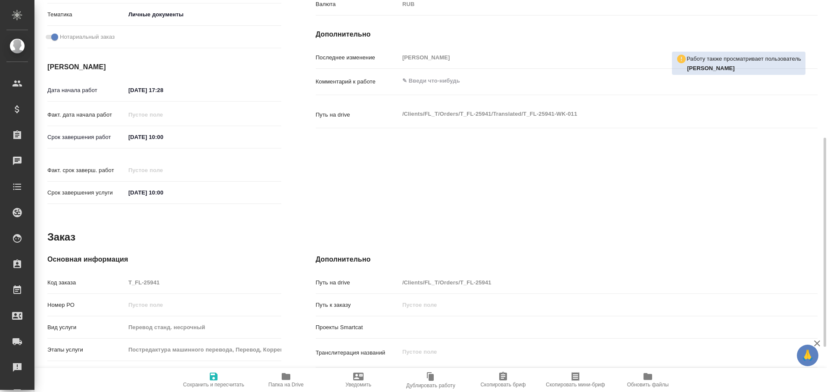
scroll to position [342, 0]
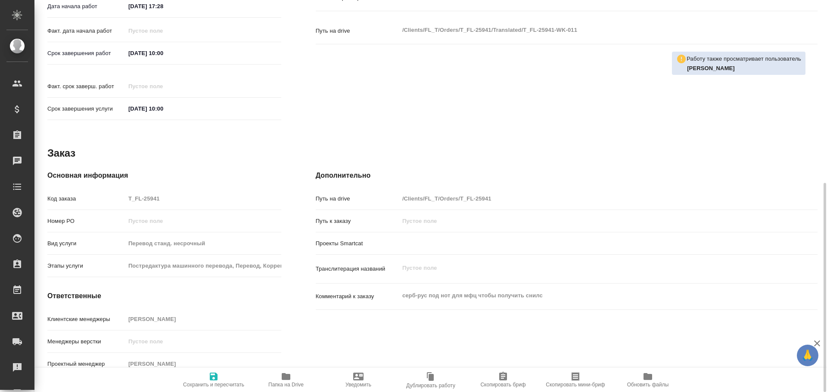
type textarea "x"
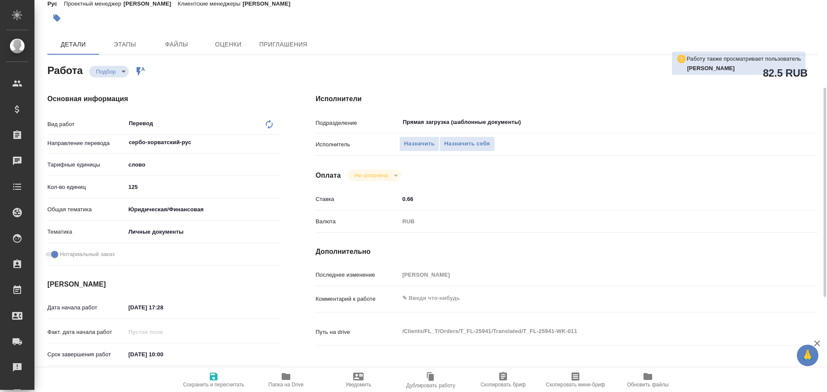
scroll to position [0, 0]
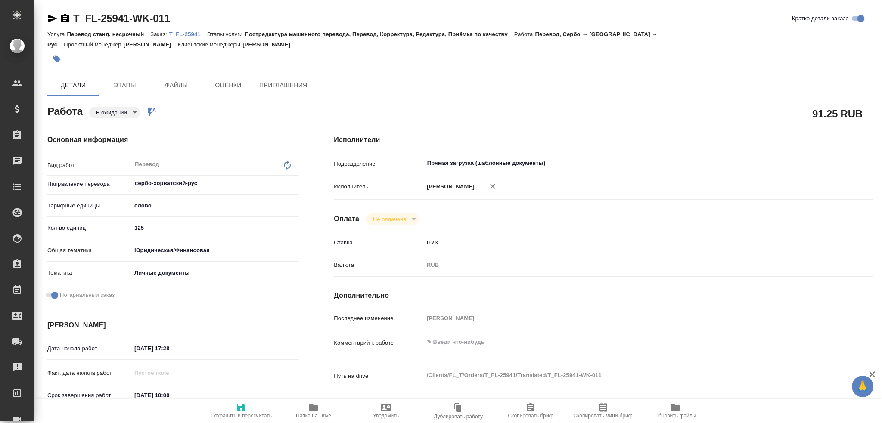
type textarea "x"
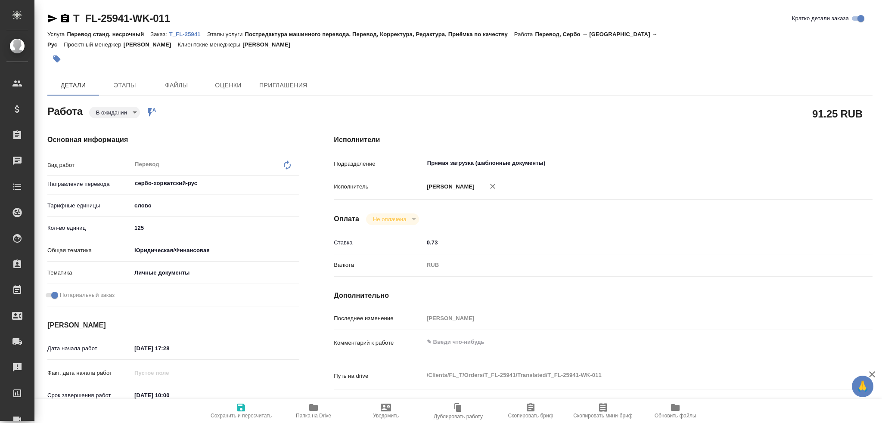
type textarea "x"
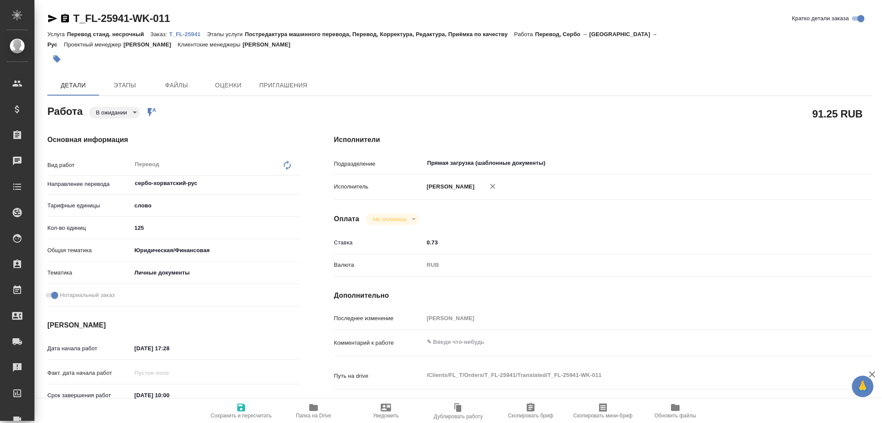
type textarea "x"
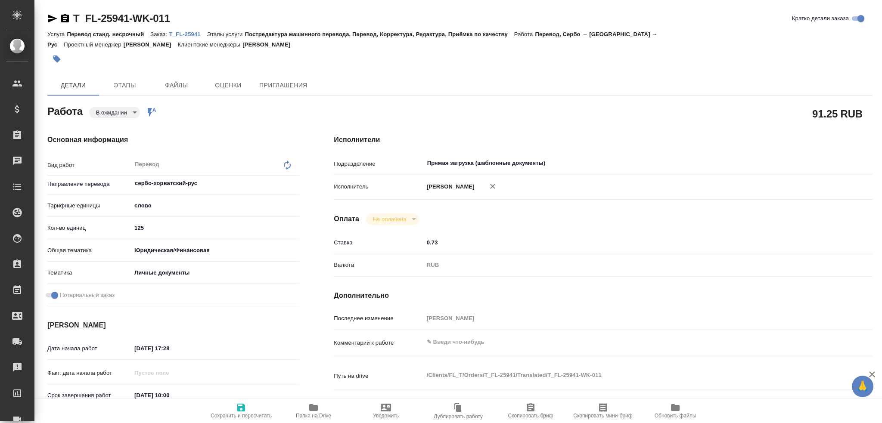
type textarea "x"
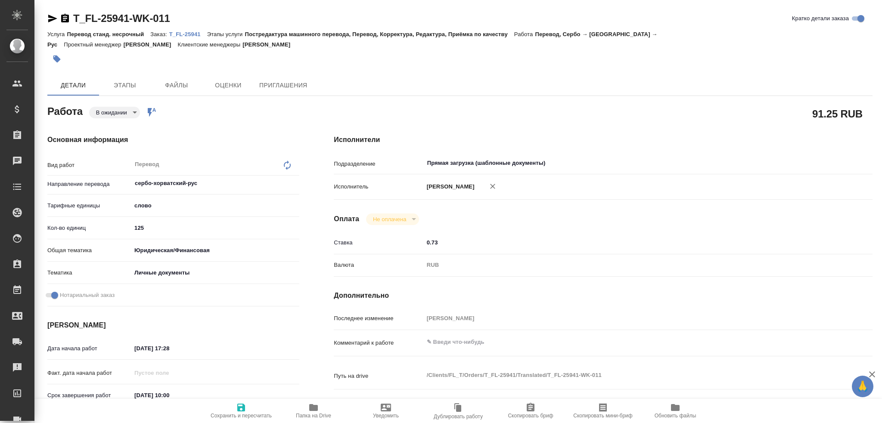
type textarea "x"
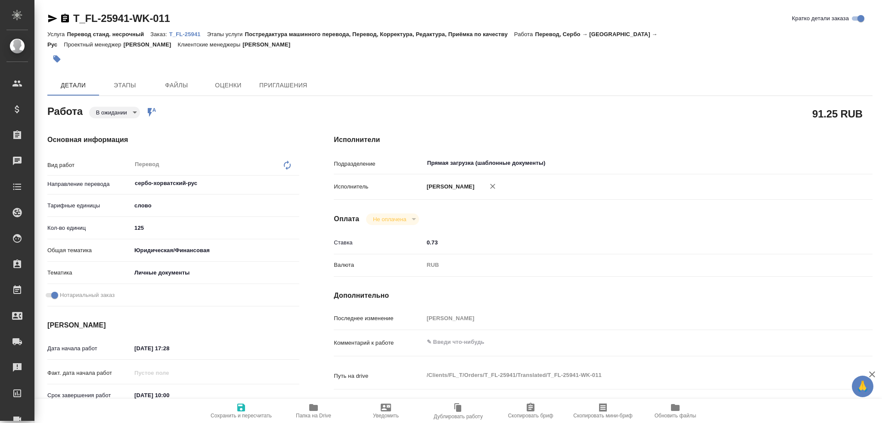
type textarea "x"
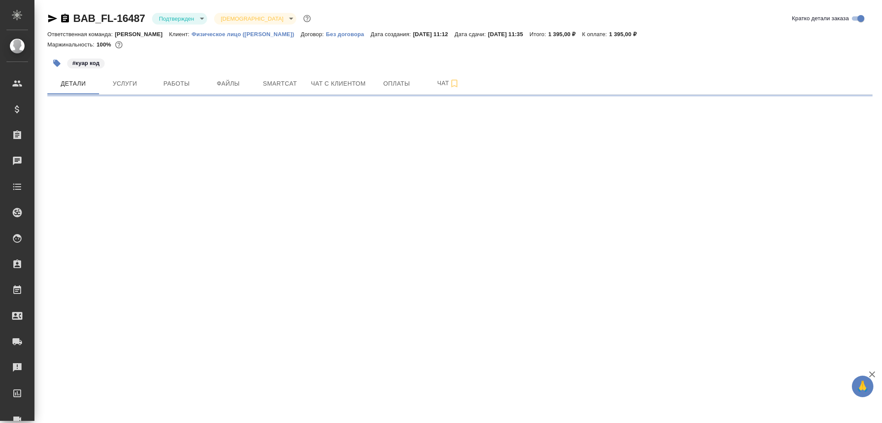
select select "RU"
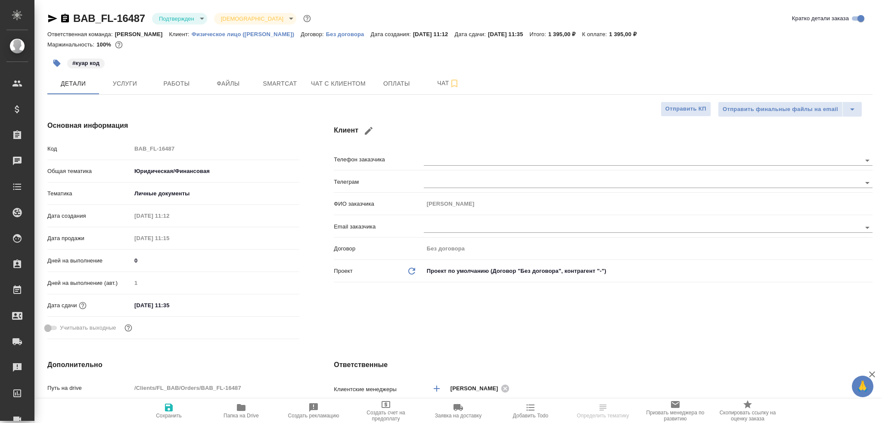
type textarea "x"
click at [174, 85] on span "Работы" at bounding box center [176, 83] width 41 height 11
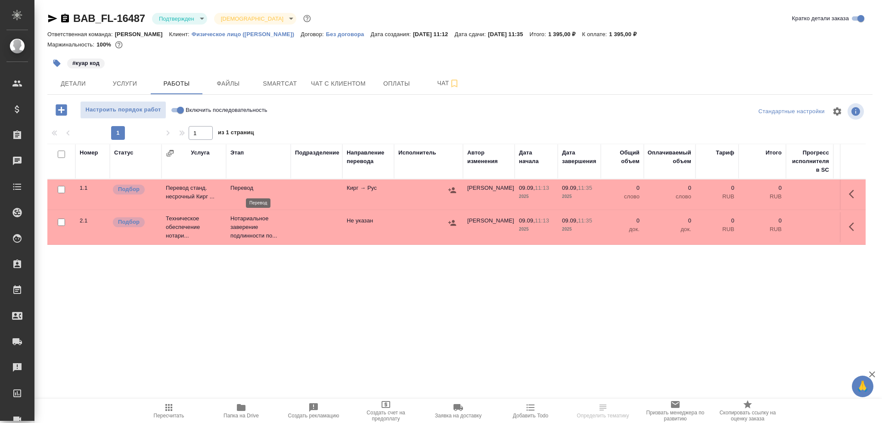
click at [256, 191] on p "Перевод" at bounding box center [258, 188] width 56 height 9
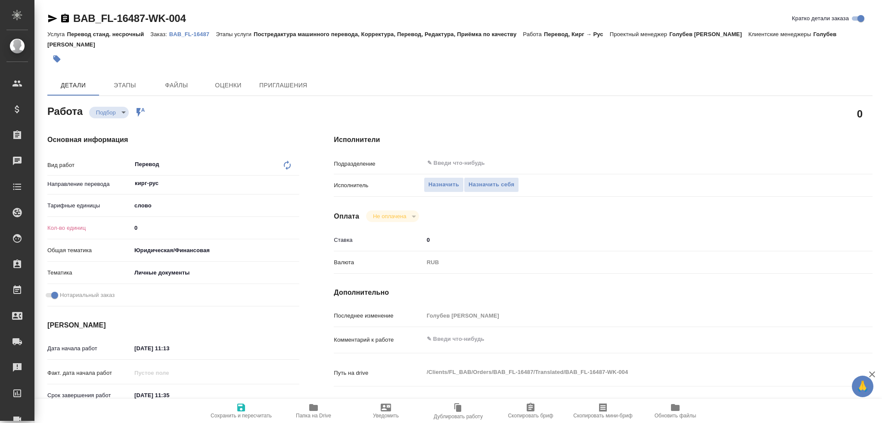
type textarea "x"
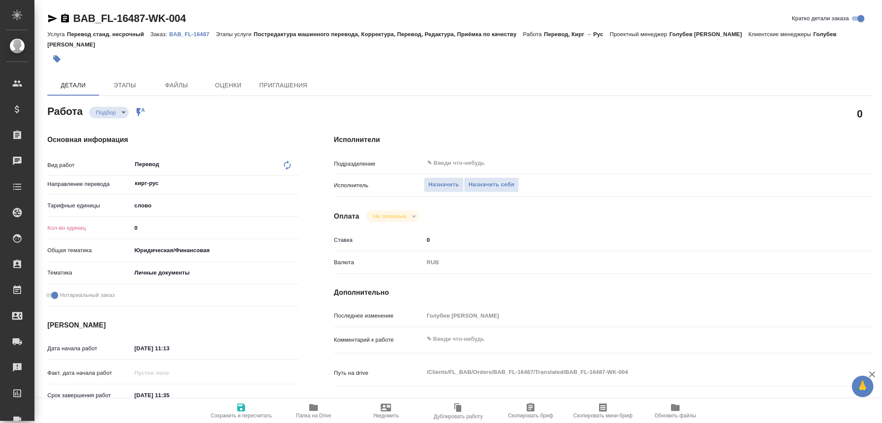
type textarea "x"
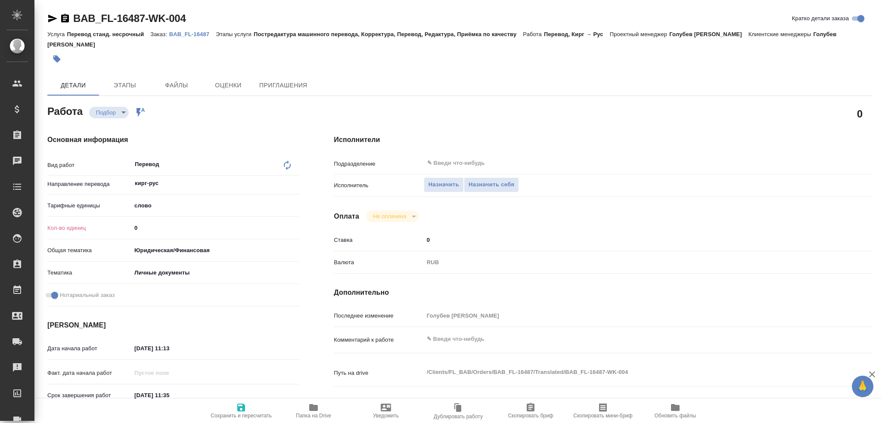
type textarea "x"
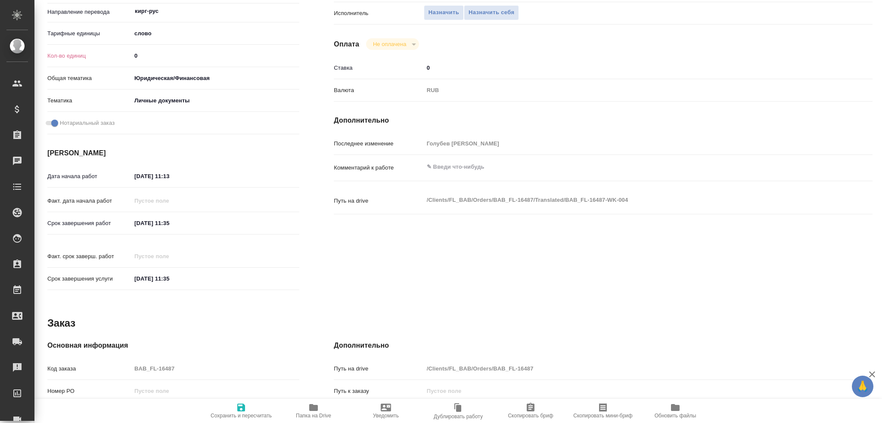
type textarea "x"
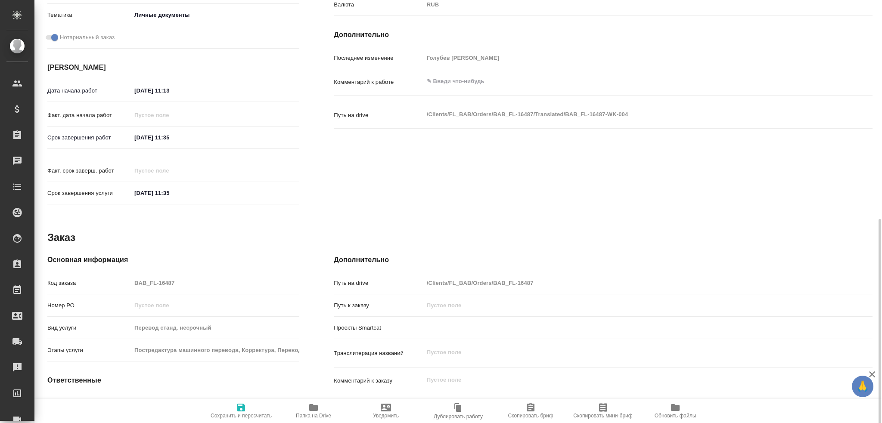
scroll to position [301, 0]
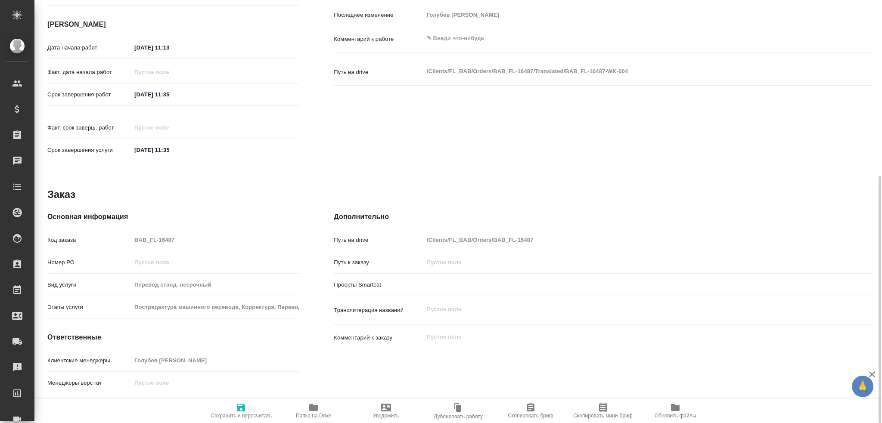
type textarea "x"
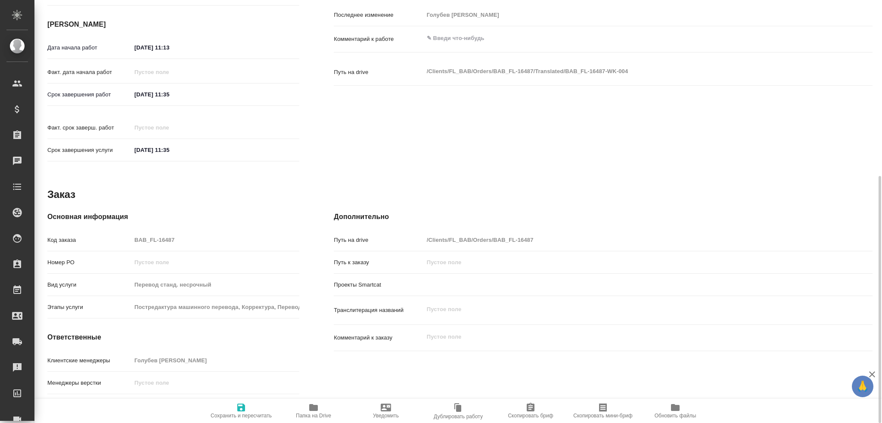
type textarea "x"
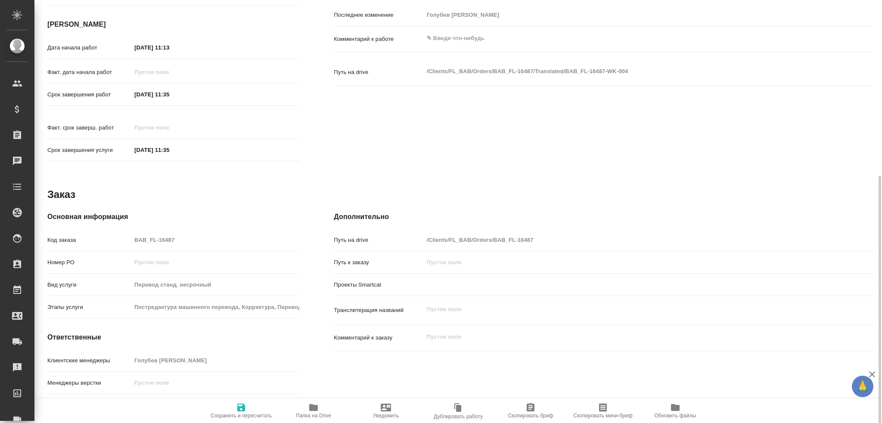
click at [318, 416] on span "Папка на Drive" at bounding box center [313, 416] width 35 height 6
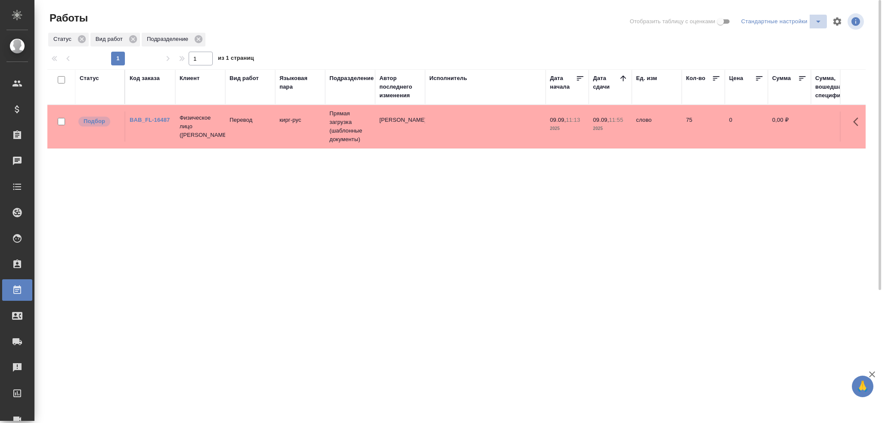
click at [819, 21] on icon "split button" at bounding box center [818, 22] width 4 height 2
click at [785, 34] on li "Мои, в работе" at bounding box center [783, 39] width 88 height 14
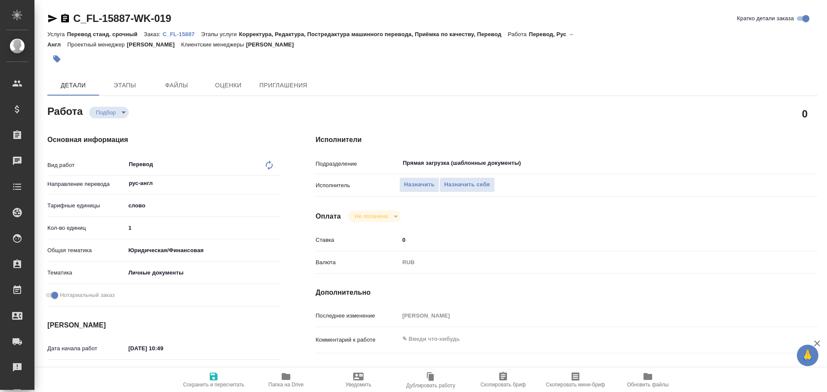
type textarea "x"
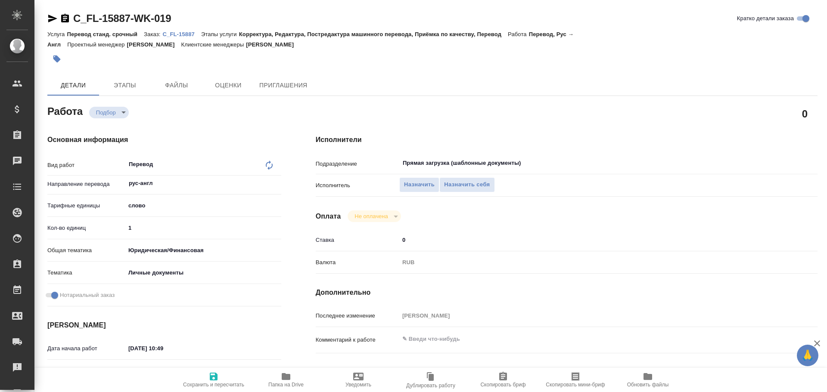
type textarea "x"
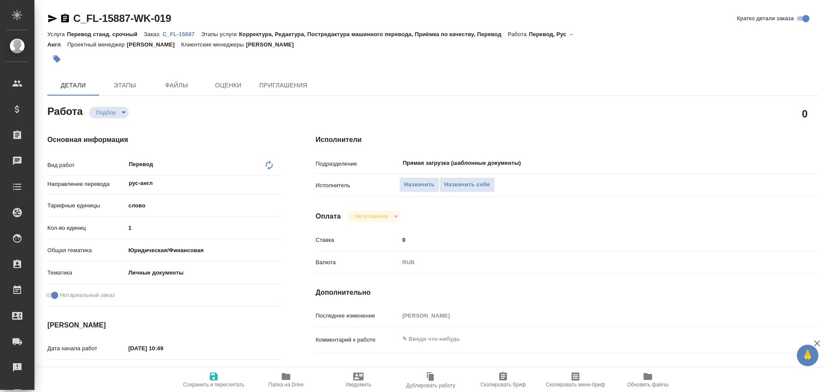
type textarea "x"
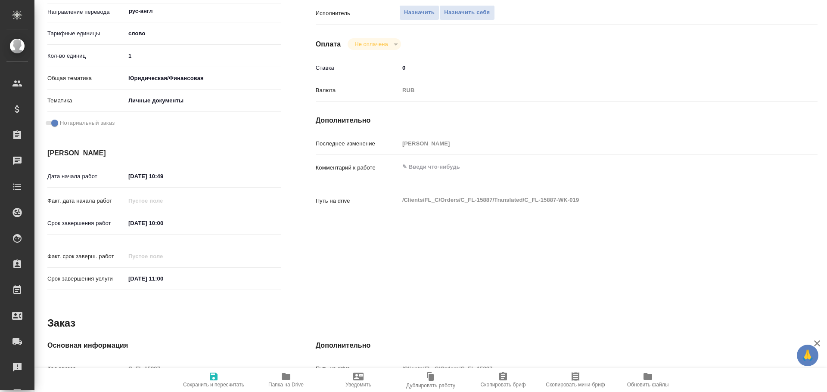
scroll to position [342, 0]
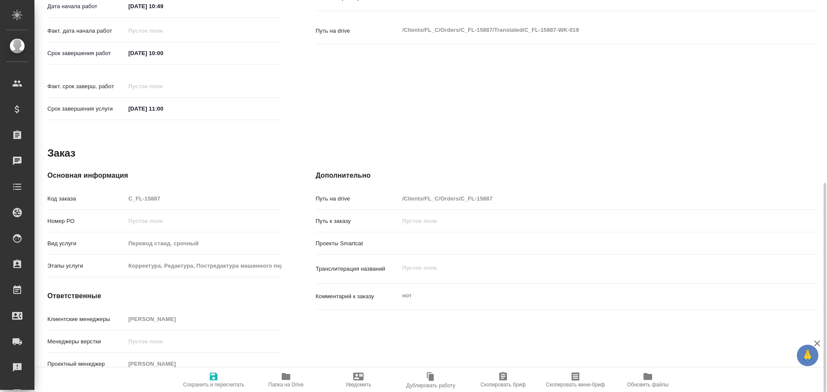
type textarea "x"
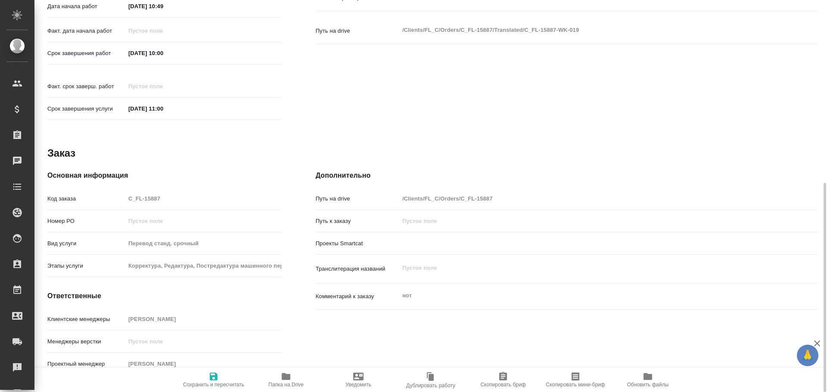
type textarea "x"
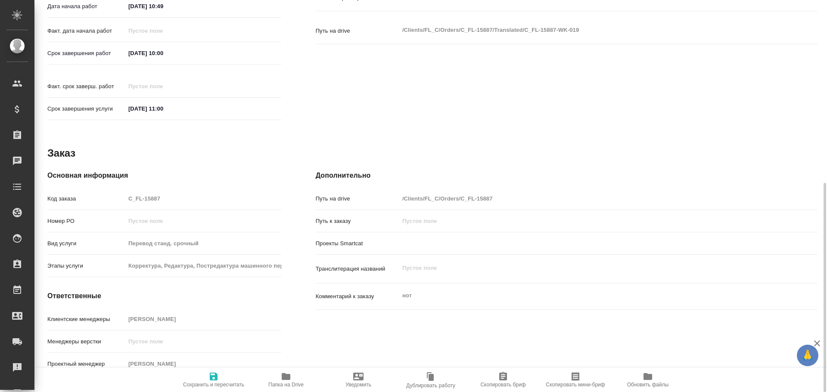
click at [288, 387] on span "Папка на Drive" at bounding box center [285, 385] width 35 height 6
type textarea "x"
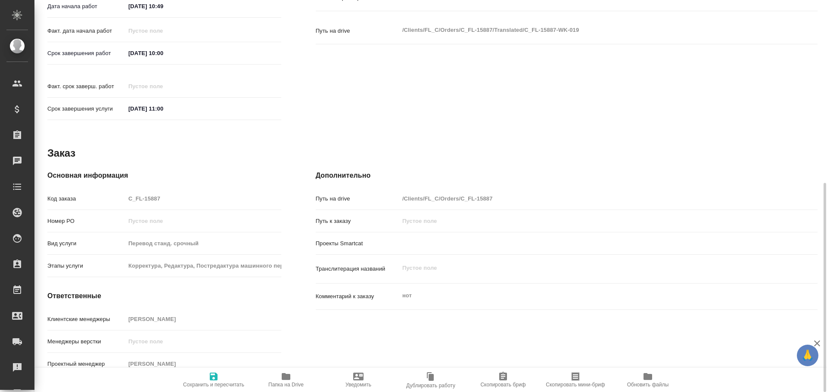
type textarea "x"
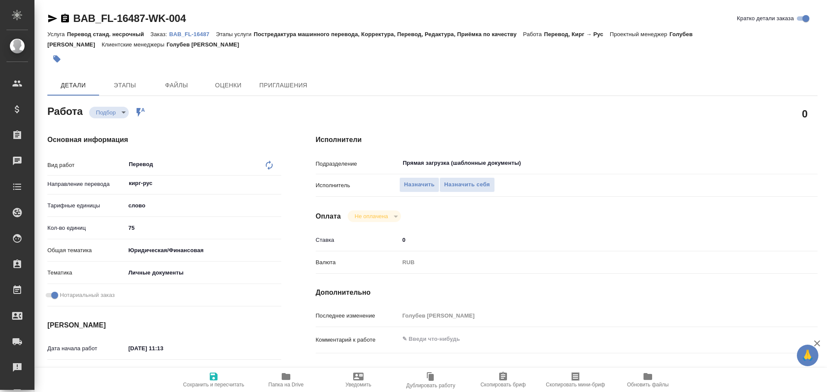
type textarea "x"
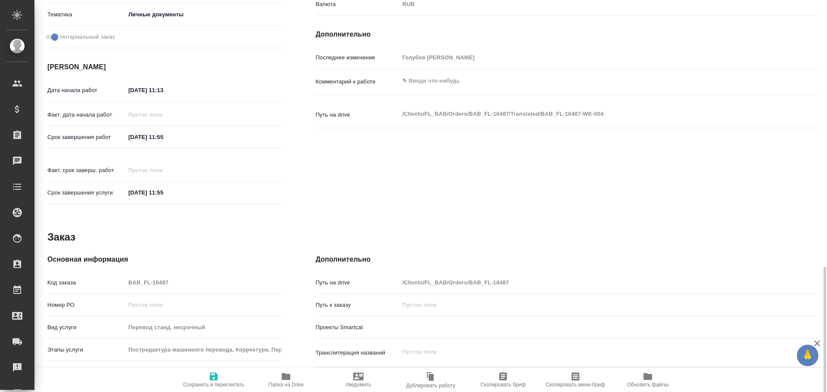
scroll to position [342, 0]
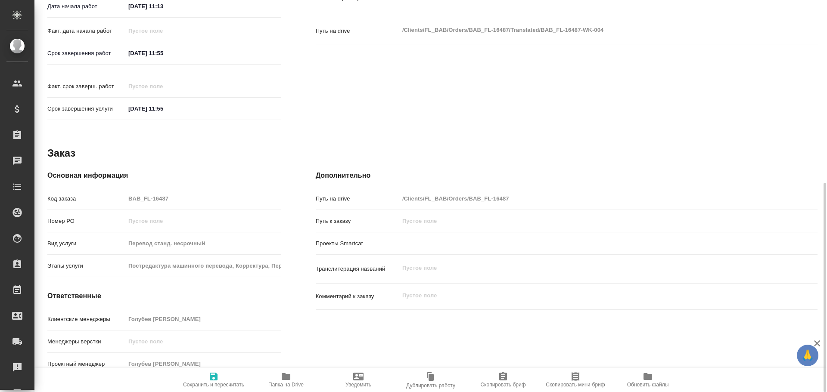
type textarea "x"
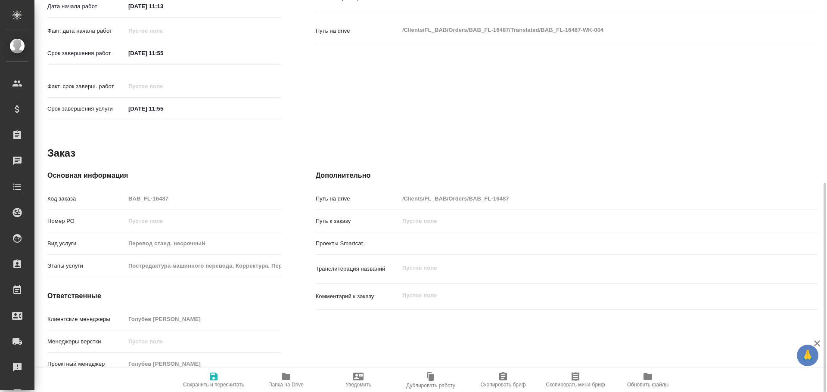
type textarea "x"
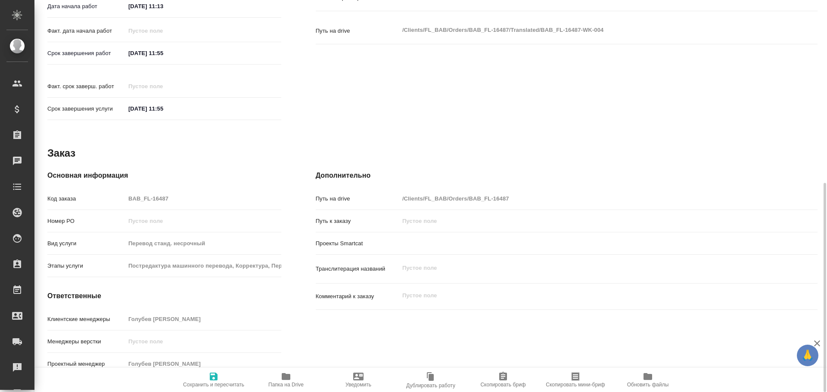
click at [294, 382] on span "Папка на Drive" at bounding box center [285, 385] width 35 height 6
type textarea "x"
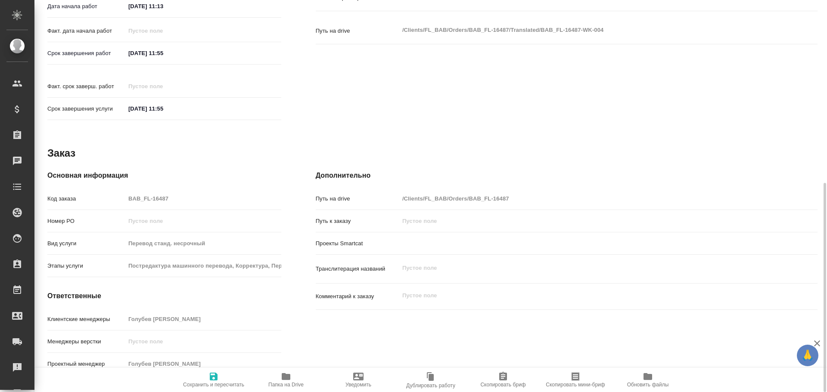
type textarea "x"
